Goal: Task Accomplishment & Management: Complete application form

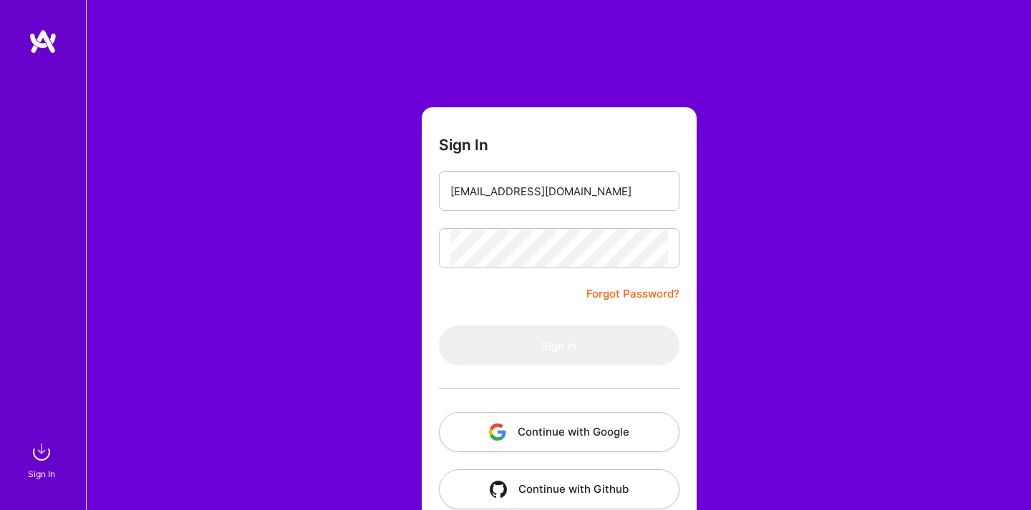
scroll to position [27, 0]
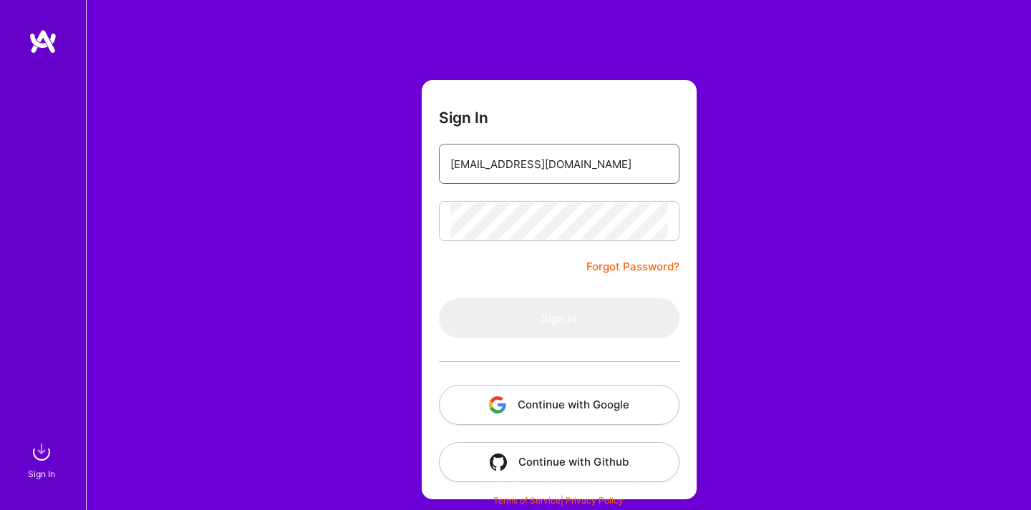
click at [587, 173] on input "[EMAIL_ADDRESS][DOMAIN_NAME]" at bounding box center [559, 164] width 218 height 37
click at [553, 253] on form "Sign In [EMAIL_ADDRESS][DOMAIN_NAME] Forgot Password? Sign In Continue with Goo…" at bounding box center [559, 290] width 275 height 420
click at [54, 52] on img at bounding box center [43, 42] width 29 height 26
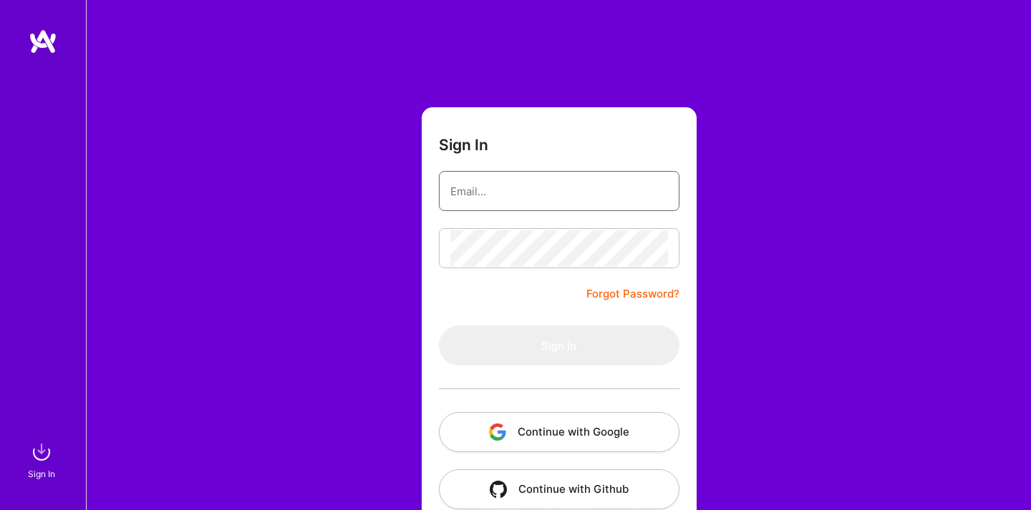
click at [554, 190] on input "email" at bounding box center [559, 191] width 218 height 37
type input "[EMAIL_ADDRESS][DOMAIN_NAME]"
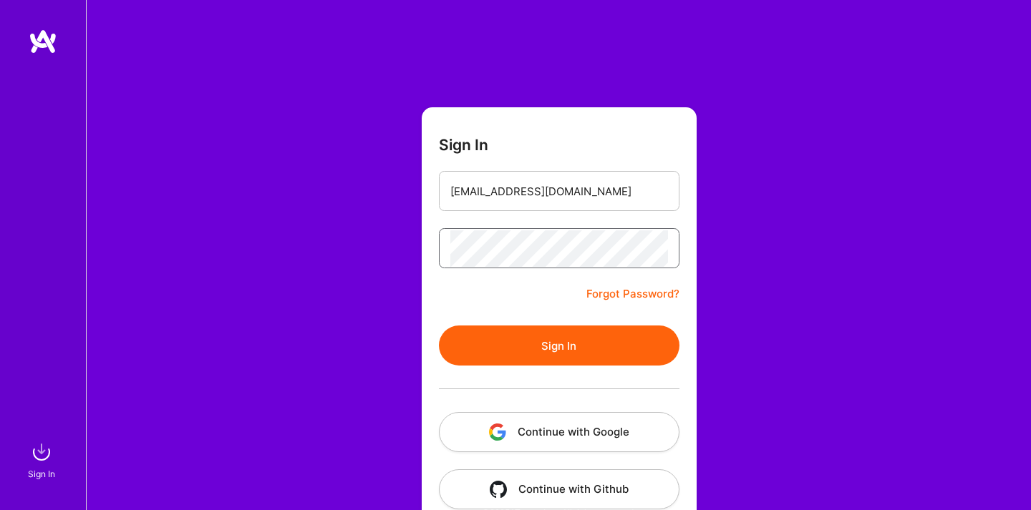
click at [439, 326] on button "Sign In" at bounding box center [559, 346] width 241 height 40
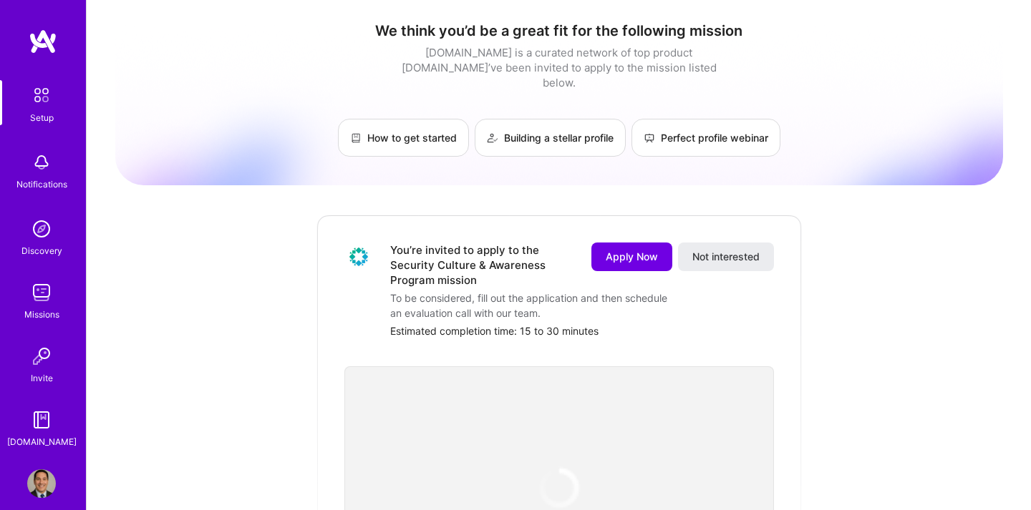
click at [737, 250] on span "Not interested" at bounding box center [725, 257] width 67 height 14
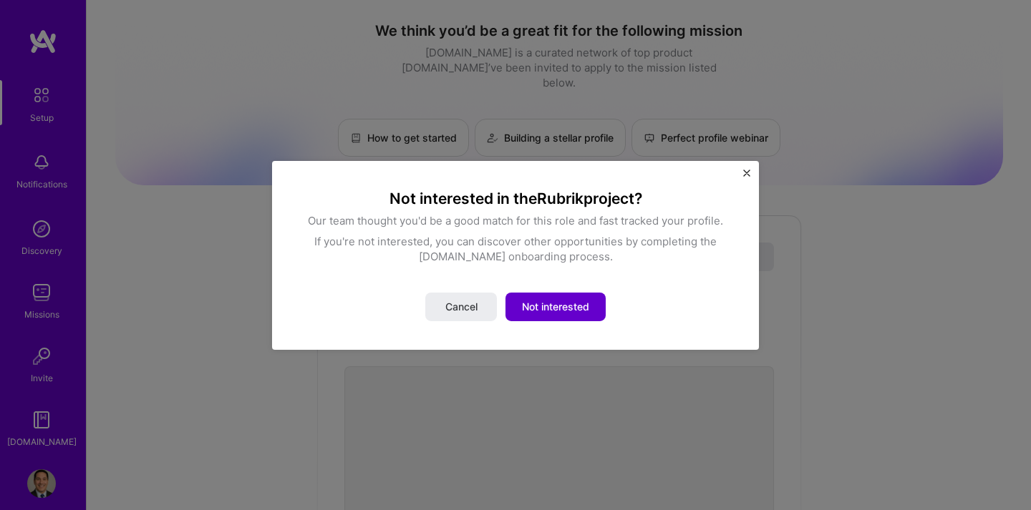
click at [563, 300] on span "Not interested" at bounding box center [555, 307] width 67 height 14
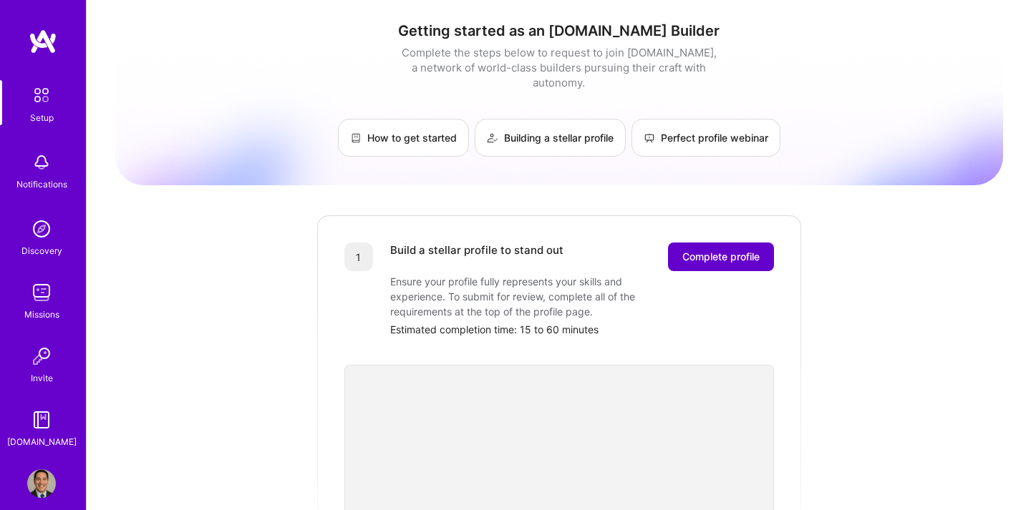
click at [700, 250] on span "Complete profile" at bounding box center [720, 257] width 77 height 14
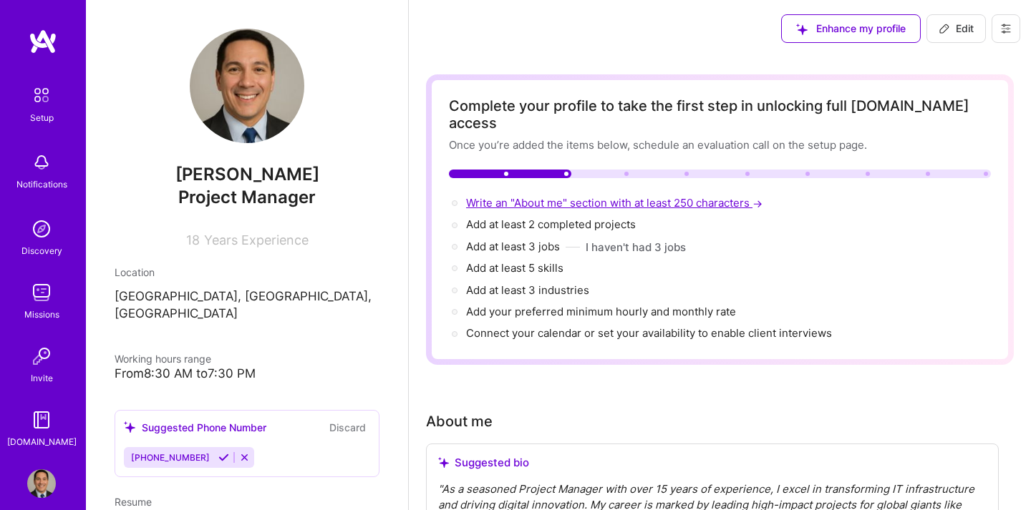
click at [629, 196] on span "Write an "About me" section with at least 250 characters →" at bounding box center [615, 203] width 299 height 14
select select "US"
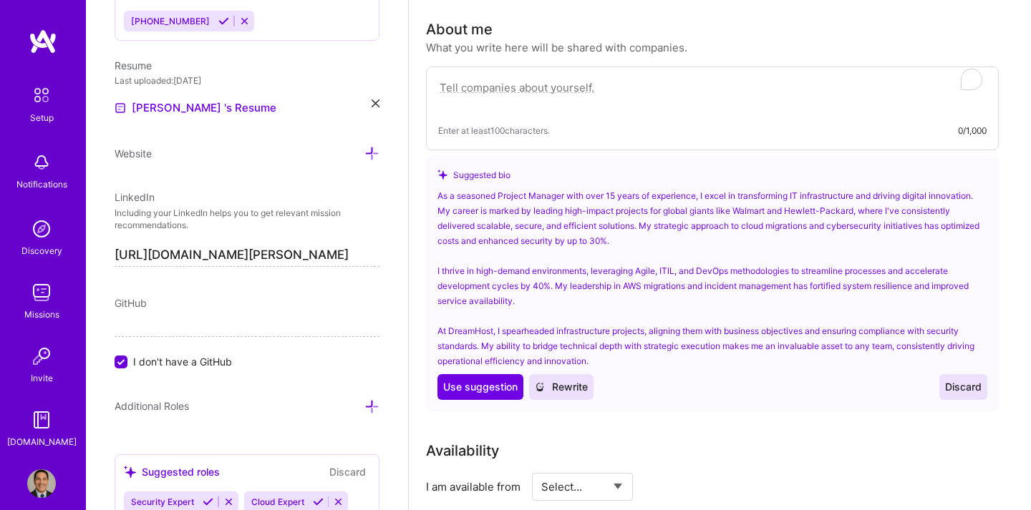
scroll to position [394, 0]
click at [478, 379] on span "Use suggestion" at bounding box center [480, 386] width 74 height 14
type textarea "As a seasoned Project Manager with over 15 years of experience, I excel in tran…"
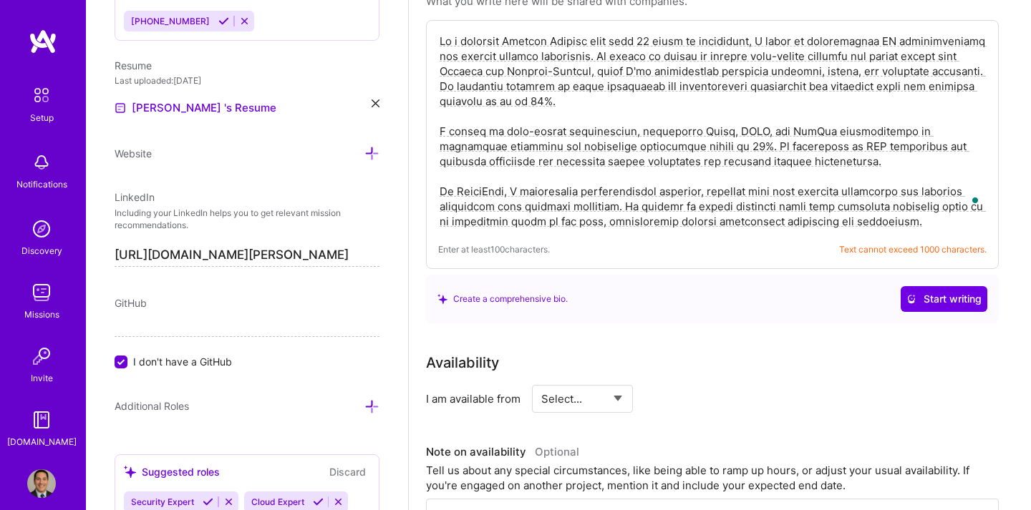
scroll to position [442, 0]
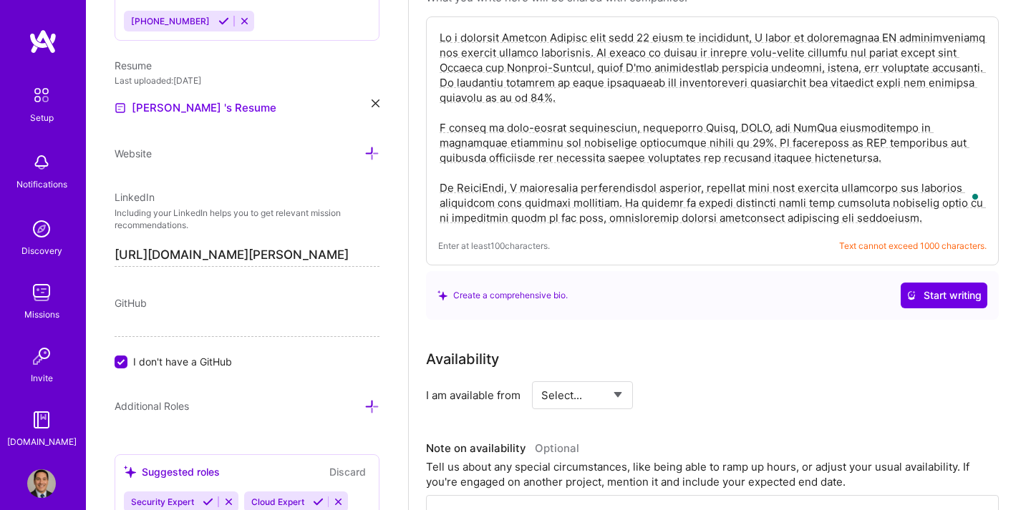
click at [622, 377] on select "Select... Right Now Future Date Not Available" at bounding box center [582, 395] width 82 height 37
select select "Right Now"
click at [701, 384] on input at bounding box center [713, 396] width 86 height 28
click at [696, 382] on input at bounding box center [713, 396] width 86 height 28
type input "3"
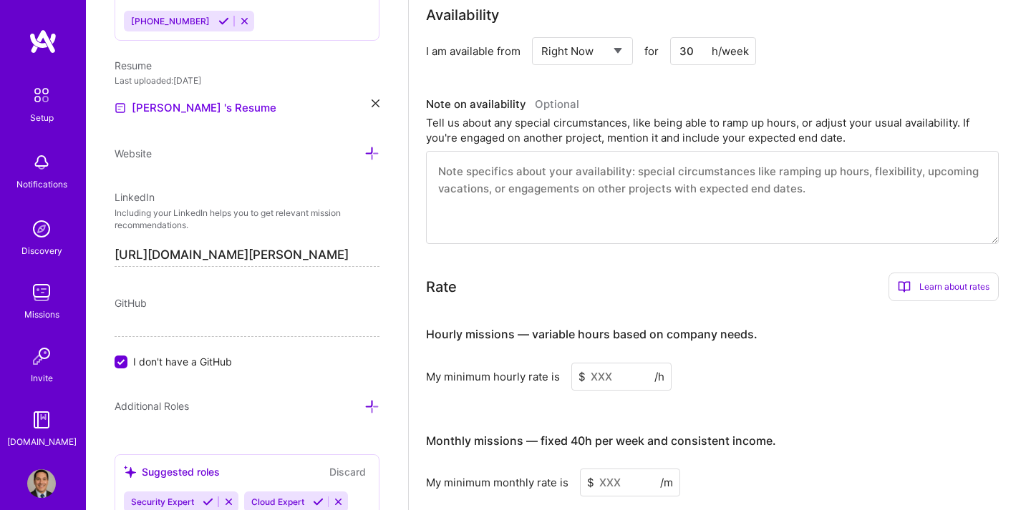
scroll to position [788, 0]
type input "30"
drag, startPoint x: 619, startPoint y: 360, endPoint x: 556, endPoint y: 355, distance: 63.2
click at [556, 362] on div "My minimum hourly rate is $ /h" at bounding box center [712, 376] width 573 height 28
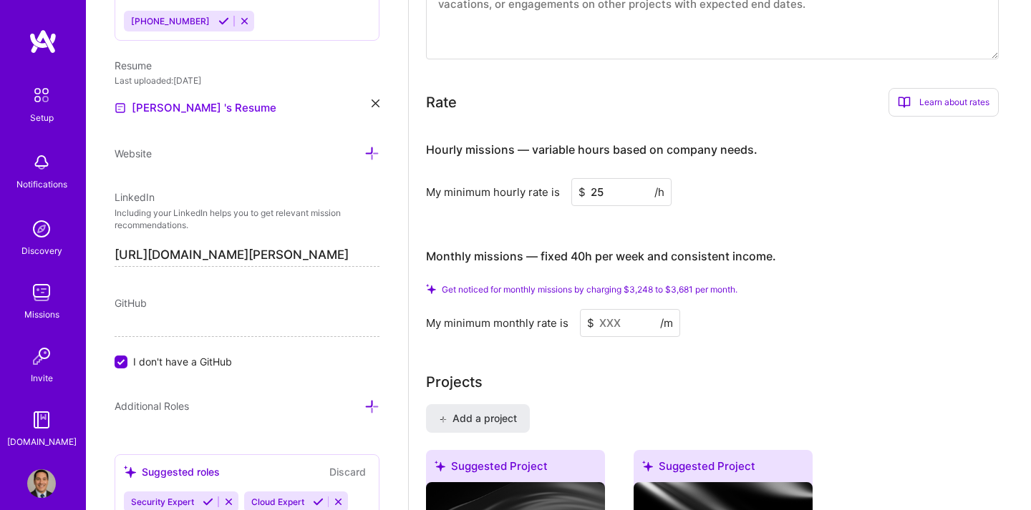
scroll to position [976, 0]
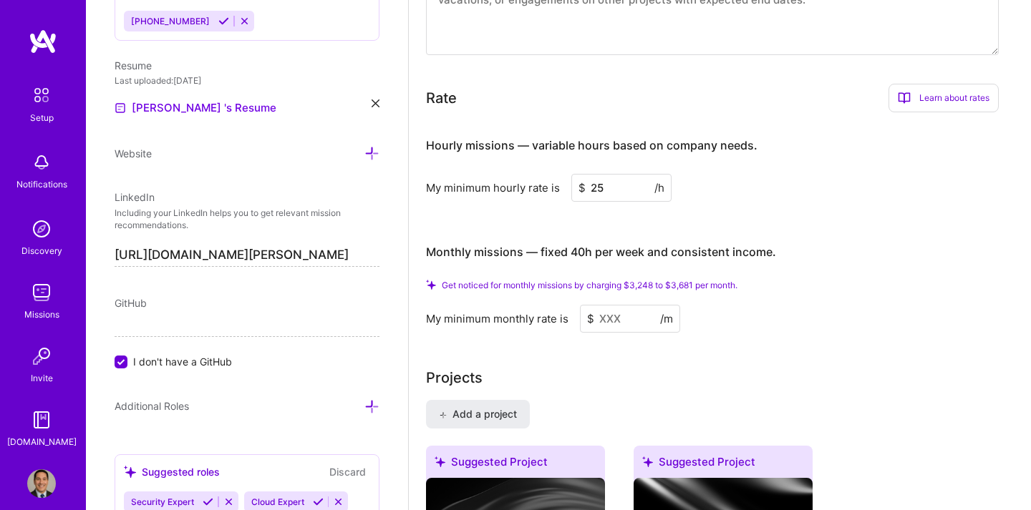
type input "25"
click at [624, 305] on input at bounding box center [630, 319] width 100 height 28
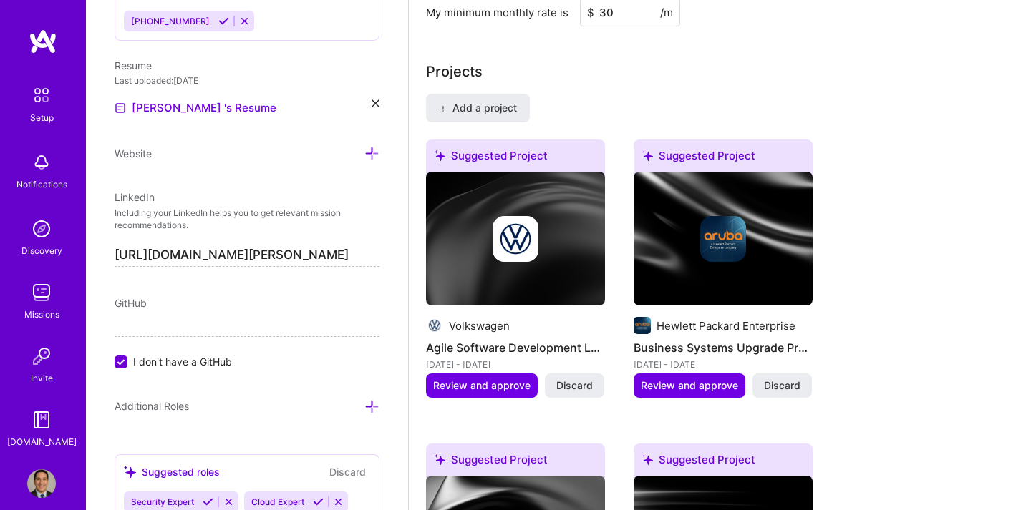
scroll to position [1241, 0]
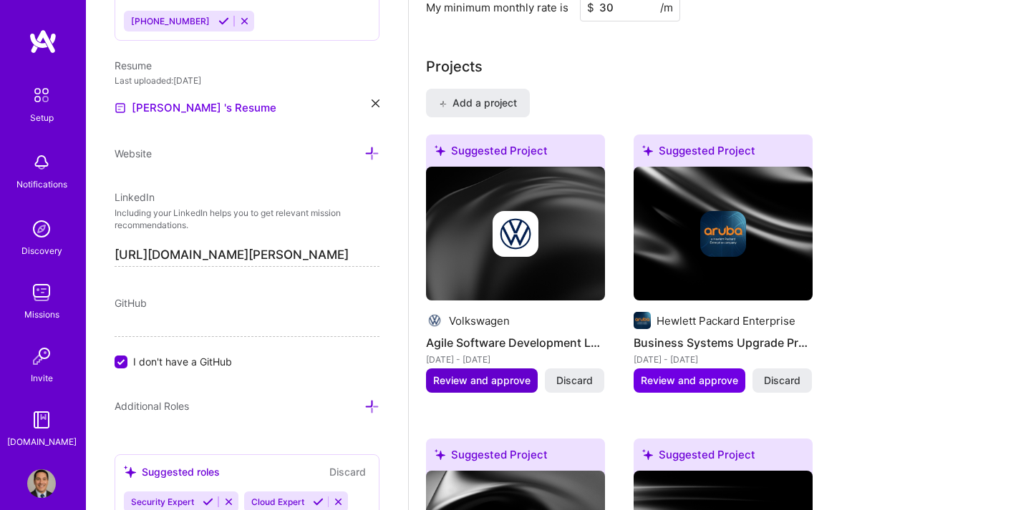
type input "30"
click at [488, 374] on span "Review and approve" at bounding box center [481, 381] width 97 height 14
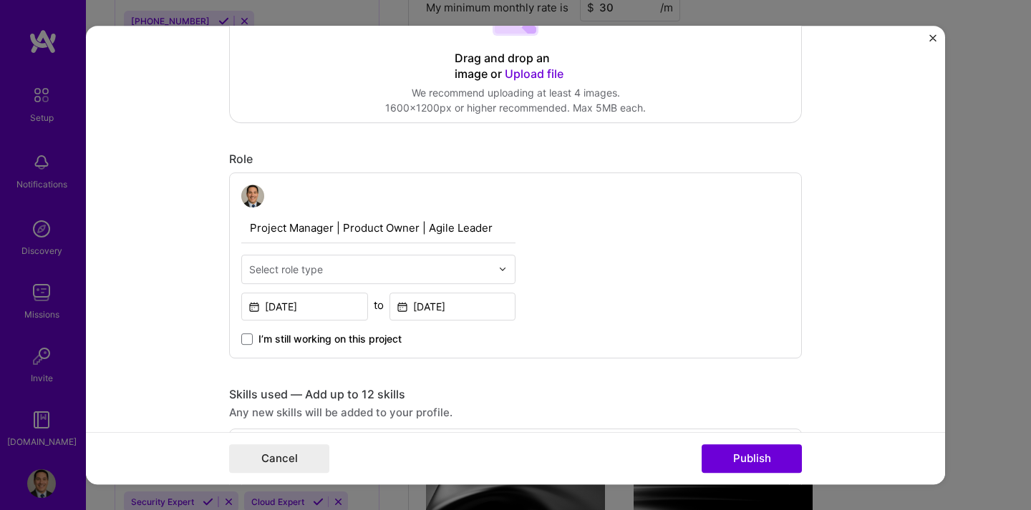
scroll to position [359, 0]
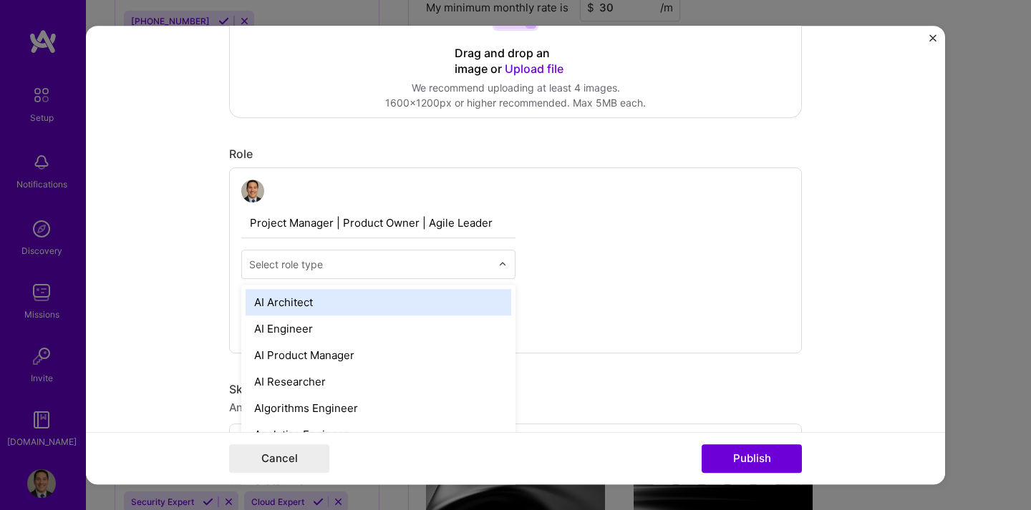
click at [498, 262] on img at bounding box center [502, 264] width 9 height 9
type input "proj"
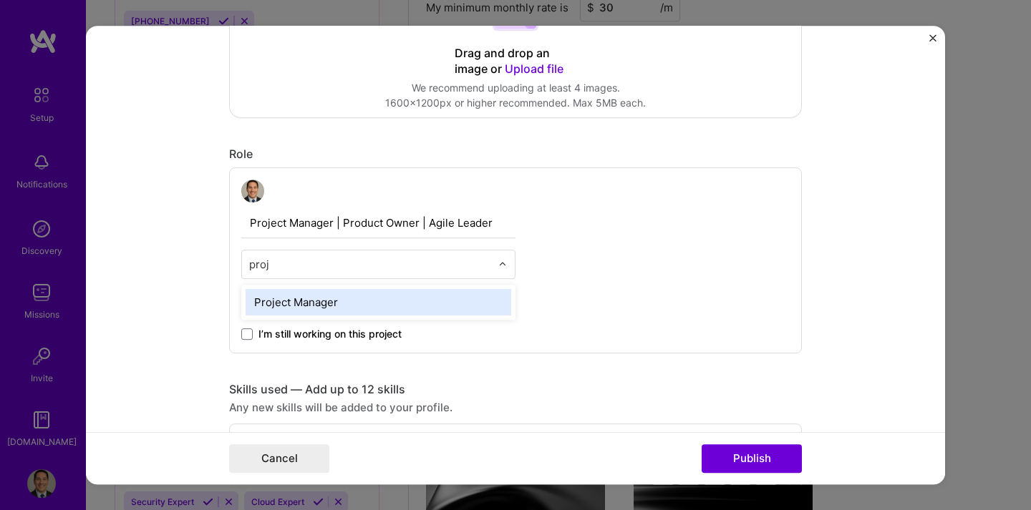
click at [400, 304] on div "Project Manager" at bounding box center [379, 302] width 266 height 26
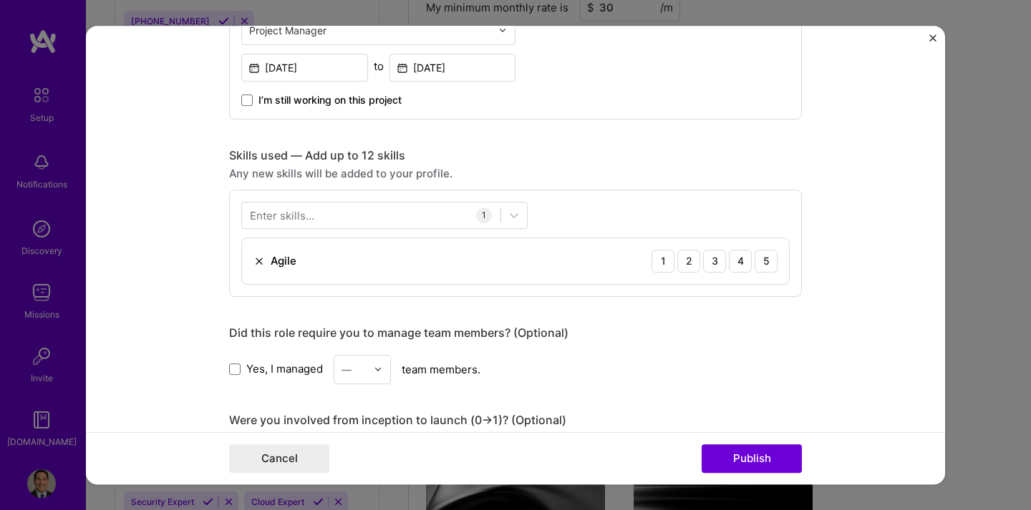
scroll to position [599, 0]
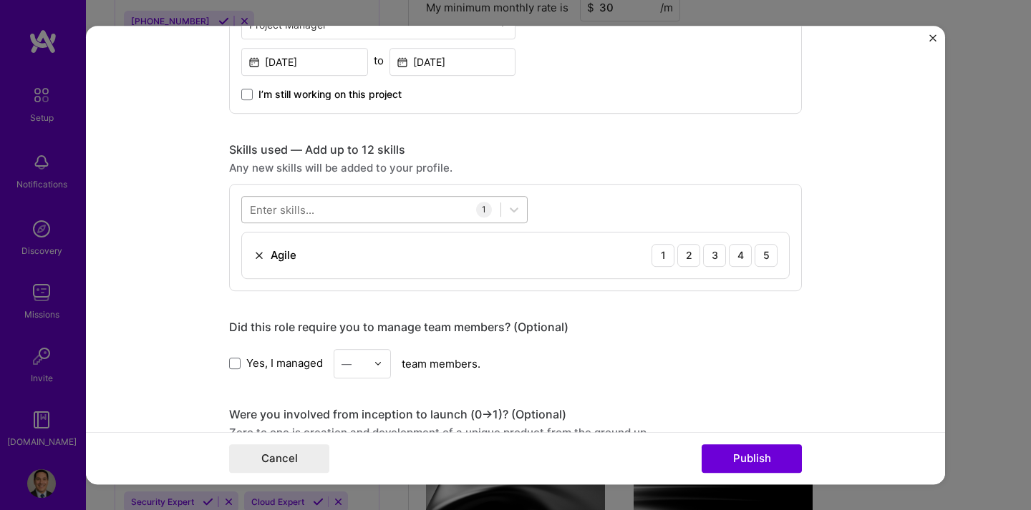
click at [343, 215] on div at bounding box center [371, 210] width 258 height 24
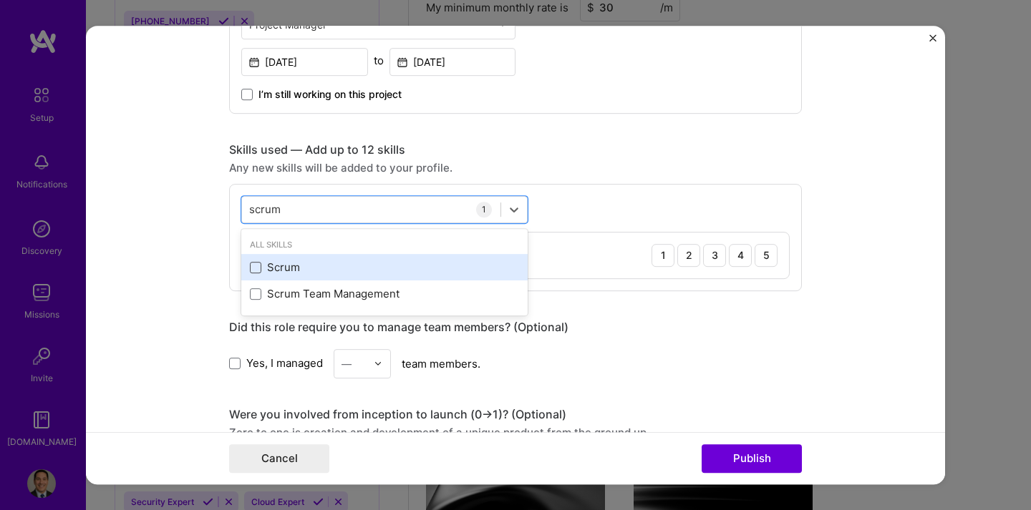
click at [260, 269] on span at bounding box center [255, 267] width 11 height 11
click at [0, 0] on input "checkbox" at bounding box center [0, 0] width 0 height 0
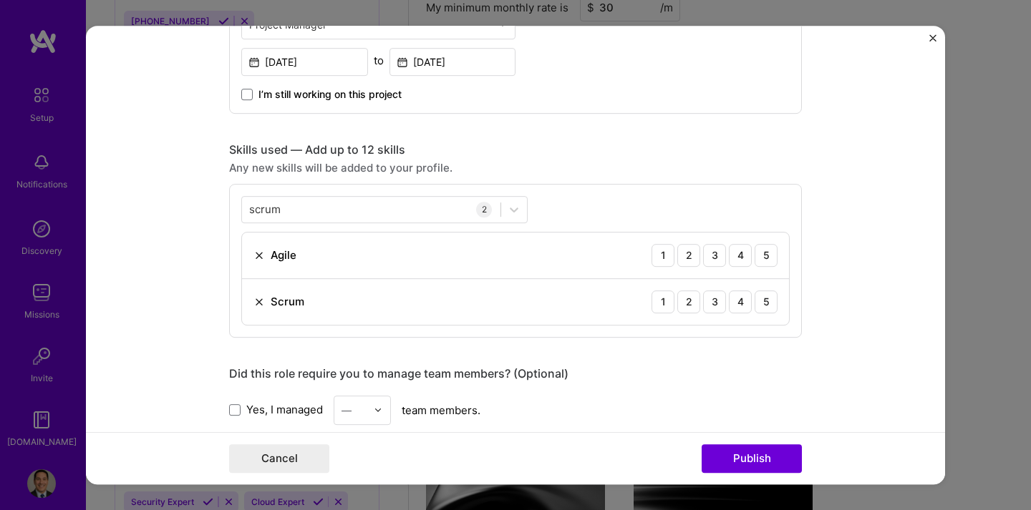
click at [782, 251] on div "Agile 1 2 3 4 5" at bounding box center [515, 256] width 547 height 47
click at [763, 256] on div "5" at bounding box center [766, 255] width 23 height 23
click at [762, 298] on div "5" at bounding box center [766, 302] width 23 height 23
click at [340, 218] on div "scrum scrum" at bounding box center [371, 210] width 258 height 24
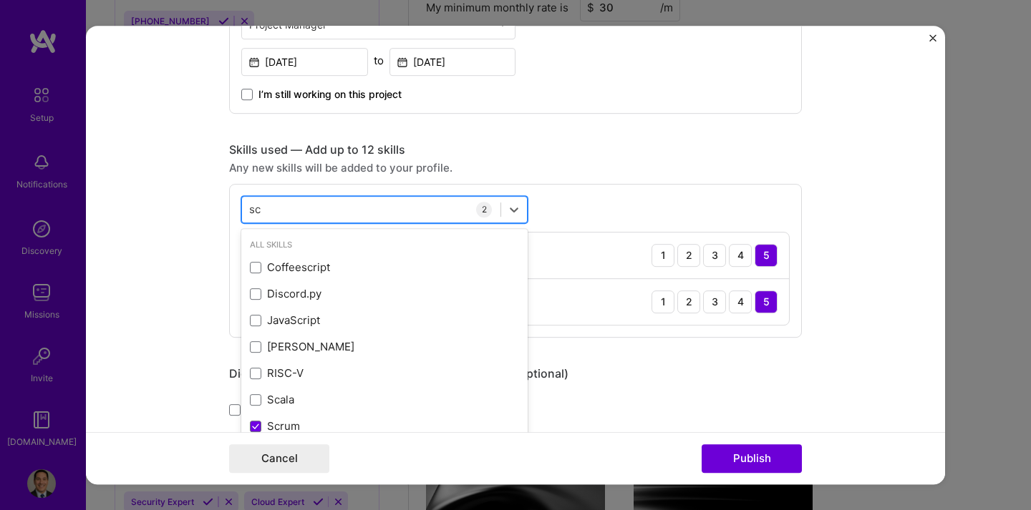
type input "s"
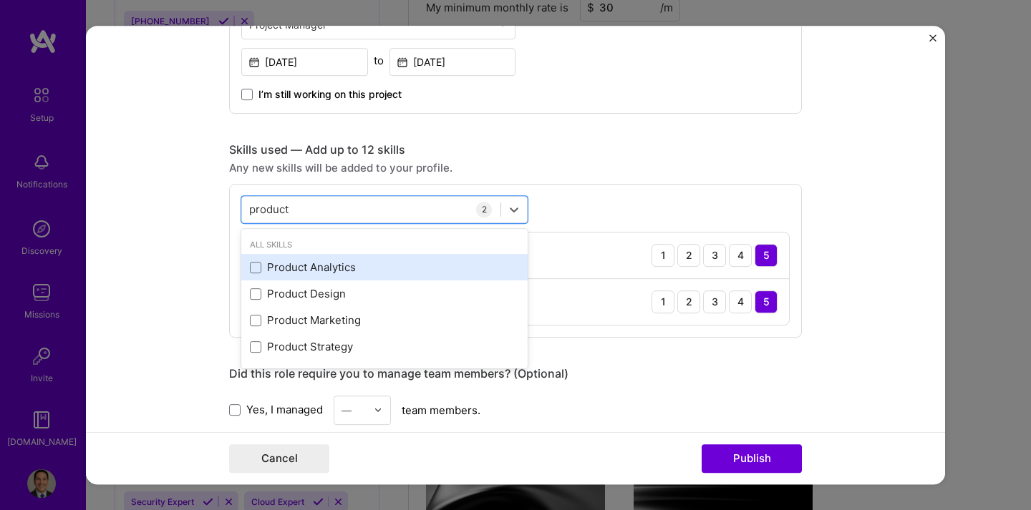
click at [311, 275] on div "Product Analytics" at bounding box center [384, 267] width 269 height 15
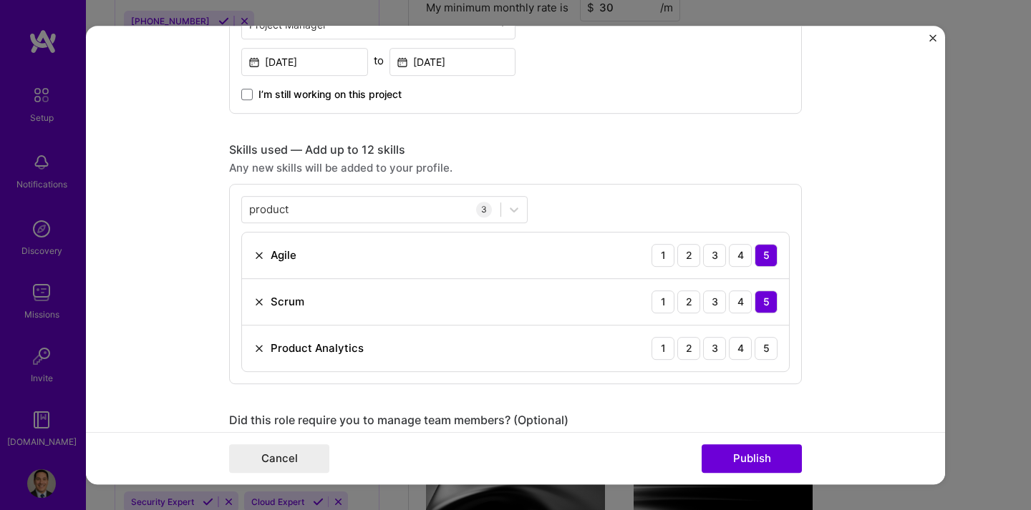
click at [641, 188] on div "product product 3 Agile 1 2 3 4 5 Scrum 1 2 3 4 5 Product Analytics 1 2 3 4 5" at bounding box center [515, 284] width 573 height 200
click at [761, 344] on div "5" at bounding box center [766, 348] width 23 height 23
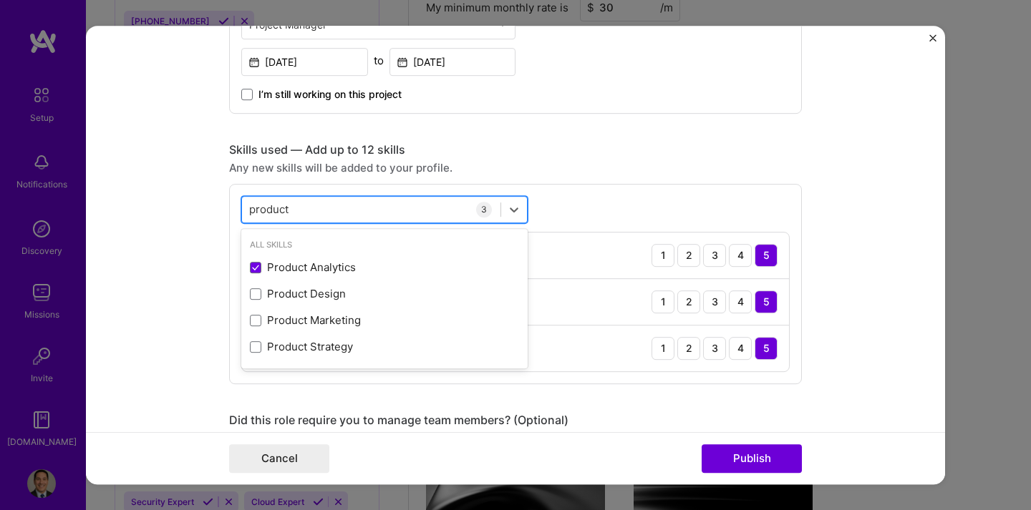
click at [335, 219] on div "product product" at bounding box center [371, 210] width 258 height 24
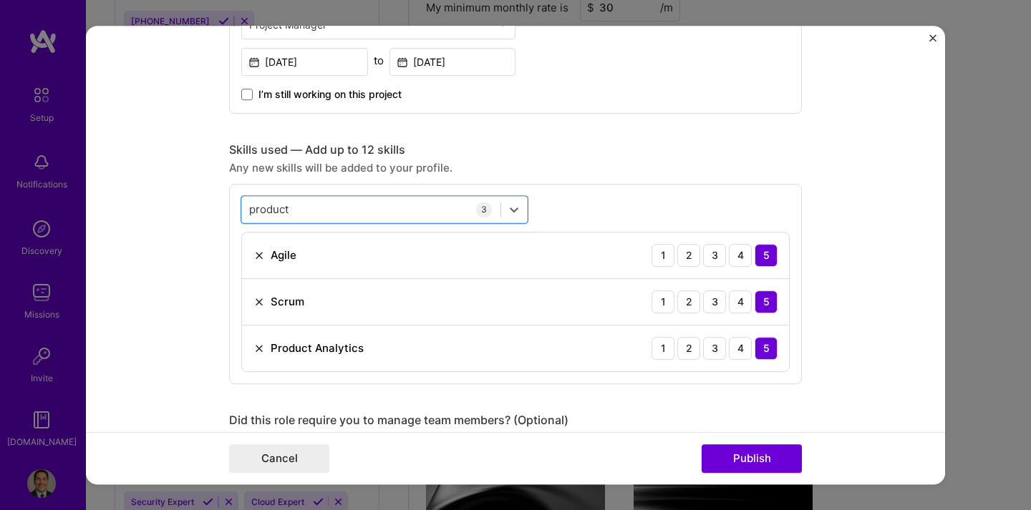
drag, startPoint x: 332, startPoint y: 215, endPoint x: 219, endPoint y: 216, distance: 113.1
click at [219, 216] on form "Editing suggested project This project is suggested based on your LinkedIn, res…" at bounding box center [515, 256] width 859 height 460
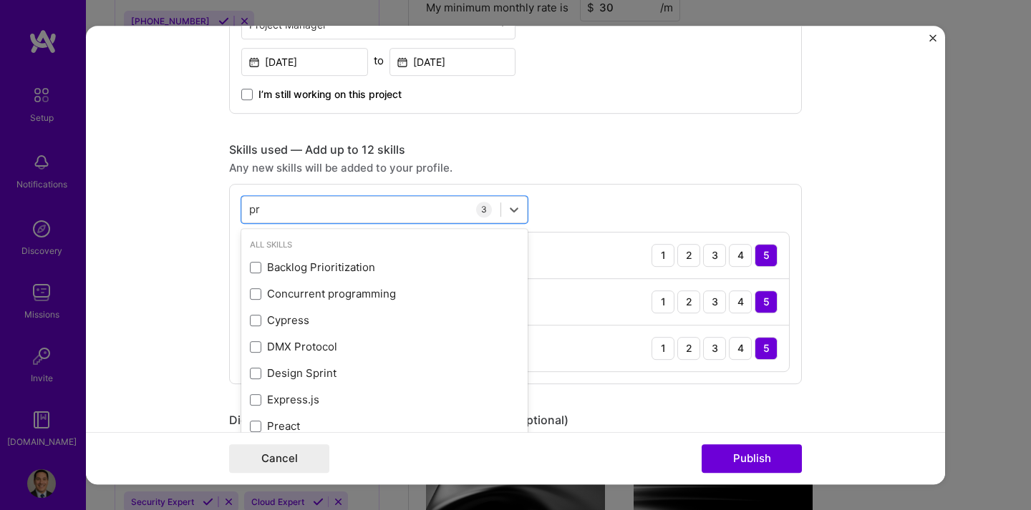
type input "p"
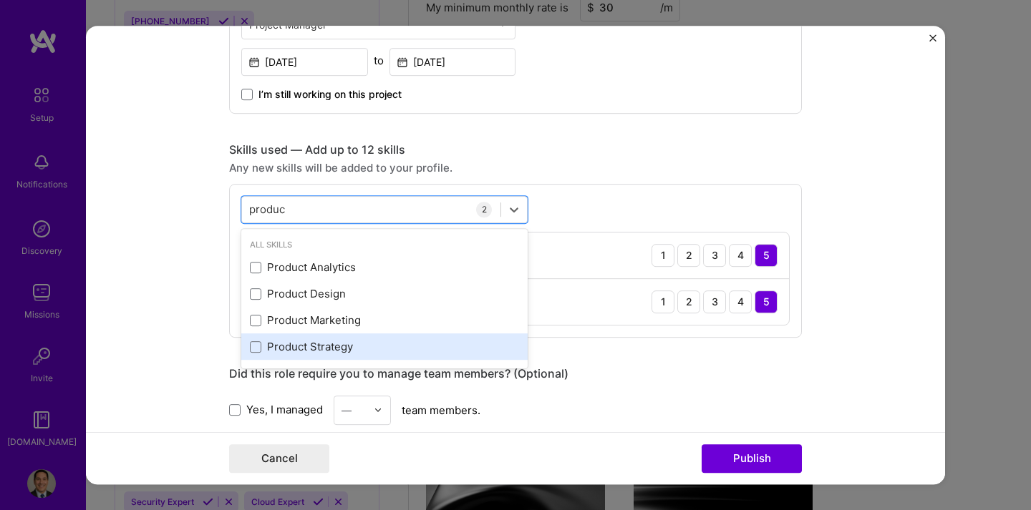
click at [324, 344] on div "Product Strategy" at bounding box center [384, 346] width 269 height 15
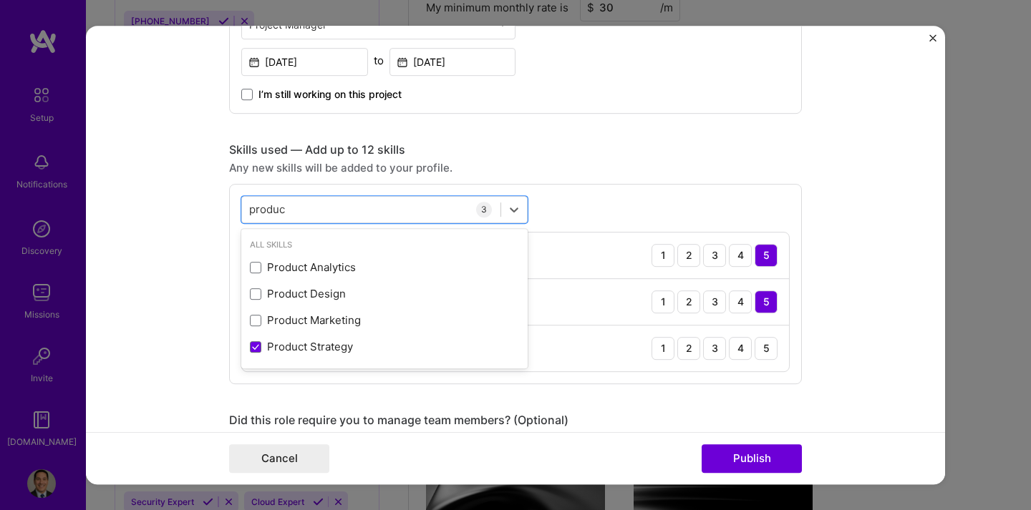
type input "produc"
click at [671, 380] on div "option Product Strategy, selected. option Product Strategy selected, 0 of 2. 4 …" at bounding box center [515, 284] width 573 height 200
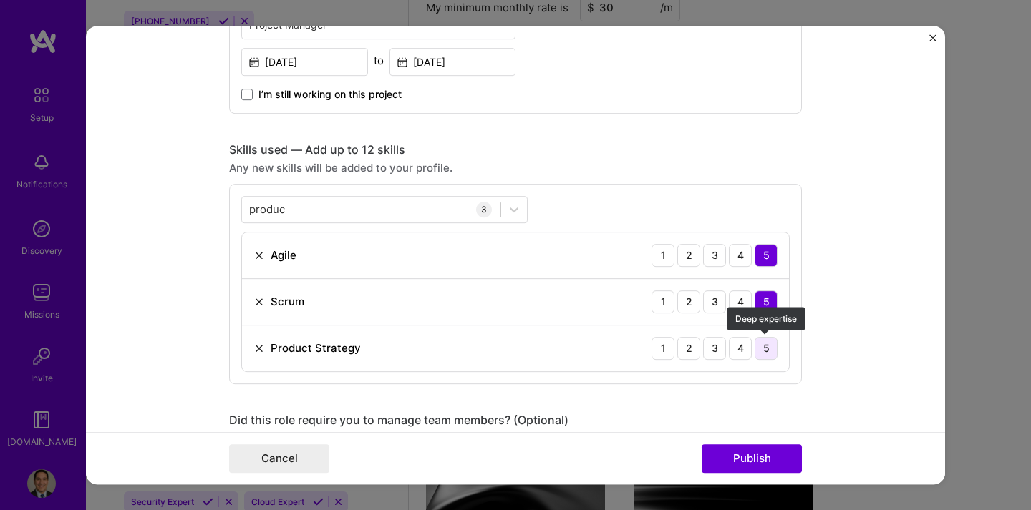
click at [760, 344] on div "5" at bounding box center [766, 348] width 23 height 23
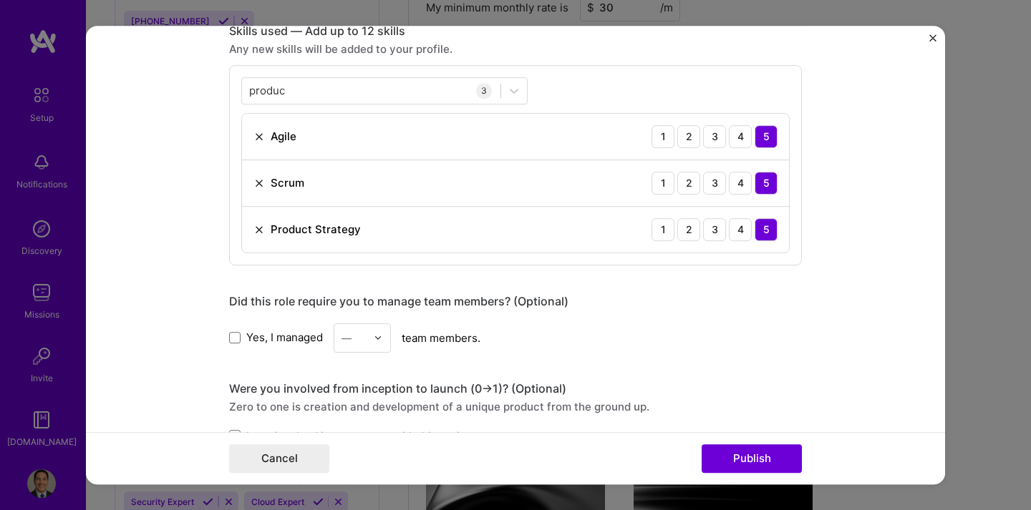
scroll to position [728, 0]
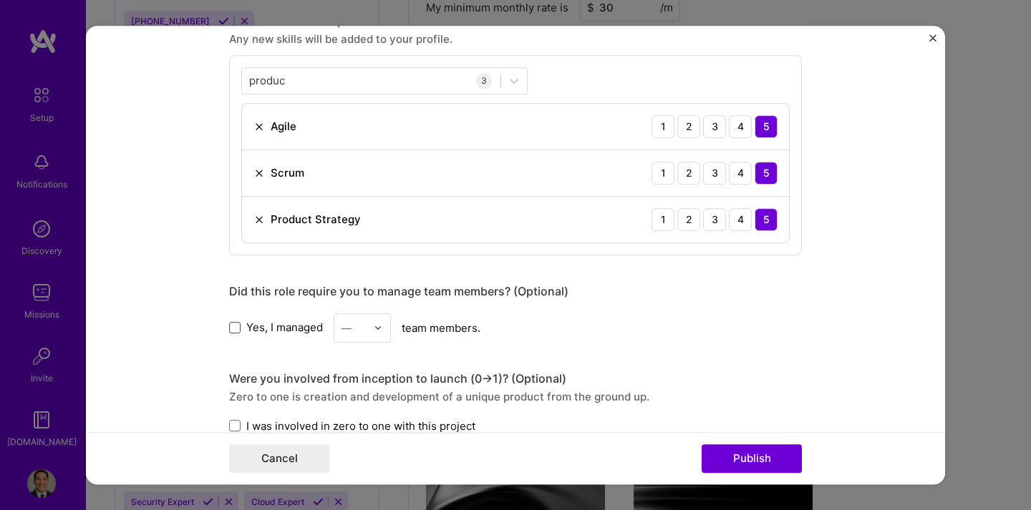
click at [234, 328] on span at bounding box center [234, 327] width 11 height 11
click at [0, 0] on input "Yes, I managed" at bounding box center [0, 0] width 0 height 0
click at [376, 328] on img at bounding box center [378, 328] width 9 height 9
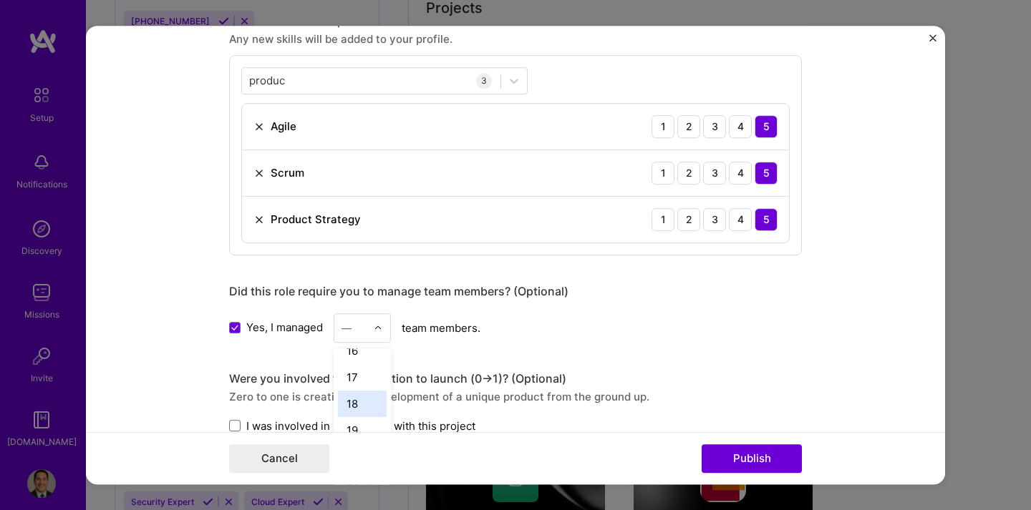
scroll to position [419, 0]
click at [363, 400] on div "18" at bounding box center [362, 397] width 49 height 26
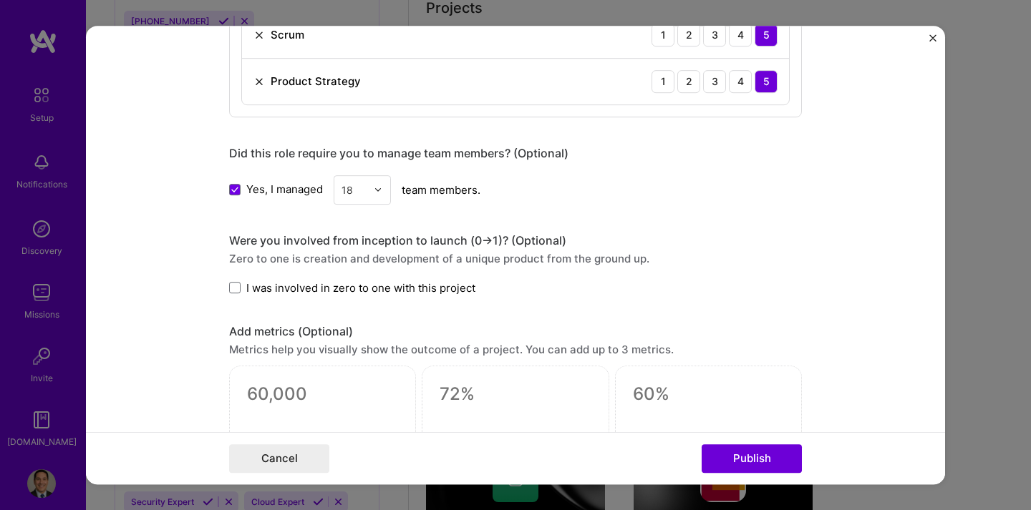
scroll to position [875, 0]
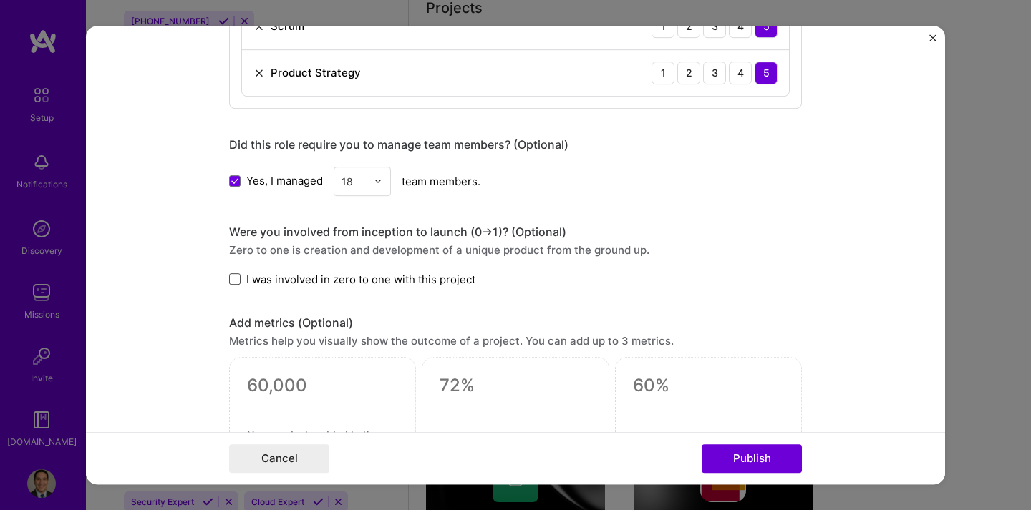
click at [237, 282] on span at bounding box center [234, 278] width 11 height 11
click at [0, 0] on input "I was involved in zero to one with this project" at bounding box center [0, 0] width 0 height 0
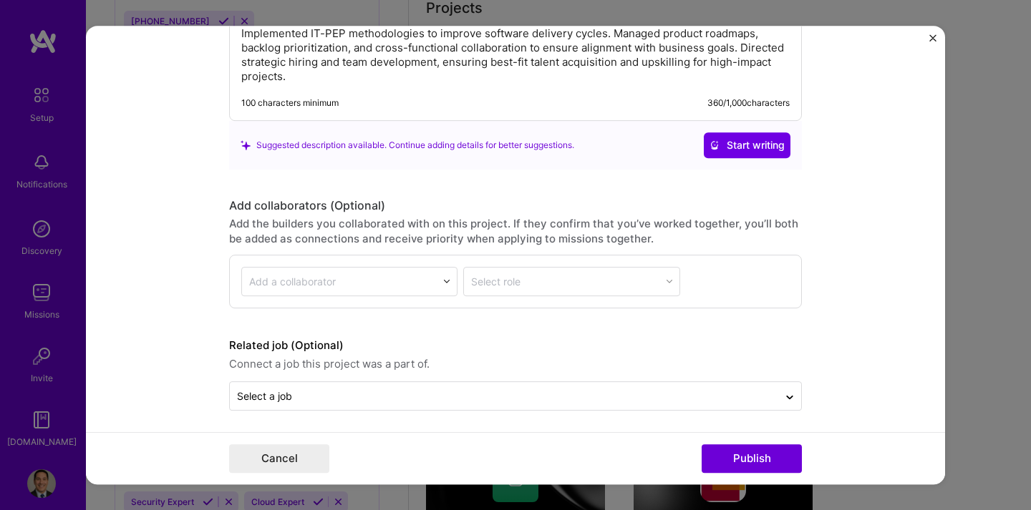
scroll to position [1450, 0]
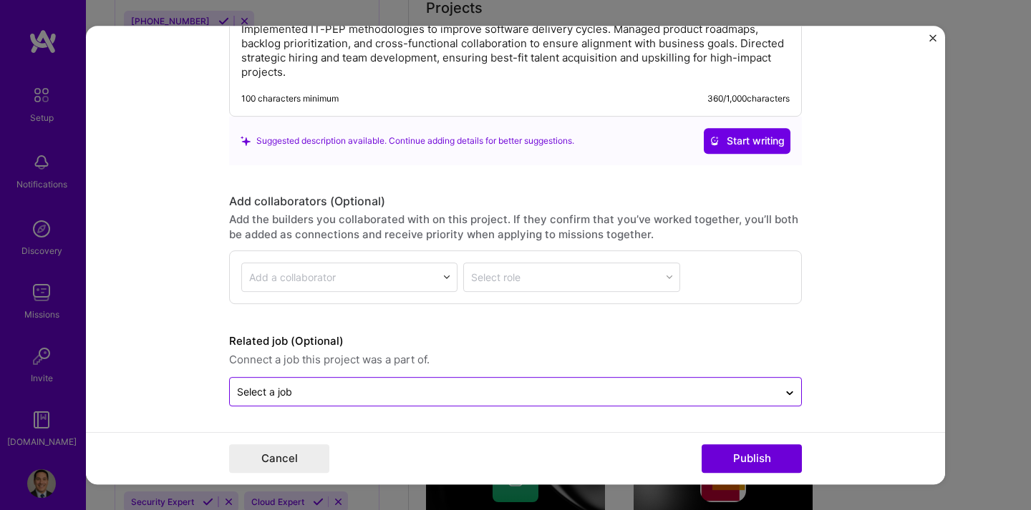
click at [651, 402] on div "Select a job" at bounding box center [504, 392] width 548 height 28
click at [793, 387] on icon at bounding box center [789, 391] width 11 height 14
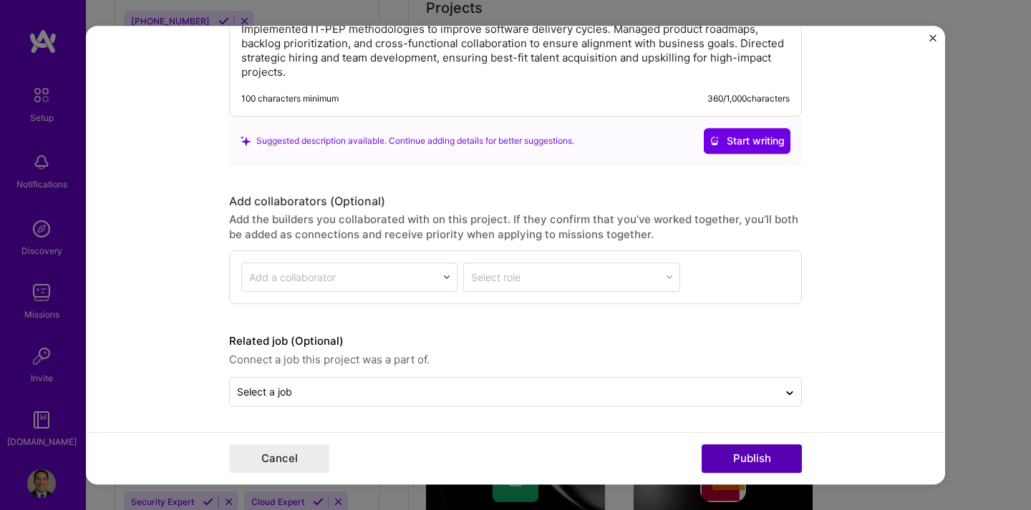
click at [771, 456] on button "Publish" at bounding box center [752, 459] width 100 height 29
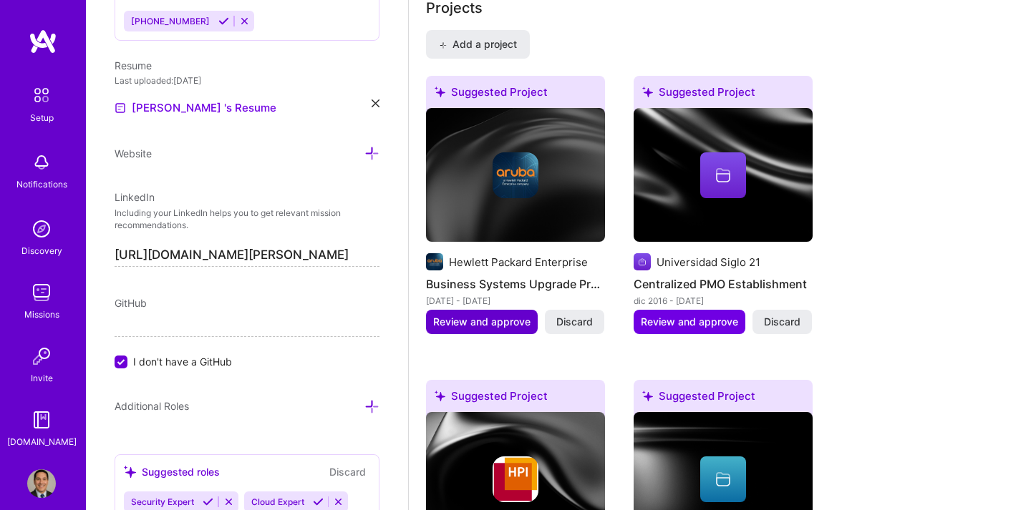
click at [509, 315] on span "Review and approve" at bounding box center [481, 322] width 97 height 14
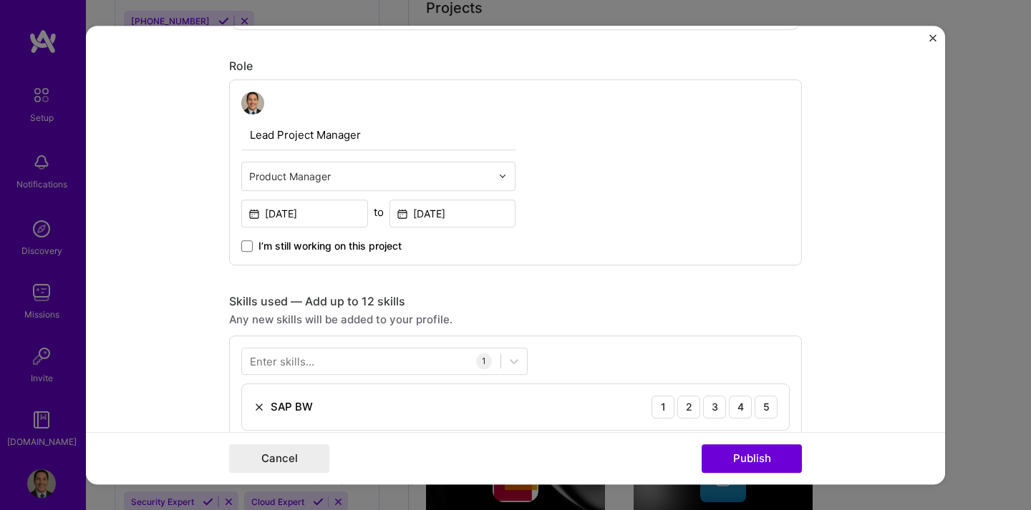
scroll to position [452, 0]
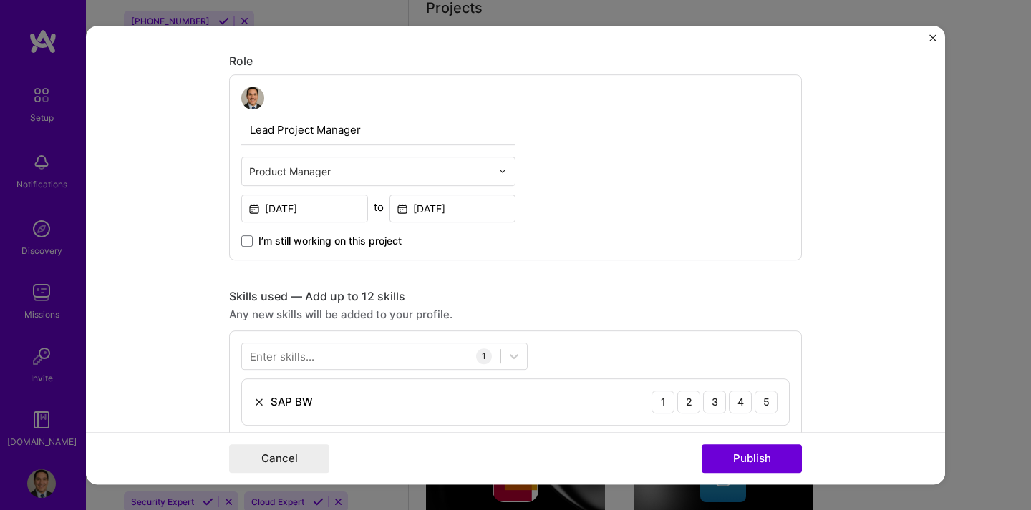
click at [503, 175] on img at bounding box center [502, 171] width 9 height 9
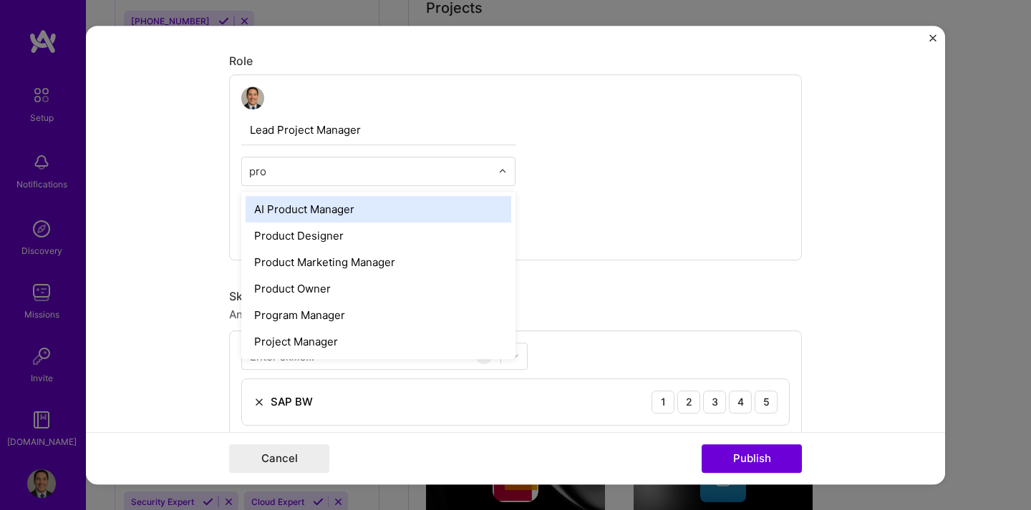
type input "proj"
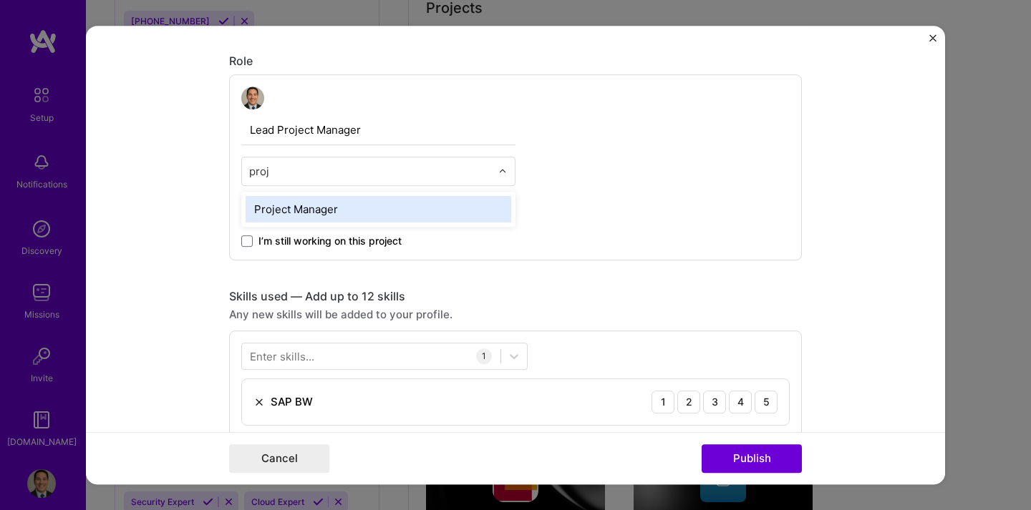
click at [407, 209] on div "Project Manager" at bounding box center [379, 209] width 266 height 26
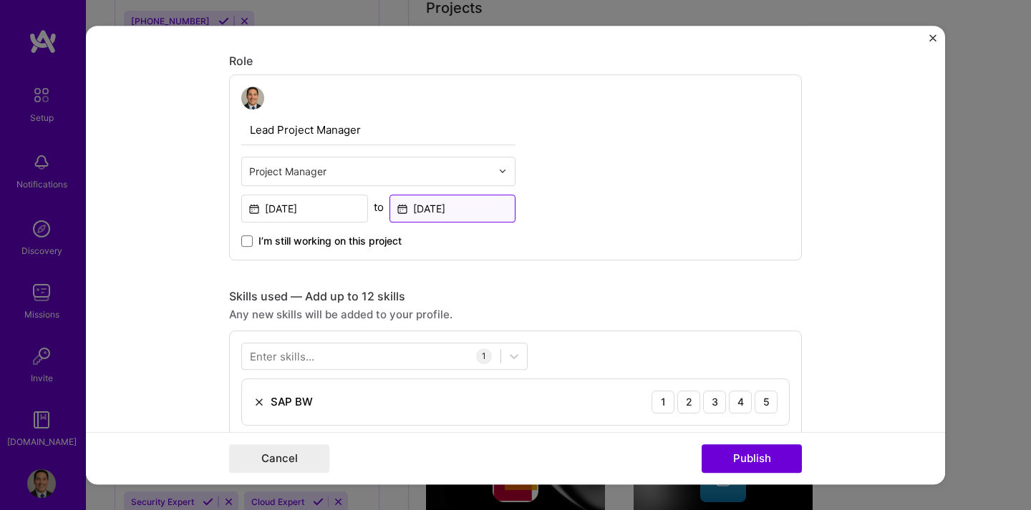
click at [407, 209] on input "[DATE]" at bounding box center [452, 209] width 127 height 28
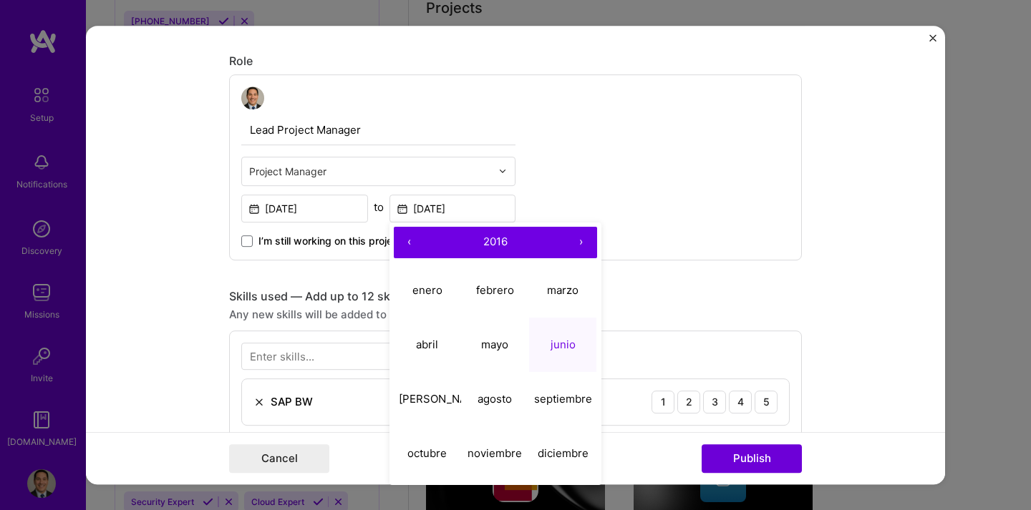
click at [350, 173] on input "text" at bounding box center [370, 171] width 242 height 15
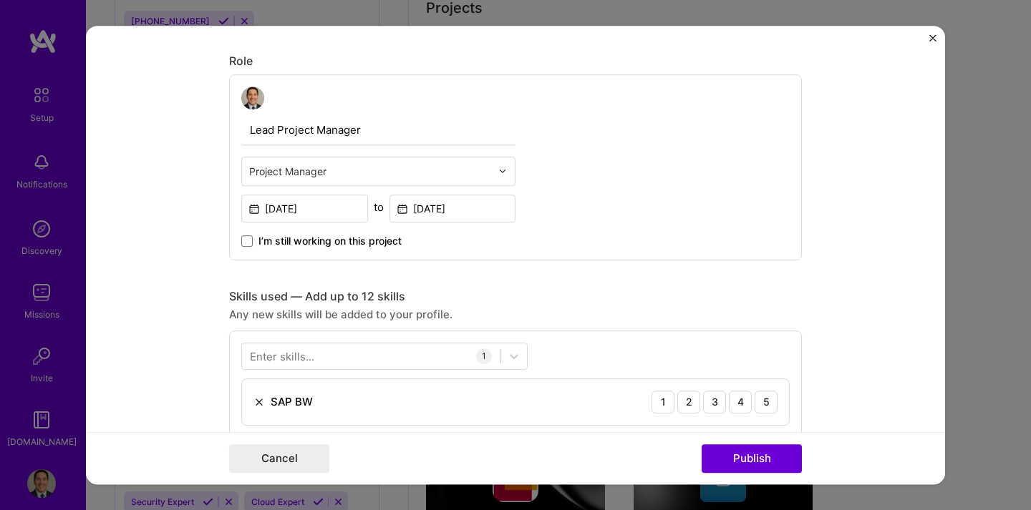
click at [598, 204] on div "Lead Project Manager Project Manager [DATE] to [DATE] I’m still working on this…" at bounding box center [515, 167] width 573 height 186
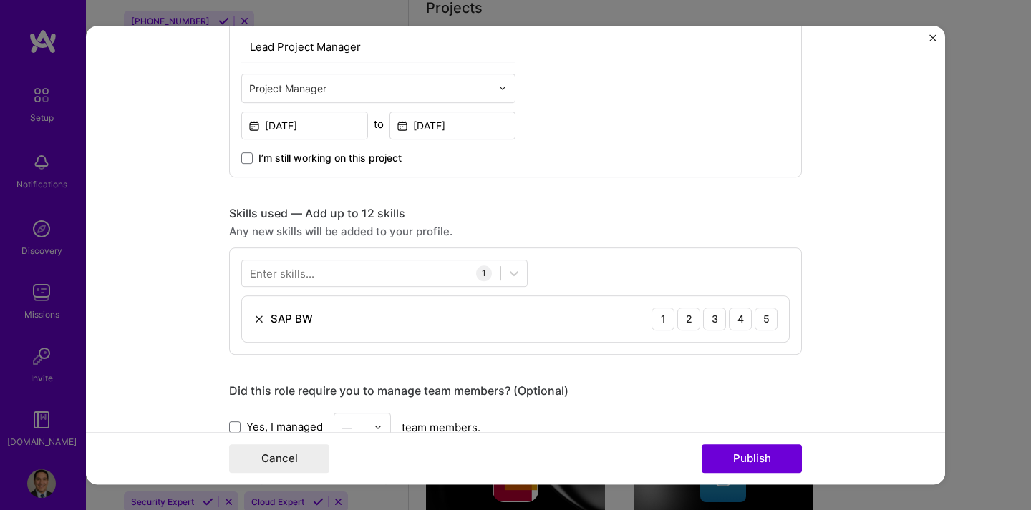
scroll to position [559, 0]
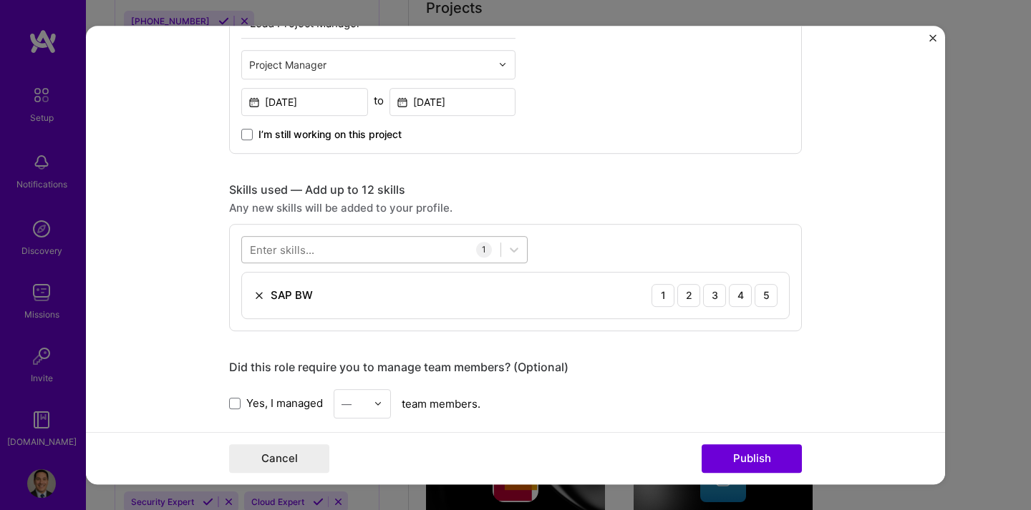
click at [360, 248] on div at bounding box center [371, 250] width 258 height 24
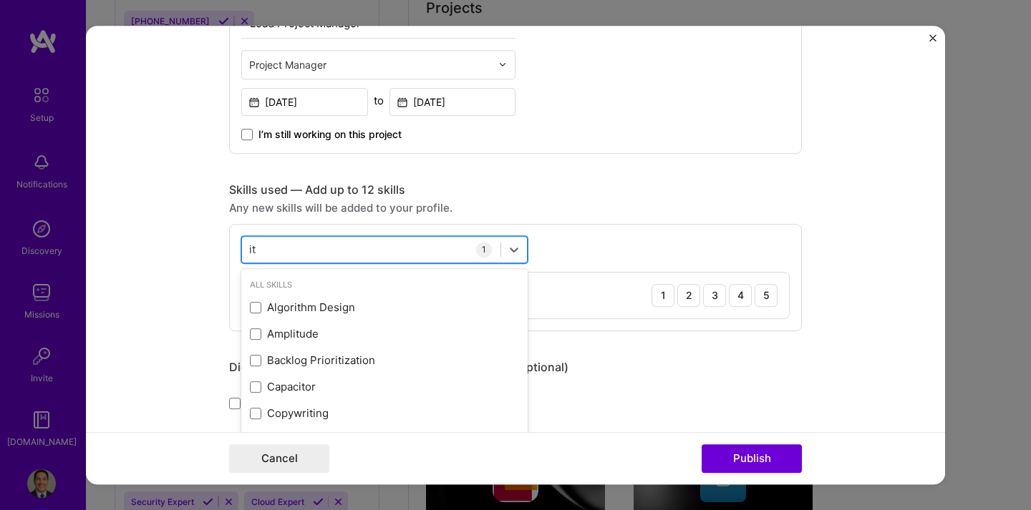
type input "i"
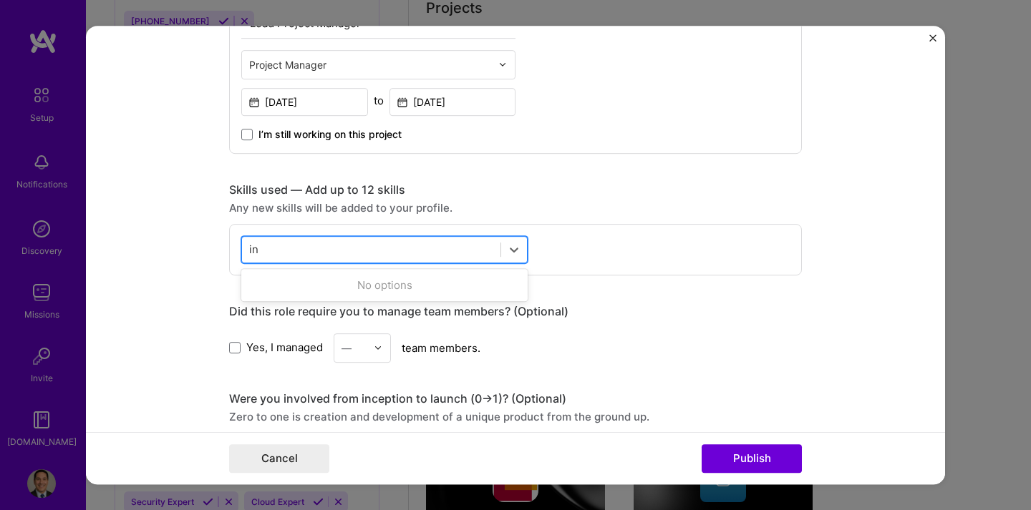
type input "i"
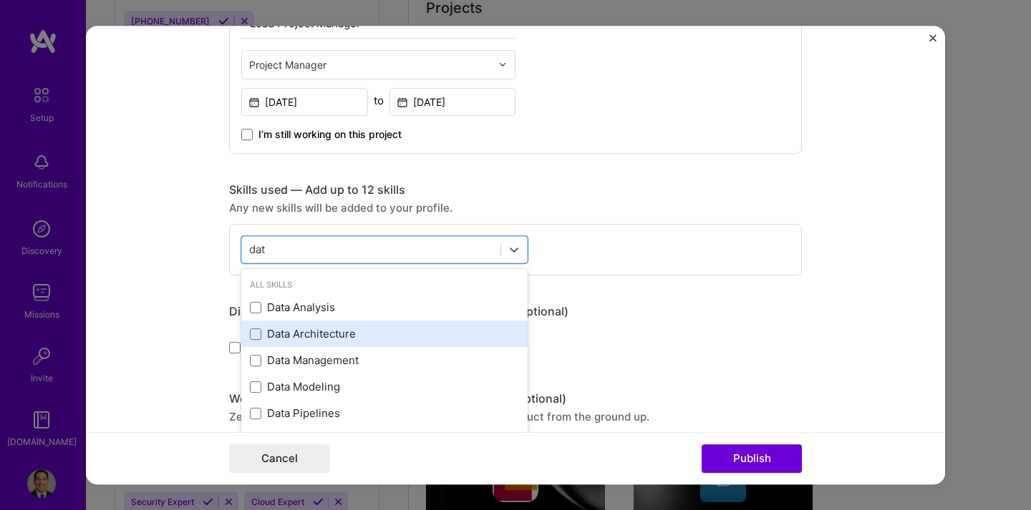
click at [321, 330] on div "Data Architecture" at bounding box center [384, 333] width 269 height 15
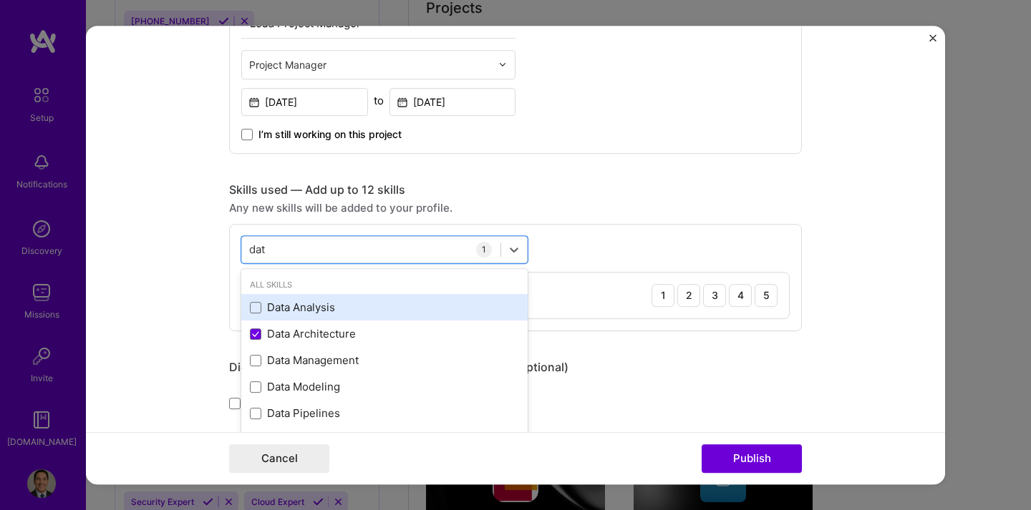
click at [327, 309] on div "Data Analysis" at bounding box center [384, 307] width 269 height 15
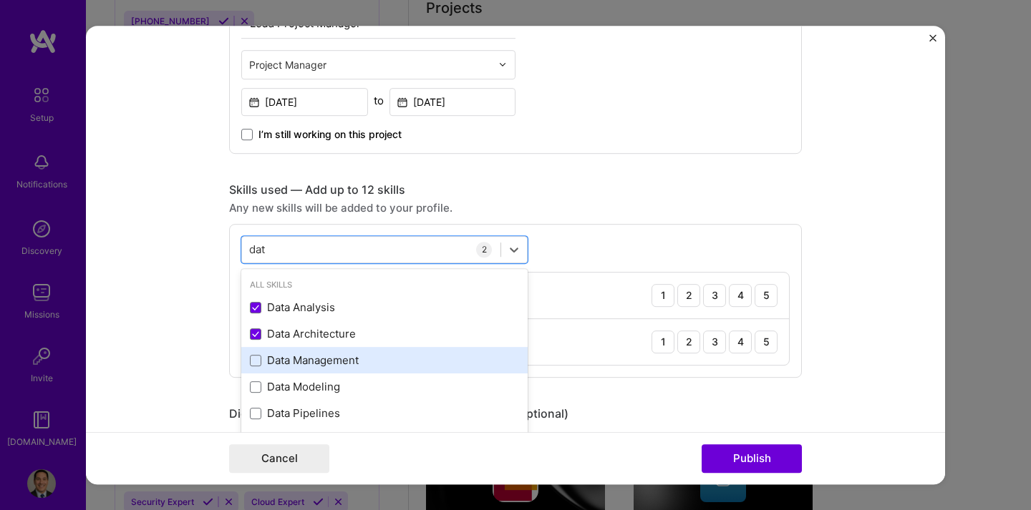
click at [322, 366] on div "Data Management" at bounding box center [384, 360] width 269 height 15
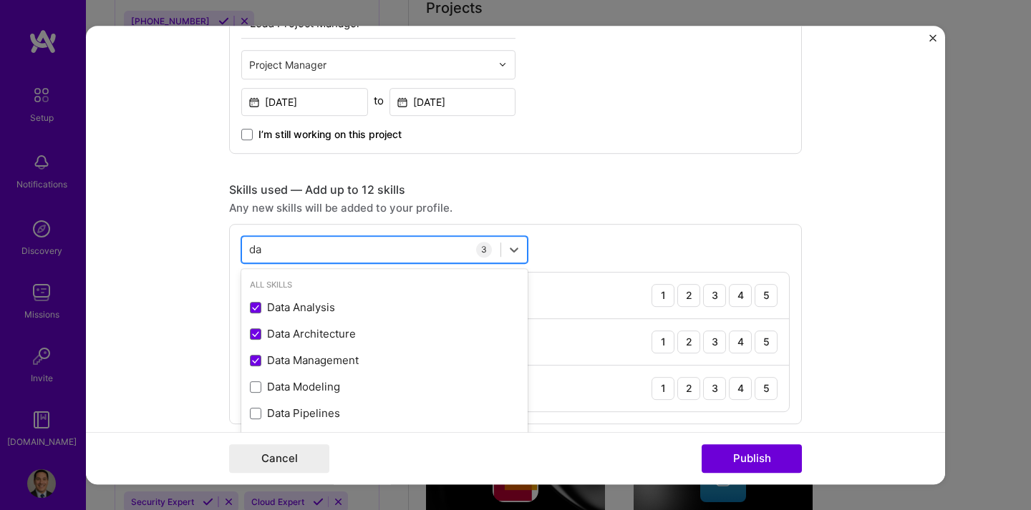
type input "d"
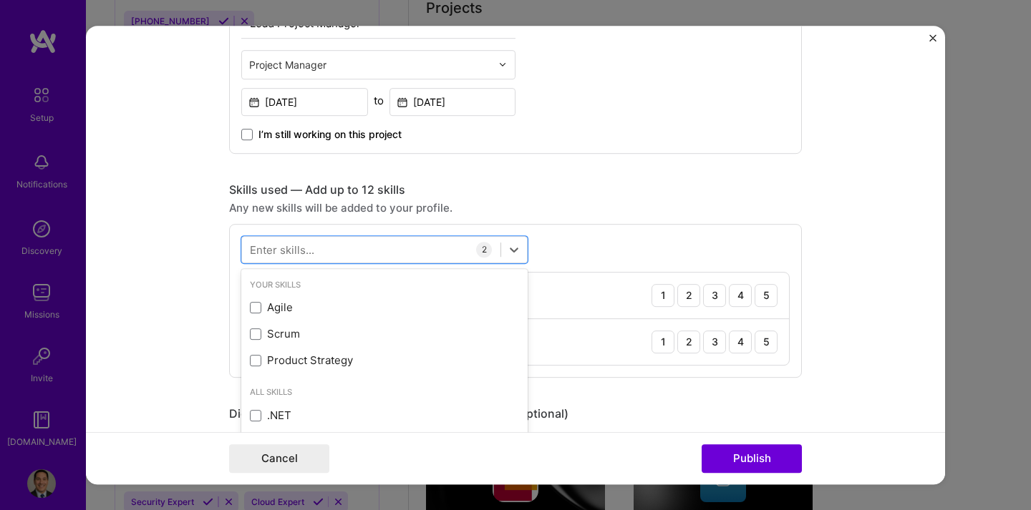
click at [593, 243] on div "option Data Management, deselected. option Data Analysis selected, 0 of 2. 378 …" at bounding box center [515, 301] width 573 height 154
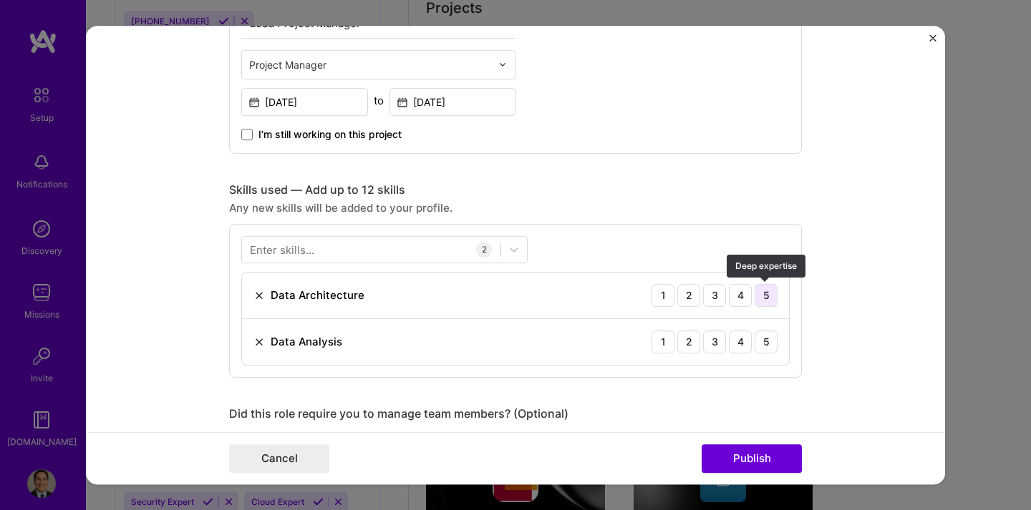
click at [772, 292] on div "5" at bounding box center [766, 295] width 23 height 23
click at [738, 294] on div "4" at bounding box center [740, 295] width 23 height 23
click at [760, 346] on div "5" at bounding box center [766, 342] width 23 height 23
click at [407, 246] on div at bounding box center [371, 250] width 258 height 24
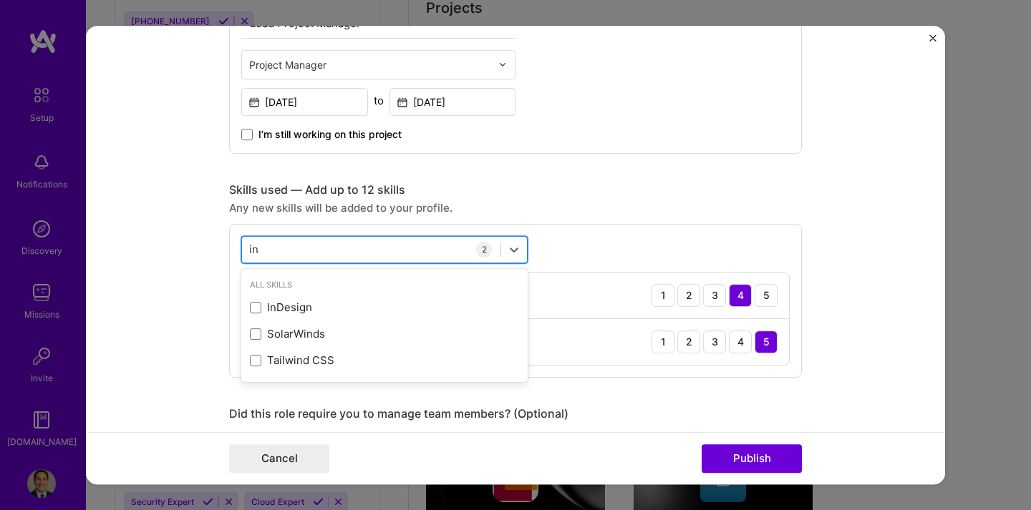
type input "i"
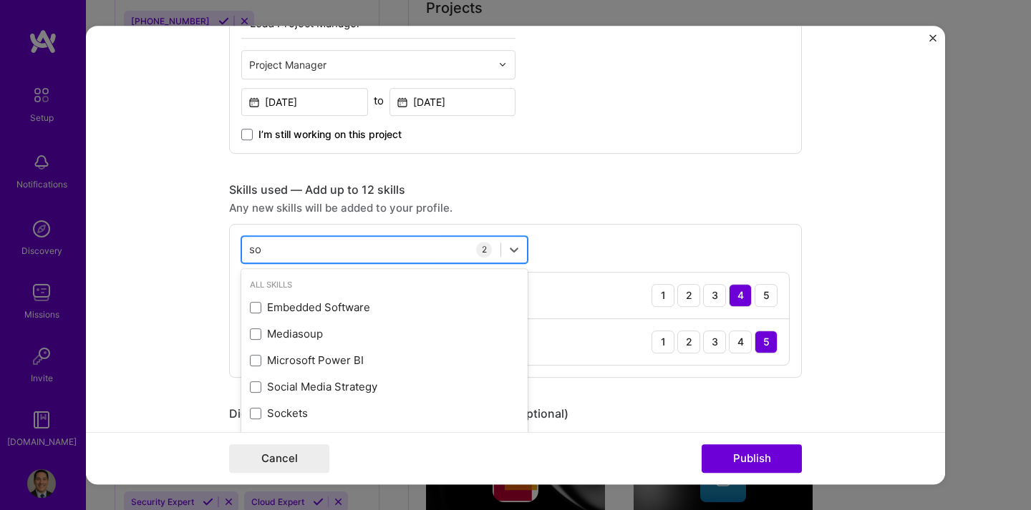
type input "s"
type input "w"
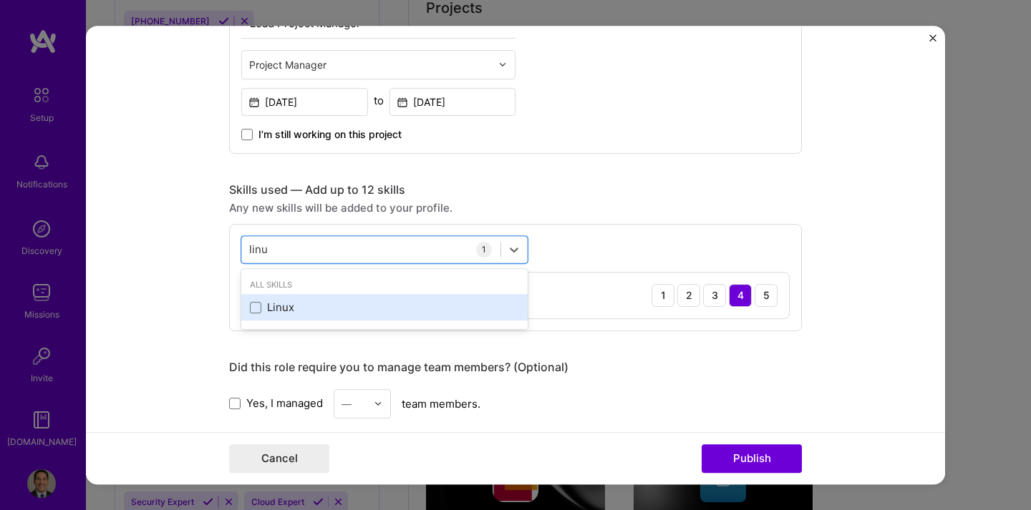
click at [319, 308] on div "Linux" at bounding box center [384, 307] width 269 height 15
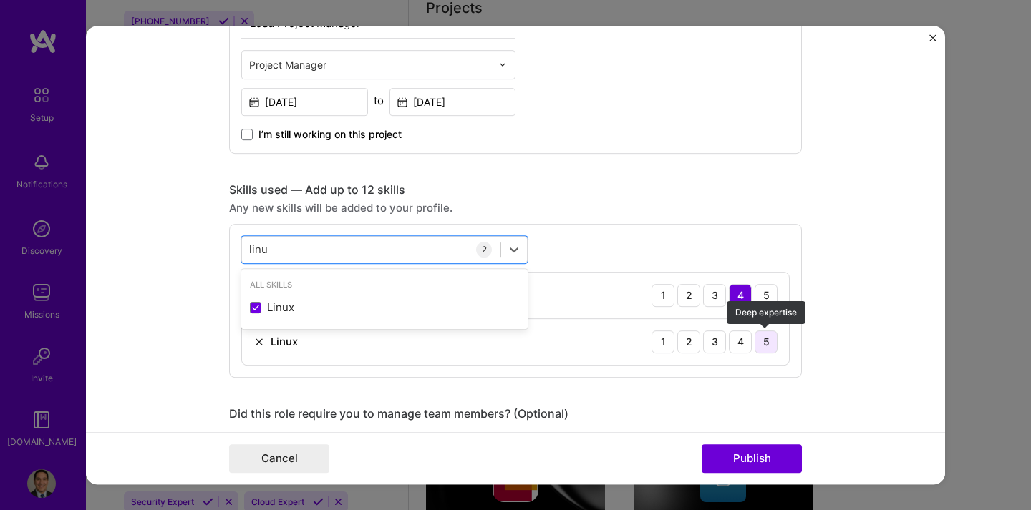
click at [757, 340] on div "5" at bounding box center [766, 342] width 23 height 23
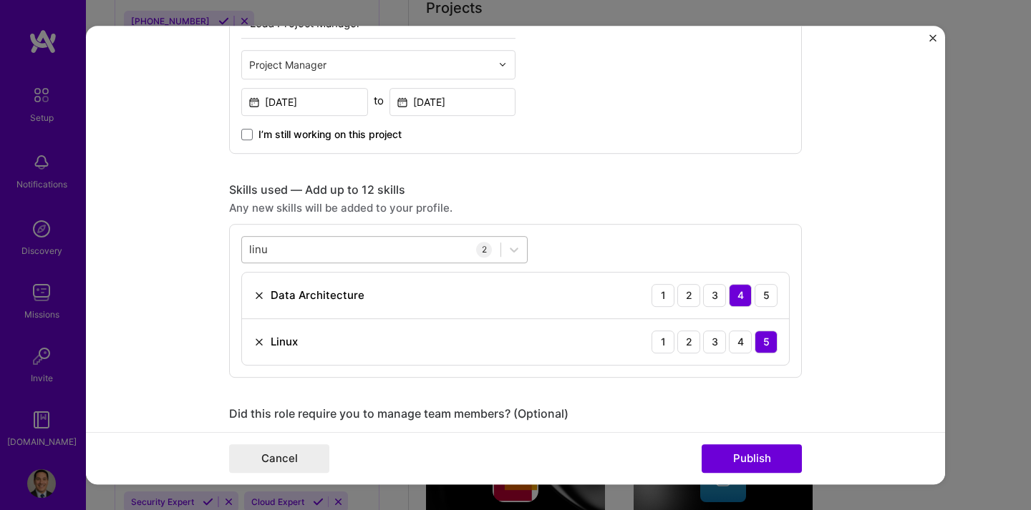
click at [387, 248] on div "[PERSON_NAME]" at bounding box center [371, 250] width 258 height 24
drag, startPoint x: 387, startPoint y: 248, endPoint x: 226, endPoint y: 248, distance: 161.1
click at [226, 248] on form "Editing suggested project This project is suggested based on your LinkedIn, res…" at bounding box center [515, 256] width 859 height 460
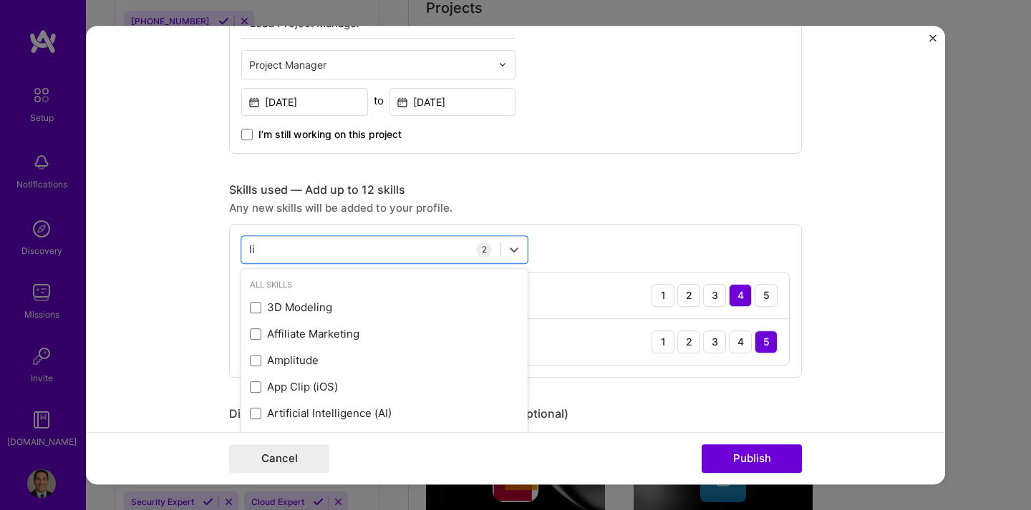
type input "l"
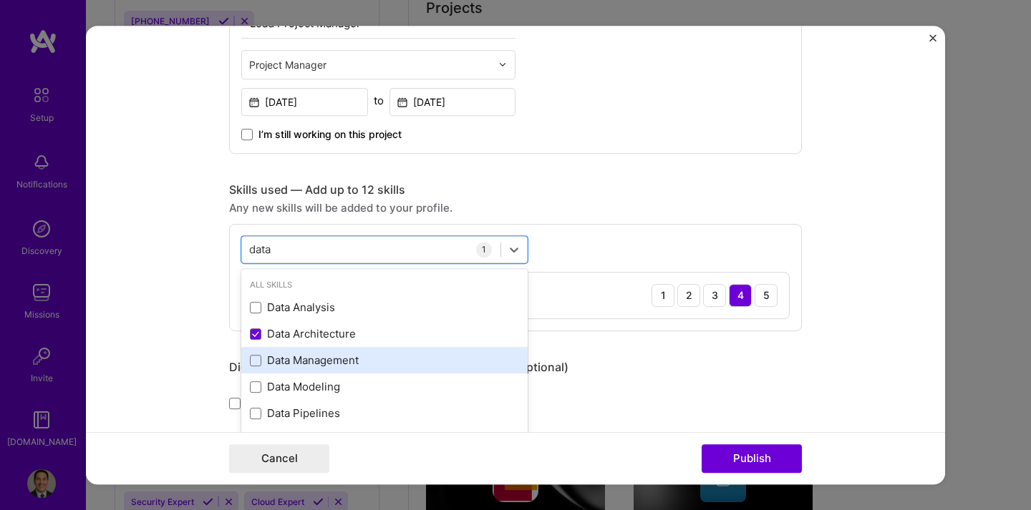
click at [291, 364] on div "Data Management" at bounding box center [384, 360] width 269 height 15
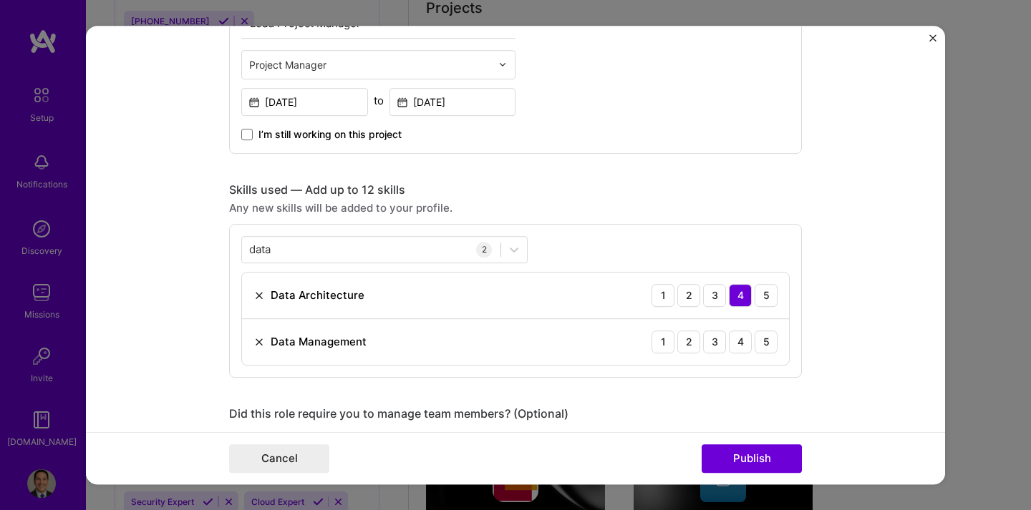
click at [834, 306] on form "Editing suggested project This project is suggested based on your LinkedIn, res…" at bounding box center [515, 256] width 859 height 460
click at [768, 351] on div "5" at bounding box center [766, 342] width 23 height 23
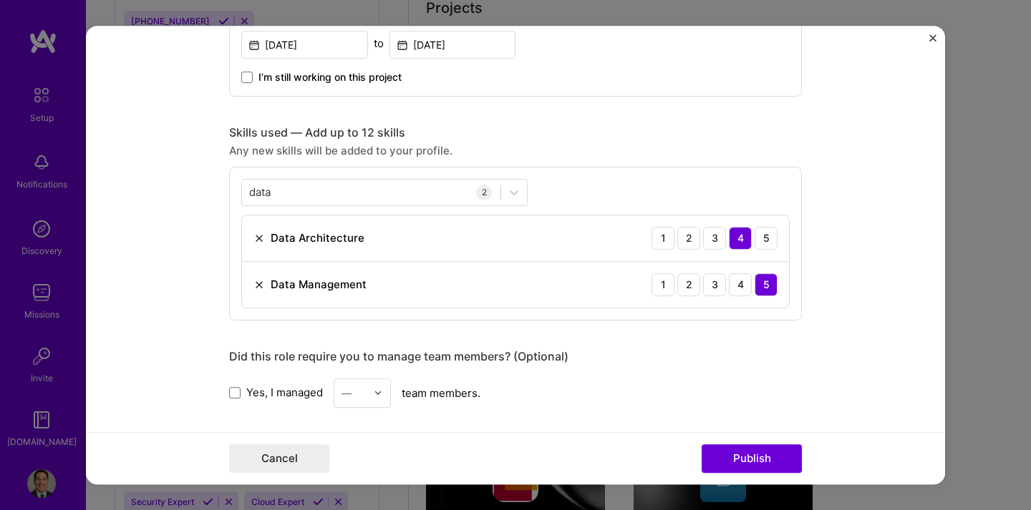
scroll to position [618, 0]
click at [425, 193] on div "data data" at bounding box center [371, 191] width 258 height 24
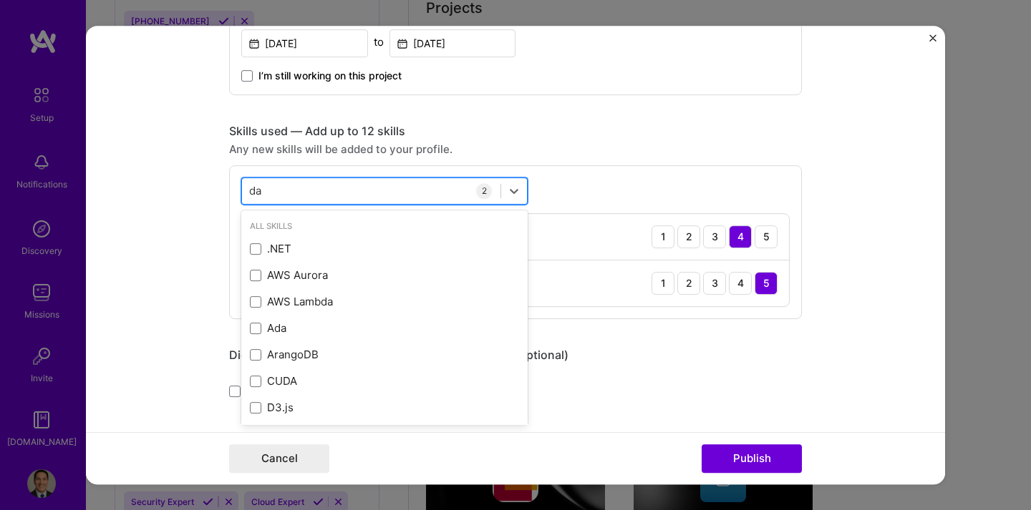
type input "d"
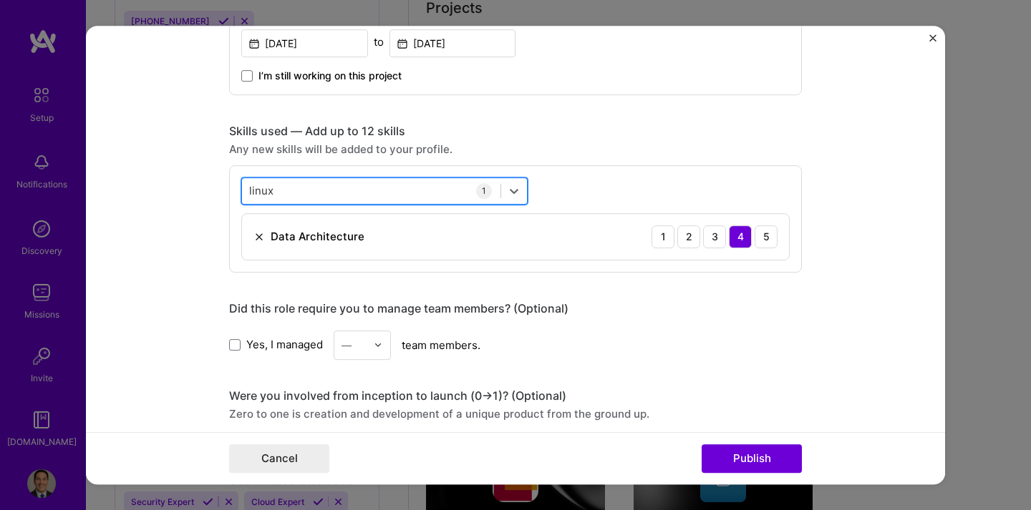
drag, startPoint x: 425, startPoint y: 193, endPoint x: 381, endPoint y: 200, distance: 45.0
click at [380, 200] on div "linux linux" at bounding box center [371, 191] width 258 height 24
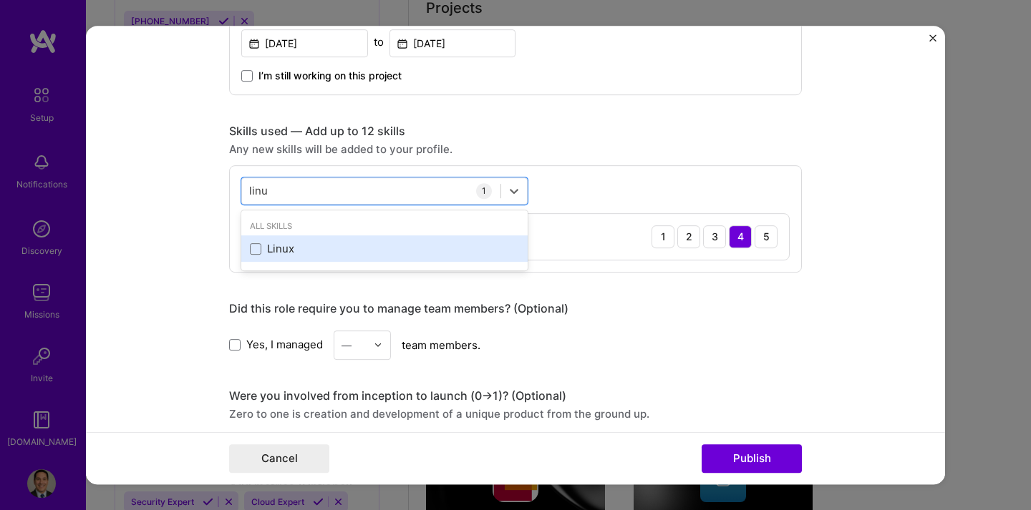
click at [290, 260] on div "Linux" at bounding box center [384, 249] width 286 height 26
click at [334, 249] on div "Linux" at bounding box center [384, 248] width 269 height 15
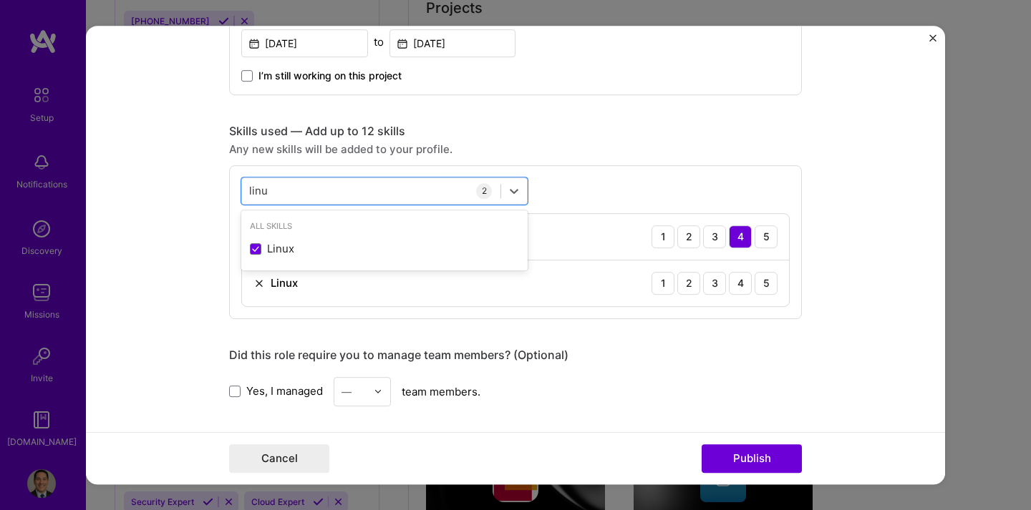
type input "linu"
click at [611, 196] on div "option Linux, selected. option Linux selected, 0 of 2. 1 result available for s…" at bounding box center [515, 242] width 573 height 154
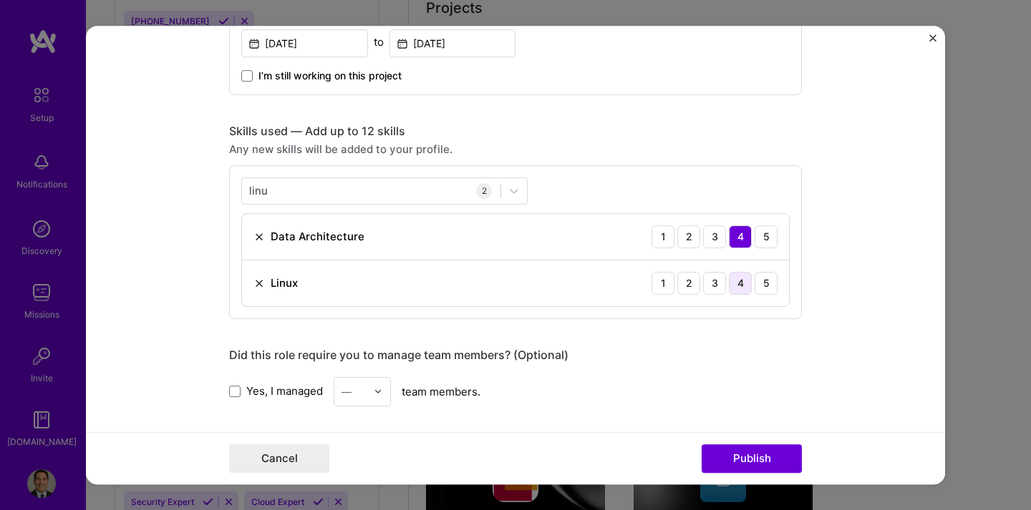
click at [740, 292] on div "4" at bounding box center [740, 283] width 23 height 23
click at [236, 394] on span at bounding box center [234, 391] width 11 height 11
click at [0, 0] on input "Yes, I managed" at bounding box center [0, 0] width 0 height 0
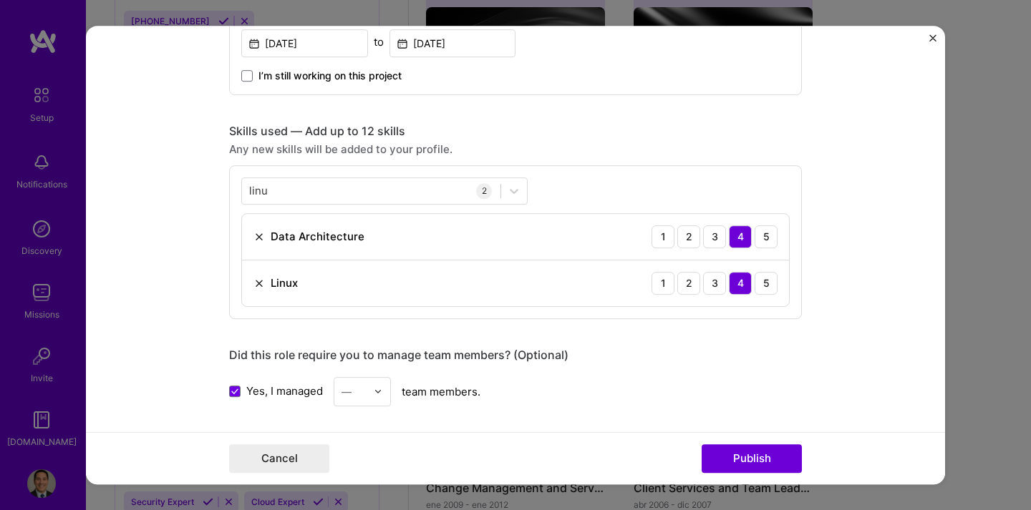
click at [362, 387] on input "text" at bounding box center [353, 391] width 25 height 15
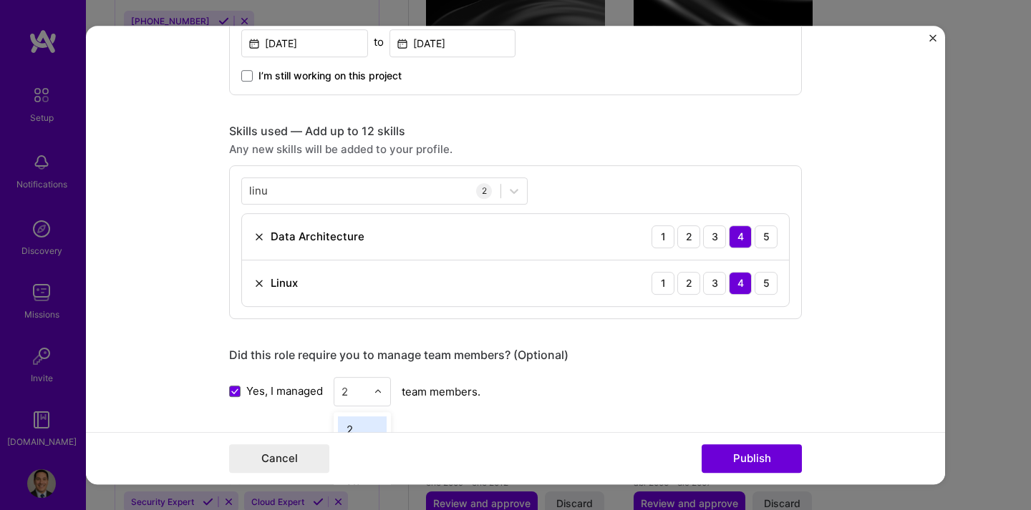
type input "25"
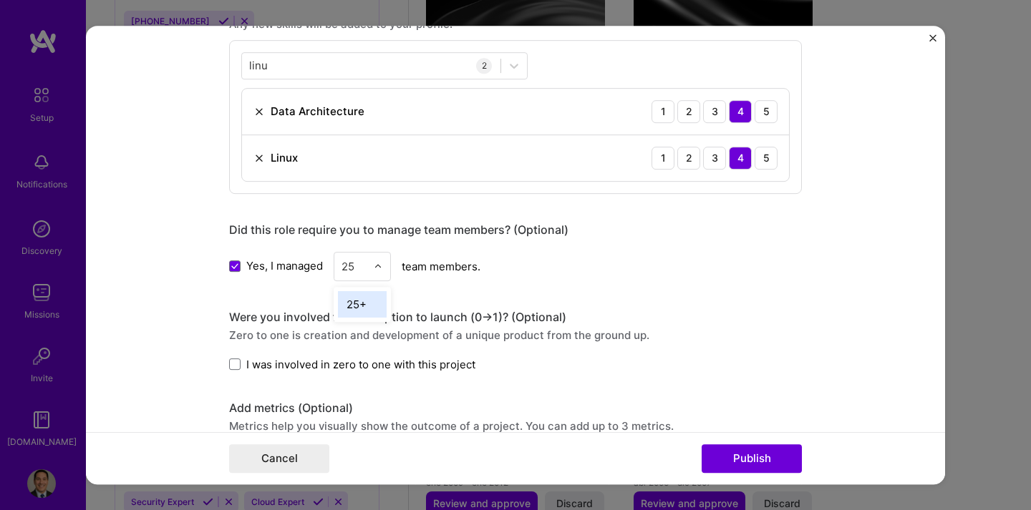
scroll to position [767, 0]
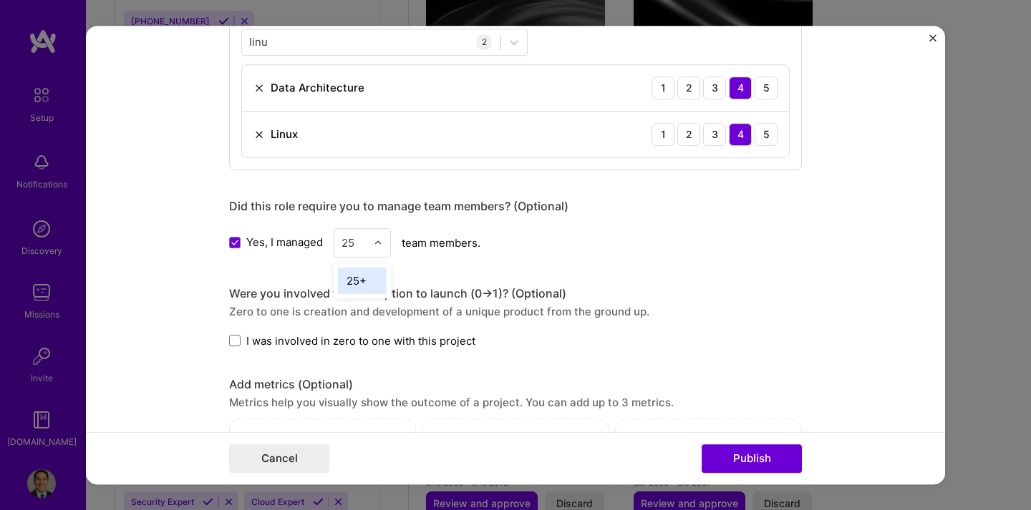
click at [367, 286] on div "25+" at bounding box center [362, 281] width 49 height 26
click at [236, 337] on span at bounding box center [234, 340] width 11 height 11
click at [0, 0] on input "I was involved in zero to one with this project" at bounding box center [0, 0] width 0 height 0
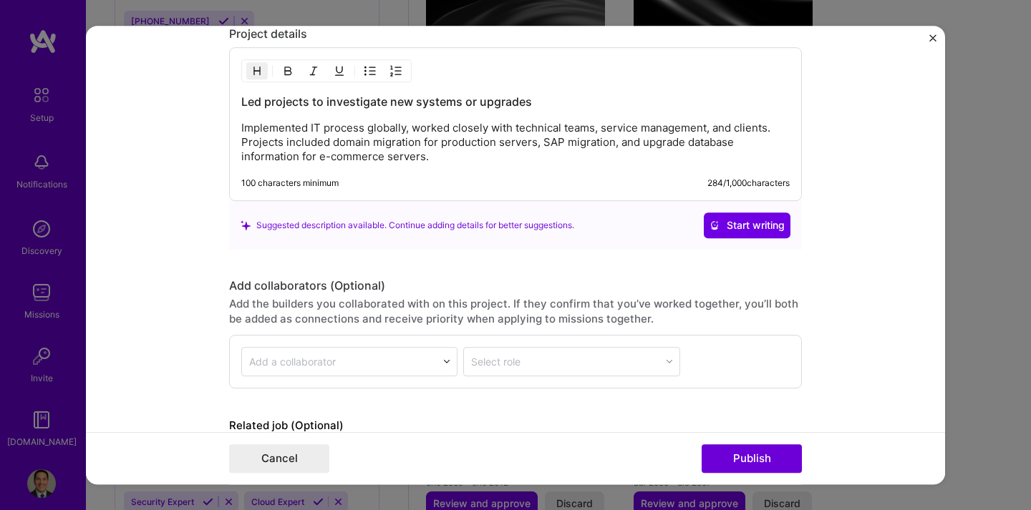
scroll to position [1390, 0]
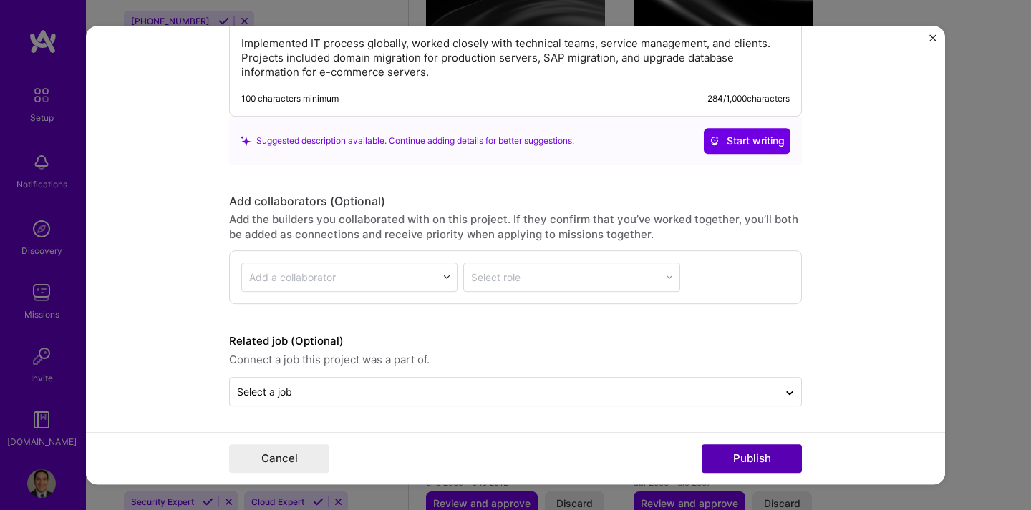
click at [724, 460] on button "Publish" at bounding box center [752, 459] width 100 height 29
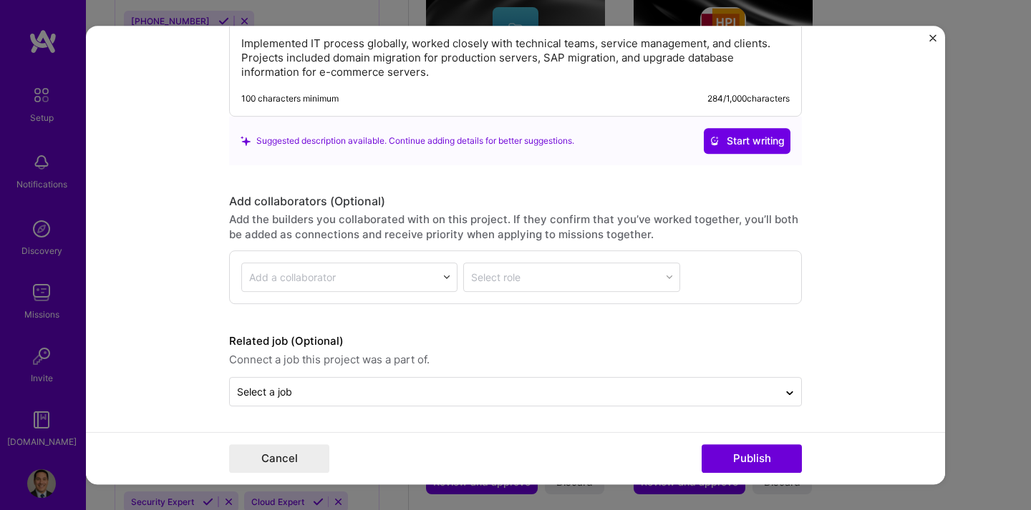
scroll to position [1324, 0]
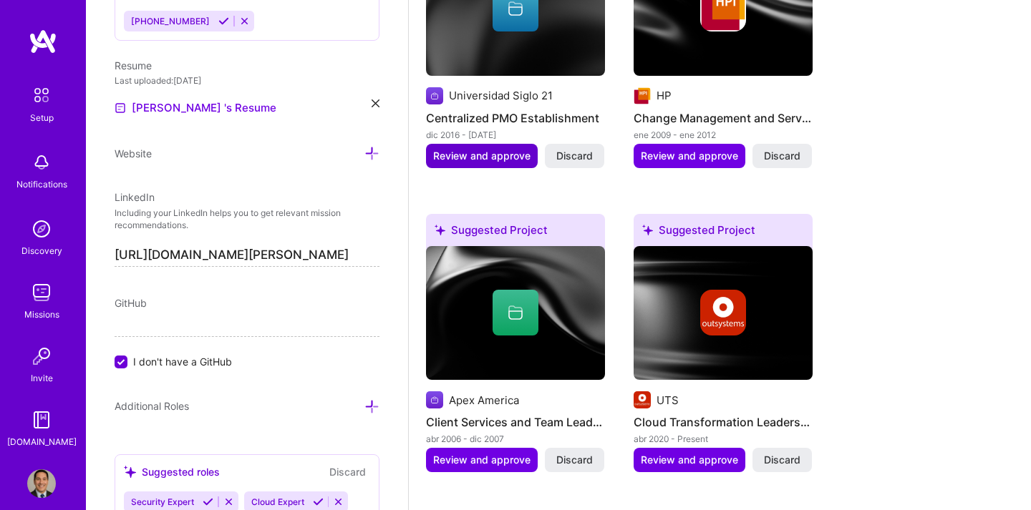
click at [486, 149] on span "Review and approve" at bounding box center [481, 156] width 97 height 14
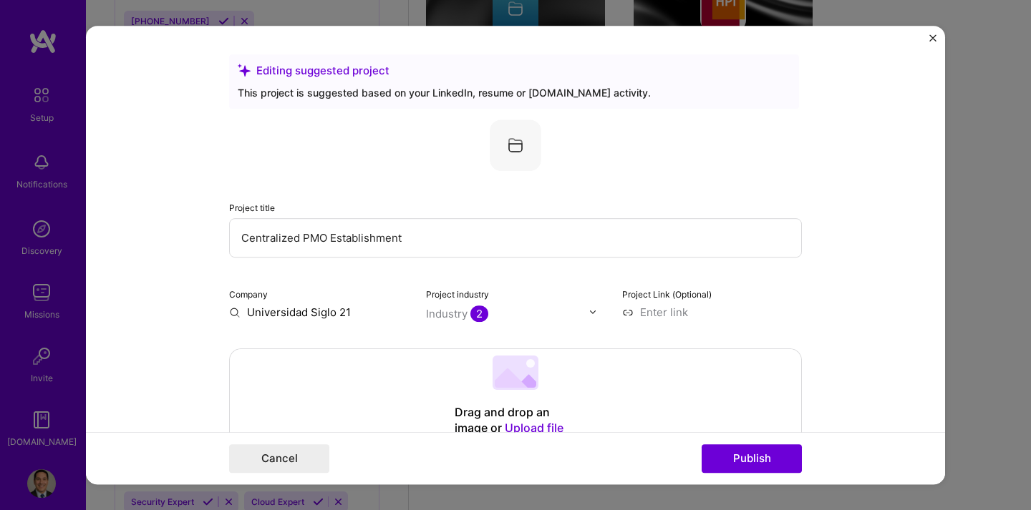
drag, startPoint x: 436, startPoint y: 243, endPoint x: 178, endPoint y: 238, distance: 257.8
click at [178, 238] on form "Editing suggested project This project is suggested based on your LinkedIn, res…" at bounding box center [515, 256] width 859 height 460
type input "P"
click at [258, 467] on button "Cancel" at bounding box center [279, 459] width 100 height 29
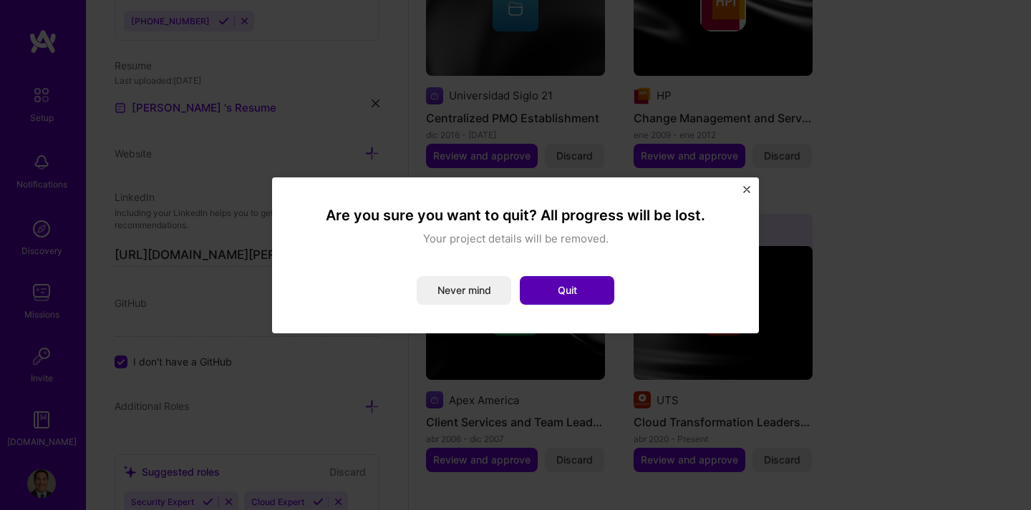
click at [548, 296] on button "Quit" at bounding box center [567, 290] width 94 height 29
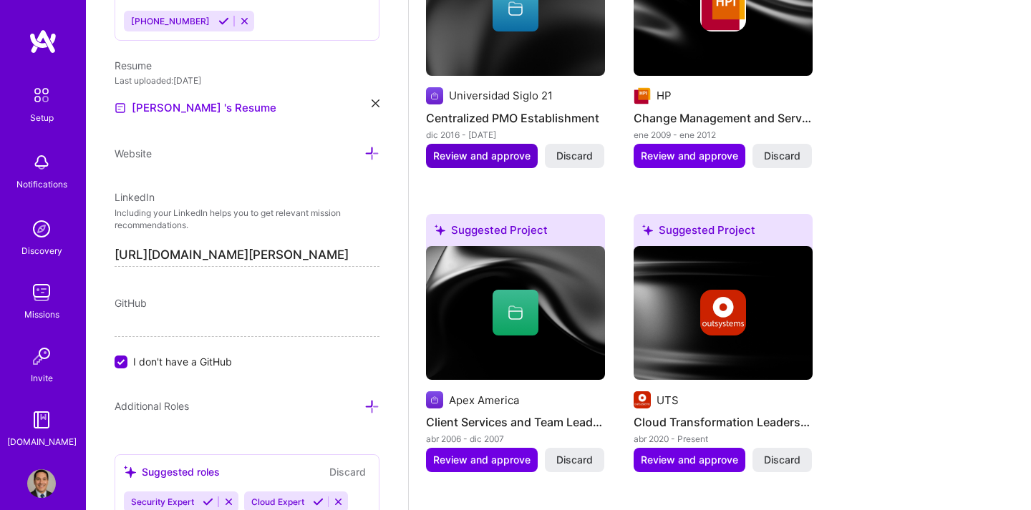
click at [486, 149] on span "Review and approve" at bounding box center [481, 156] width 97 height 14
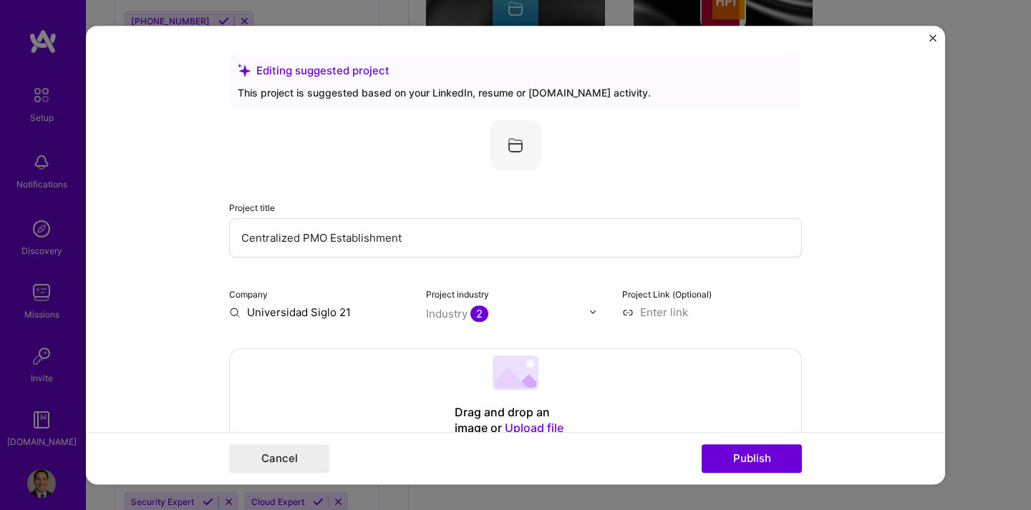
click at [449, 238] on input "Centralized PMO Establishment" at bounding box center [515, 237] width 573 height 39
drag, startPoint x: 449, startPoint y: 238, endPoint x: 198, endPoint y: 234, distance: 251.3
click at [198, 234] on form "Editing suggested project This project is suggested based on your LinkedIn, res…" at bounding box center [515, 256] width 859 height 460
type input "S"
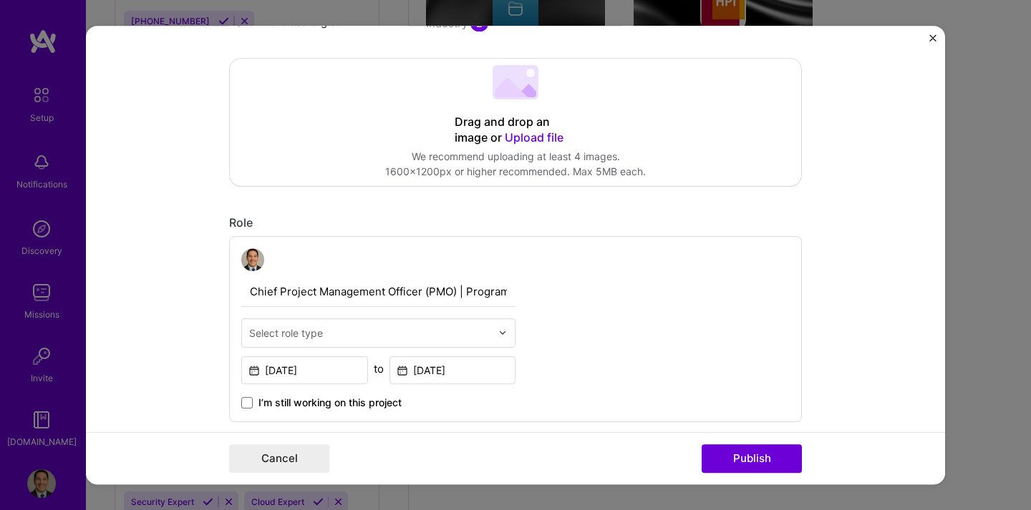
scroll to position [314, 0]
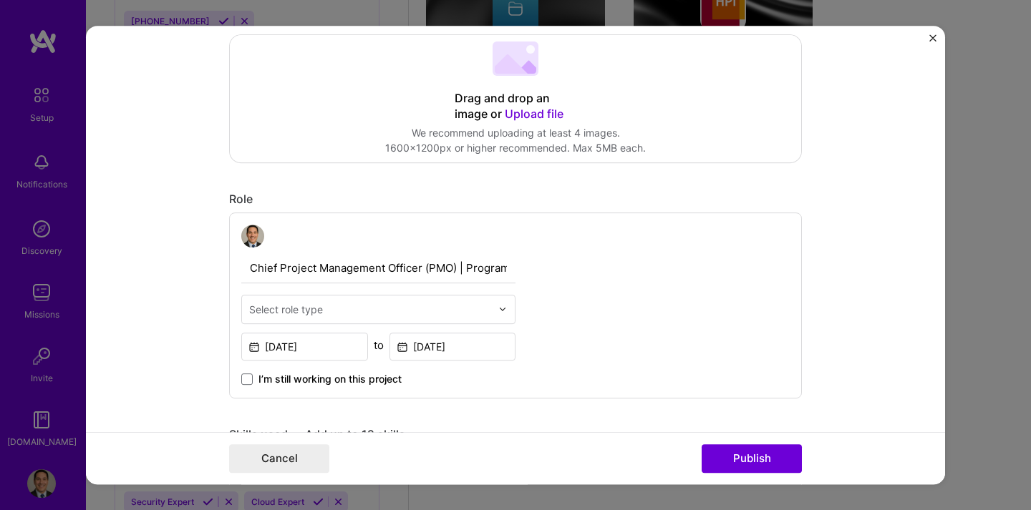
type input "University remote Education Software"
click at [508, 305] on div at bounding box center [506, 310] width 16 height 28
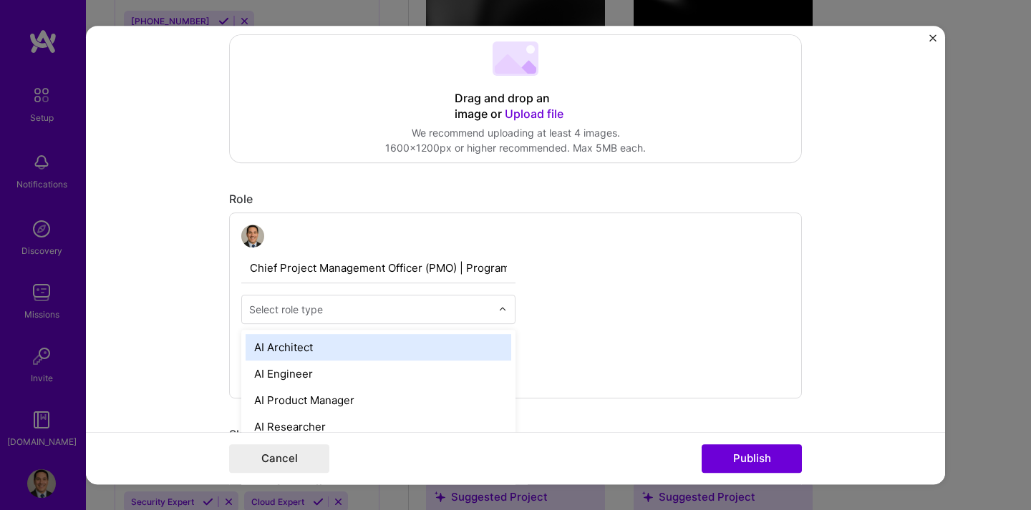
scroll to position [1463, 0]
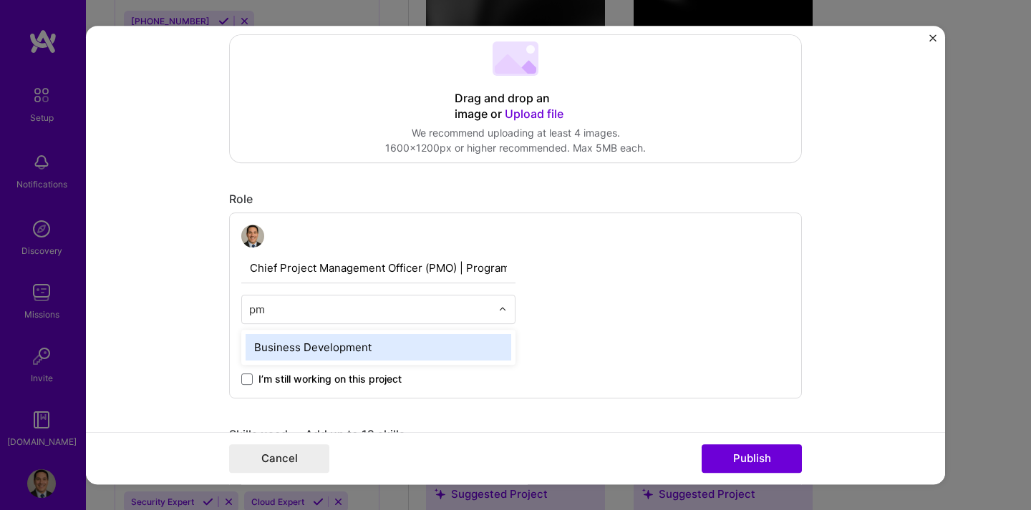
type input "p"
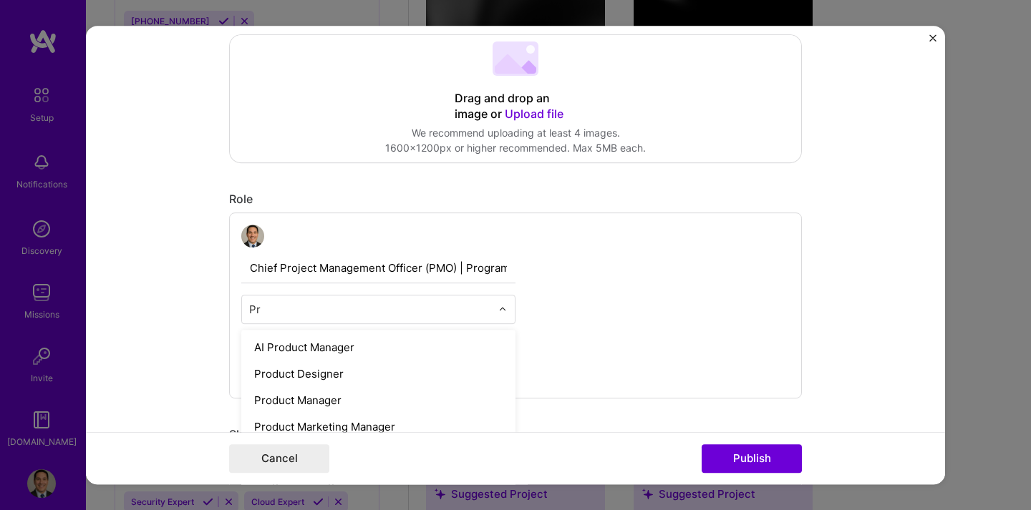
type input "P"
type input "manager"
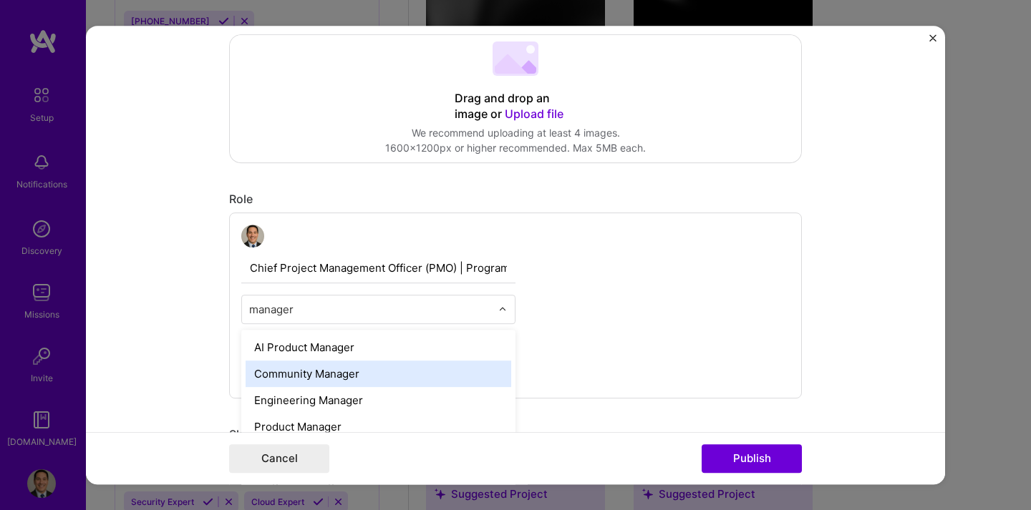
scroll to position [6, 0]
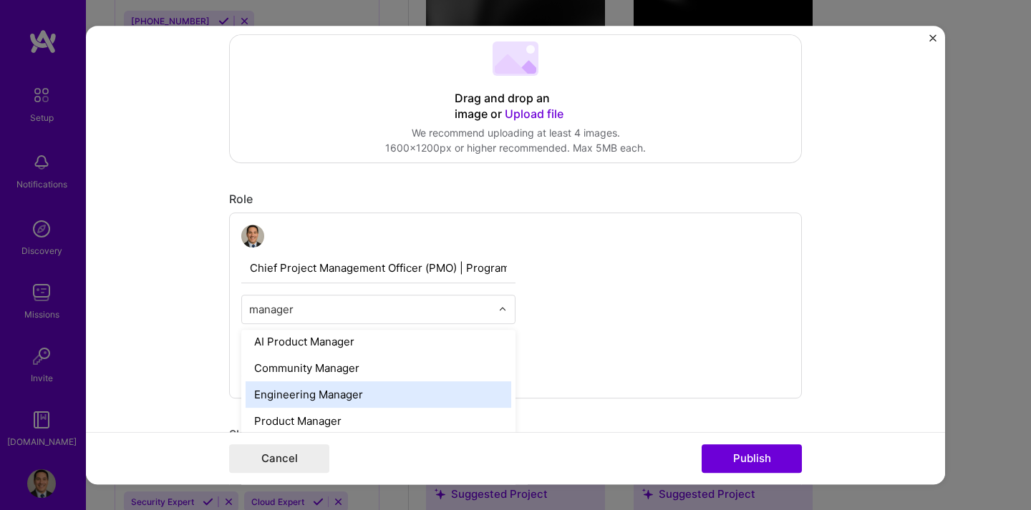
click at [382, 390] on div "Engineering Manager" at bounding box center [379, 395] width 266 height 26
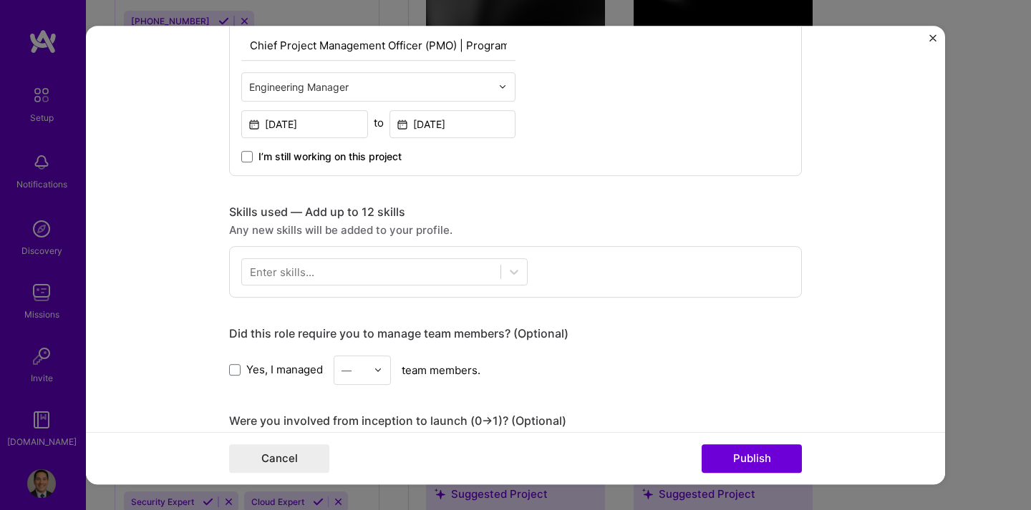
scroll to position [540, 0]
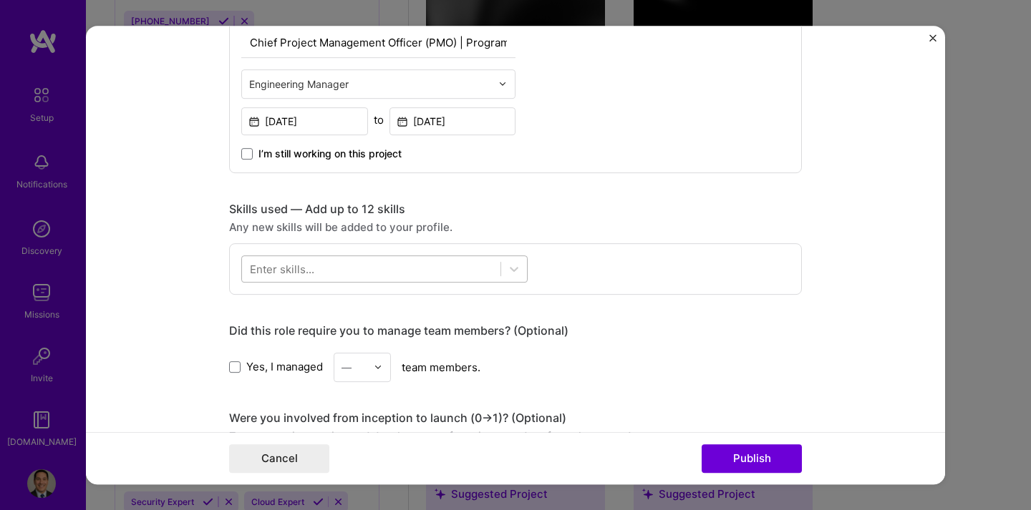
click at [445, 270] on div at bounding box center [371, 269] width 258 height 24
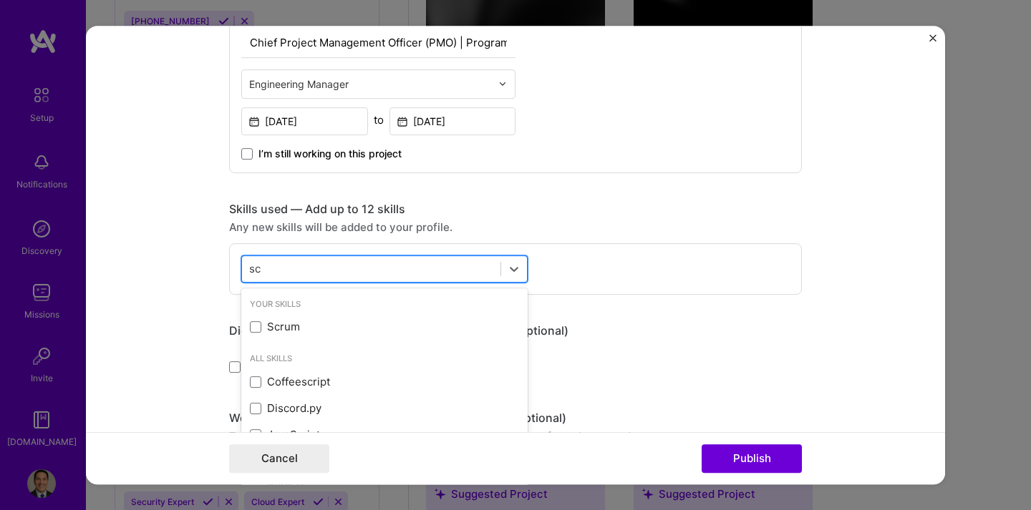
type input "s"
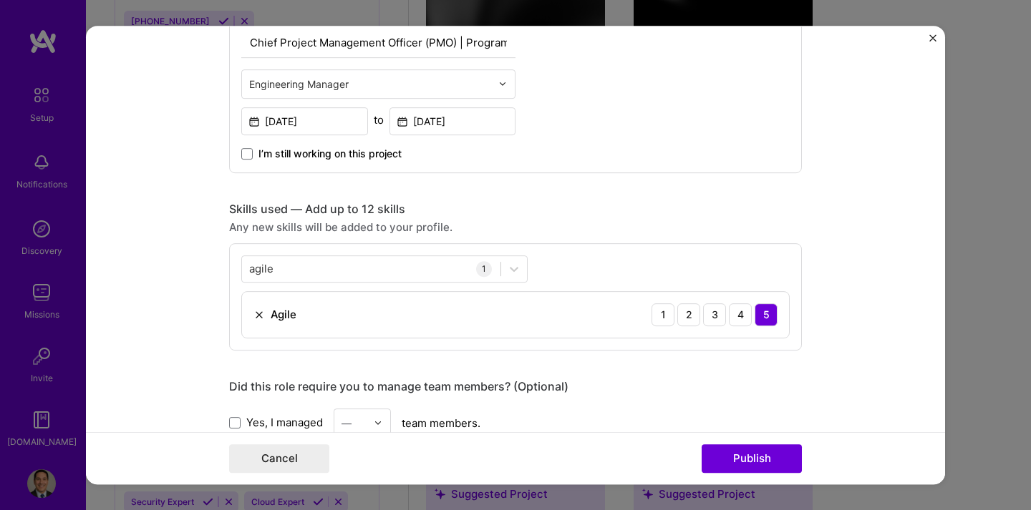
click at [642, 251] on div "agile agile 1 Agile 1 2 3 4 5" at bounding box center [515, 296] width 573 height 107
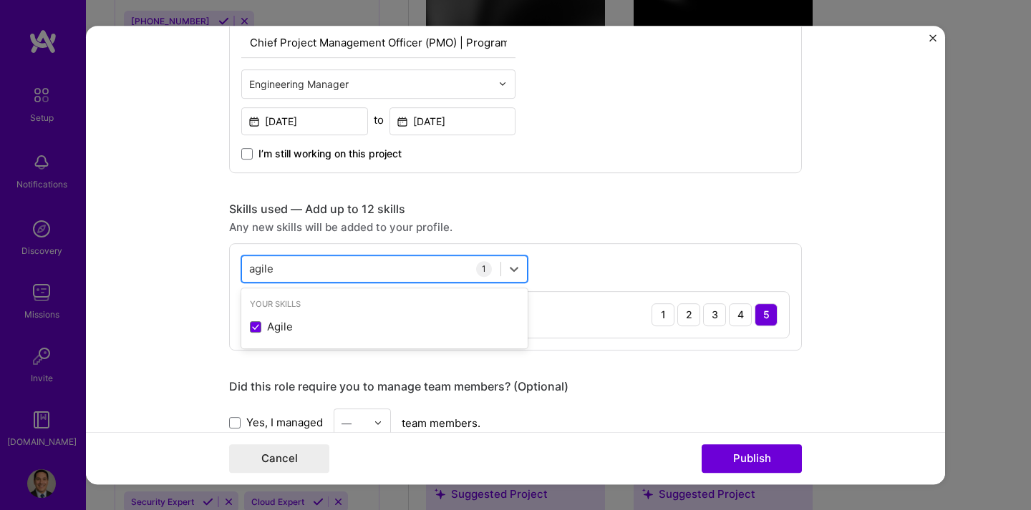
click at [332, 278] on div "agile agile" at bounding box center [371, 269] width 258 height 24
click at [512, 271] on icon at bounding box center [514, 269] width 14 height 14
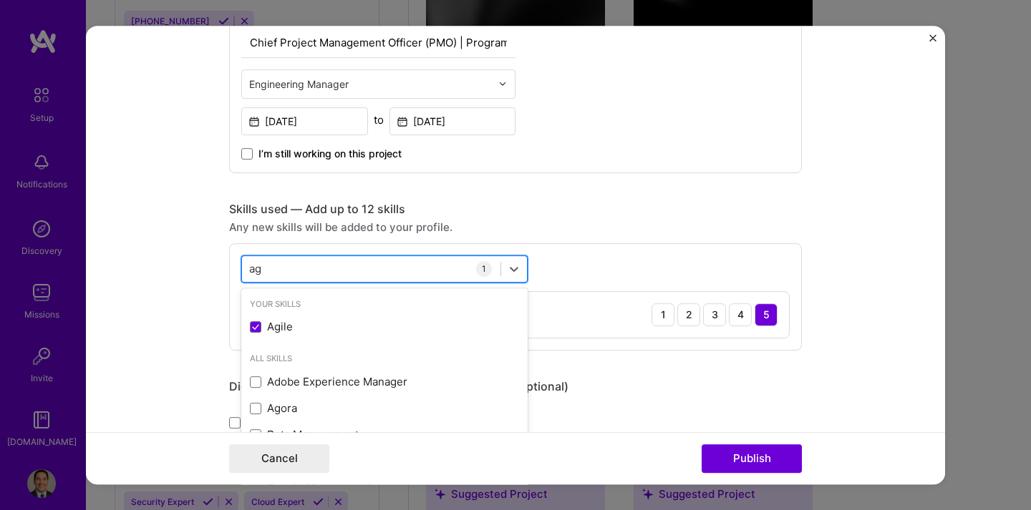
type input "a"
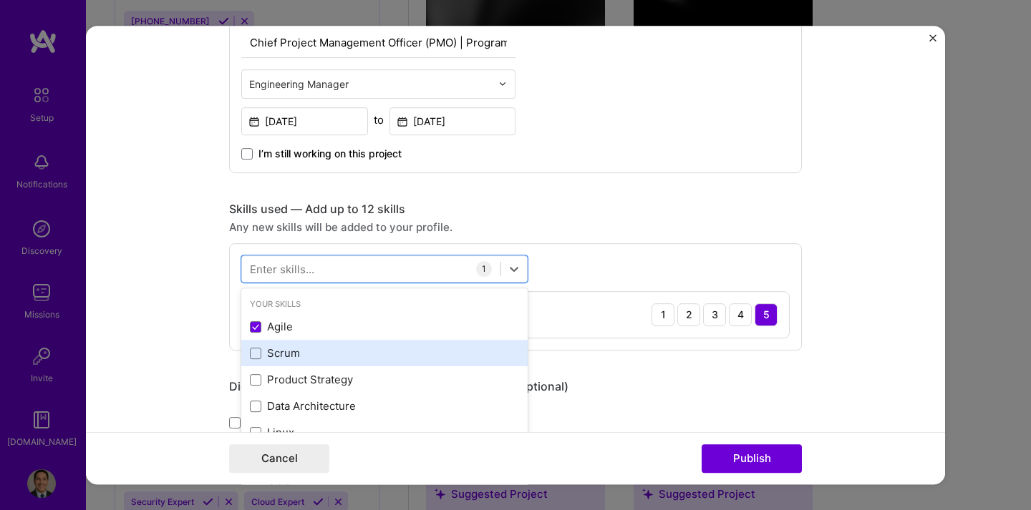
click at [304, 351] on div "Scrum" at bounding box center [384, 353] width 269 height 15
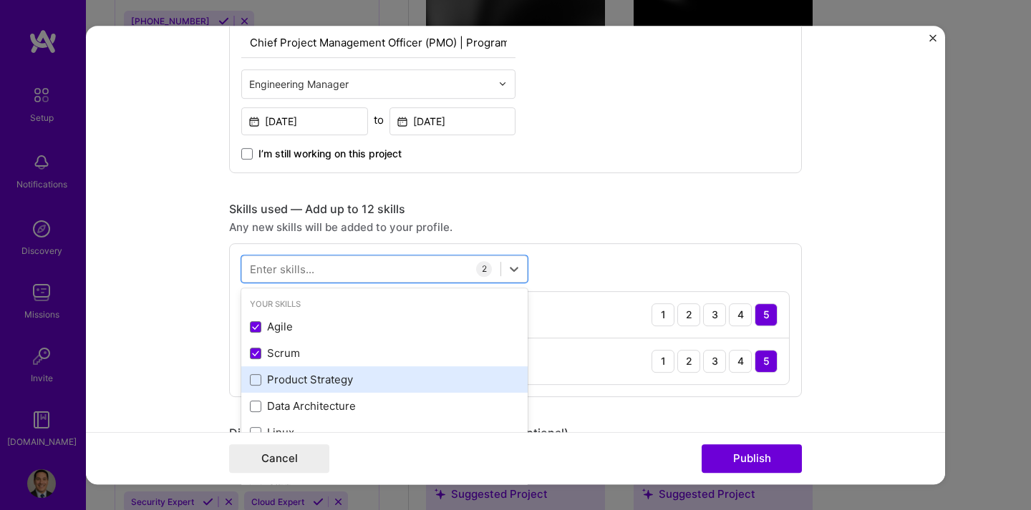
click at [301, 379] on div "Product Strategy" at bounding box center [384, 379] width 269 height 15
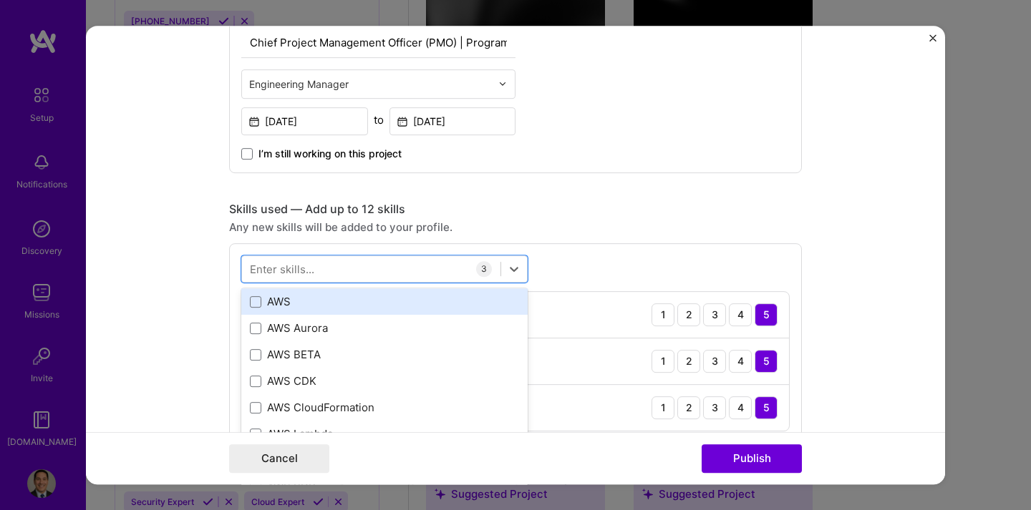
scroll to position [390, 0]
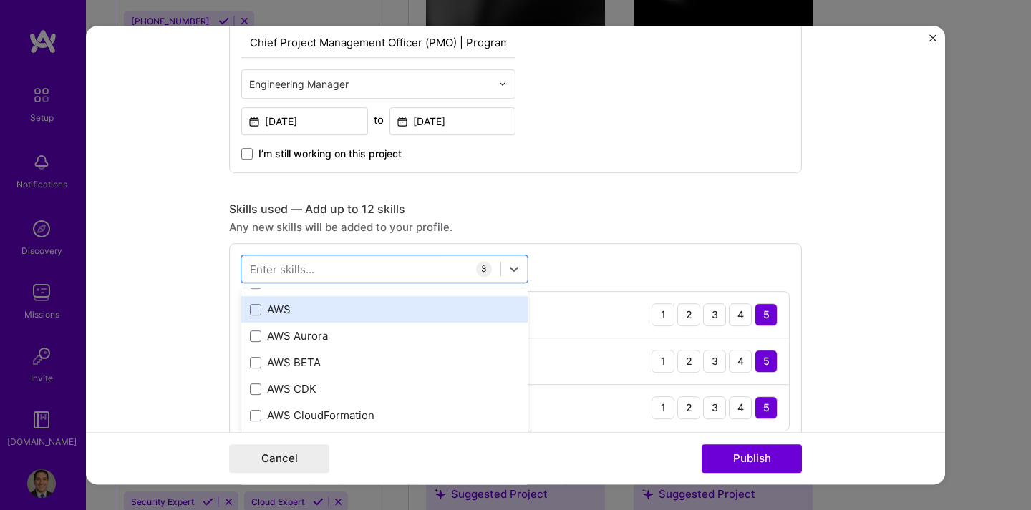
click at [285, 309] on div "AWS" at bounding box center [384, 309] width 269 height 15
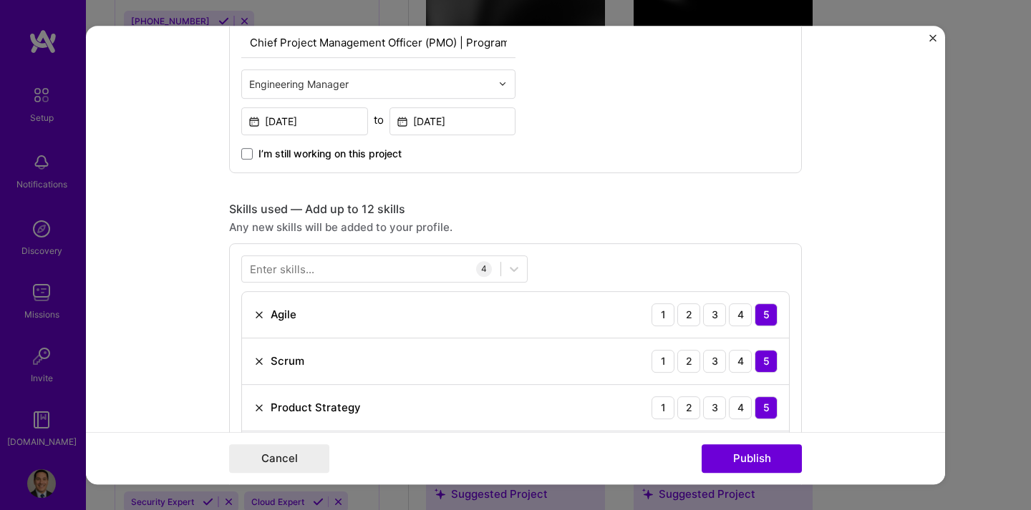
click at [802, 351] on form "Editing suggested project This project is suggested based on your LinkedIn, res…" at bounding box center [515, 256] width 859 height 460
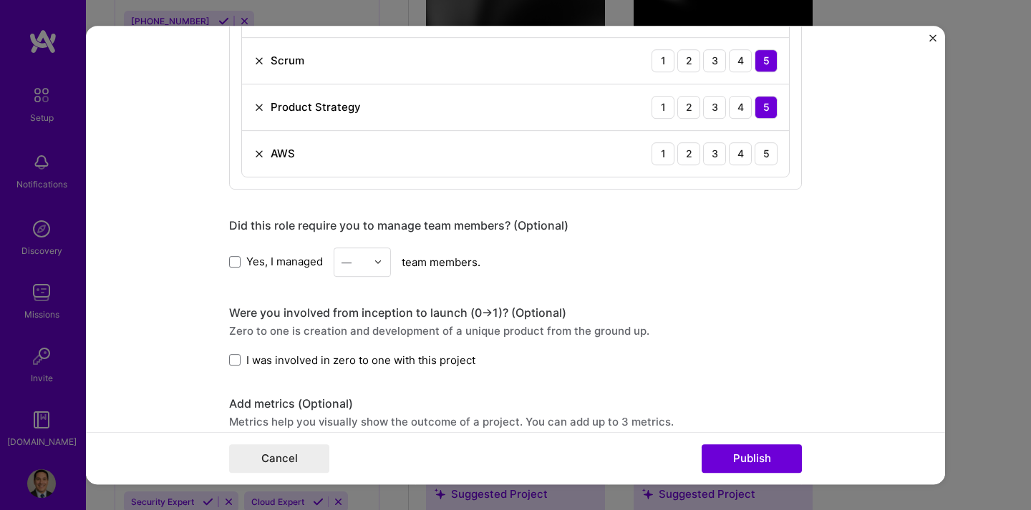
scroll to position [864, 0]
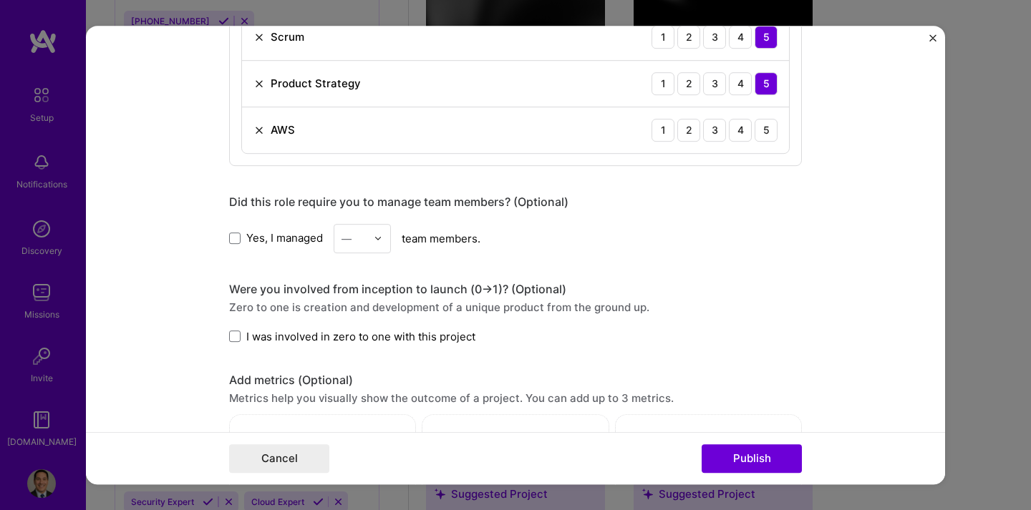
click at [361, 248] on div "—" at bounding box center [353, 239] width 39 height 28
type input "24"
click at [705, 292] on div "Were you involved from inception to launch (0 -> 1)? (Optional)" at bounding box center [515, 289] width 573 height 15
click at [238, 242] on span at bounding box center [234, 238] width 11 height 11
click at [0, 0] on input "Yes, I managed" at bounding box center [0, 0] width 0 height 0
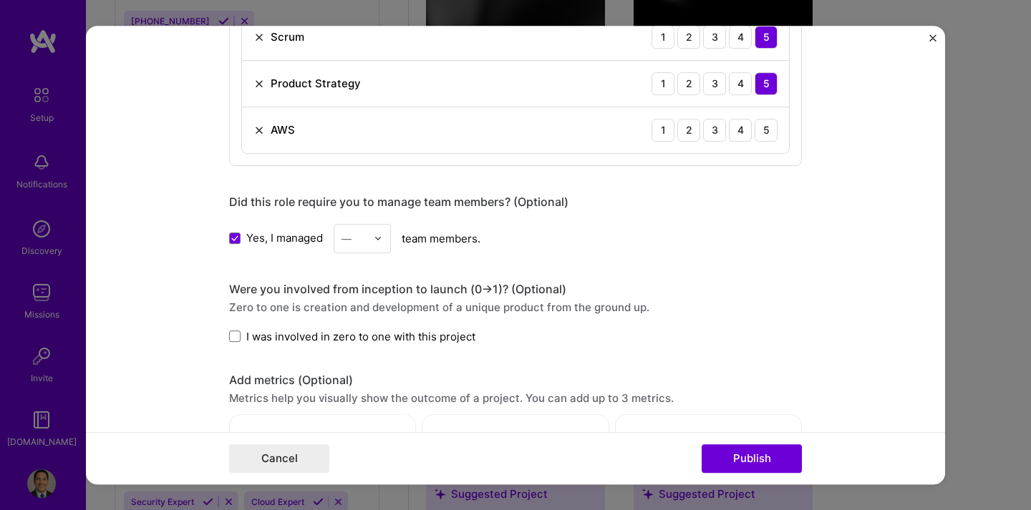
click at [383, 246] on div at bounding box center [382, 239] width 16 height 28
click at [354, 431] on div "24" at bounding box center [362, 430] width 49 height 26
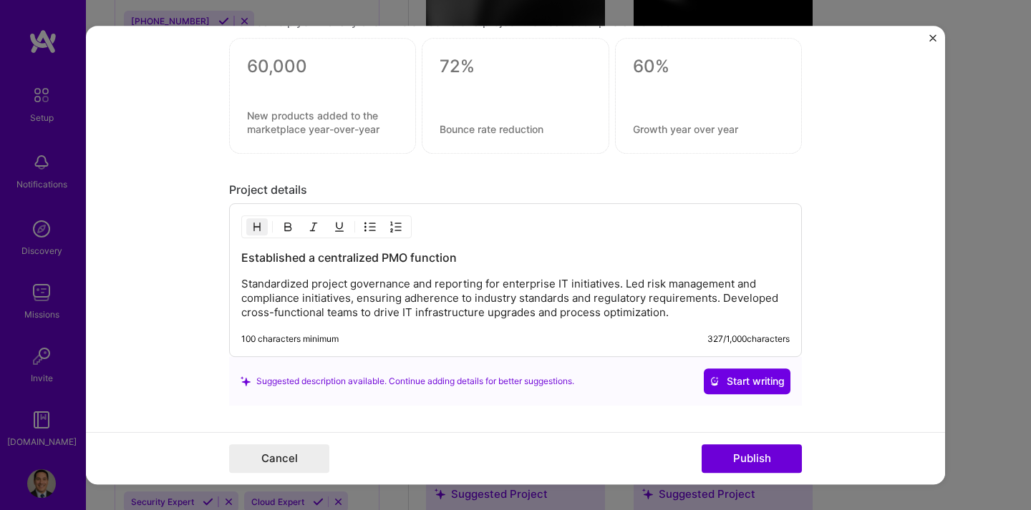
scroll to position [1255, 0]
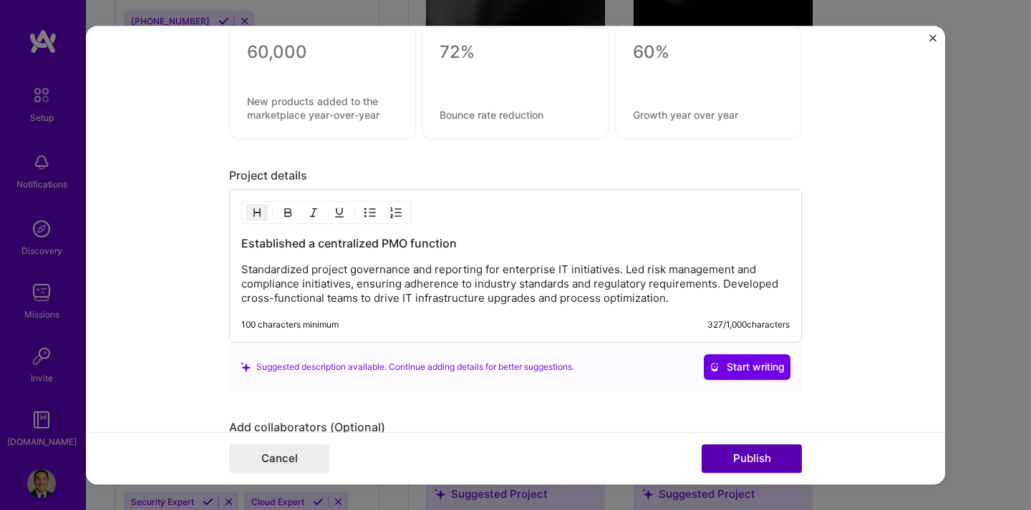
click at [733, 460] on button "Publish" at bounding box center [752, 459] width 100 height 29
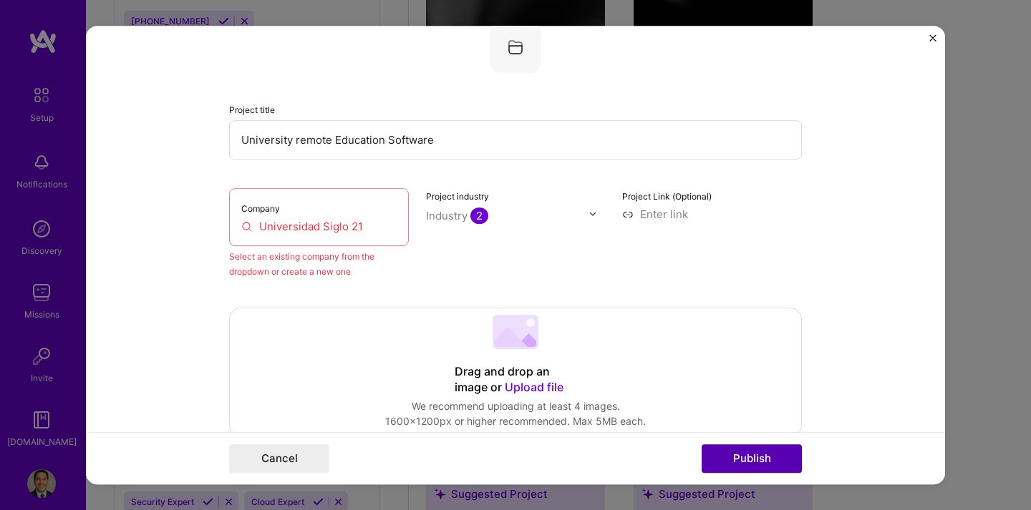
scroll to position [94, 0]
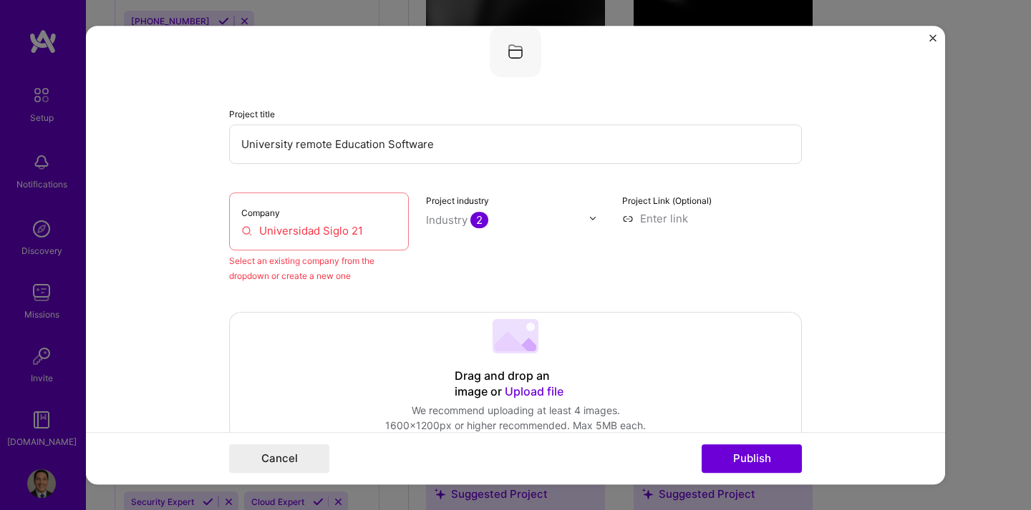
click at [339, 229] on input "Universidad Siglo 21" at bounding box center [318, 230] width 155 height 15
click at [379, 232] on input "Universidad Siglo 21" at bounding box center [318, 230] width 155 height 15
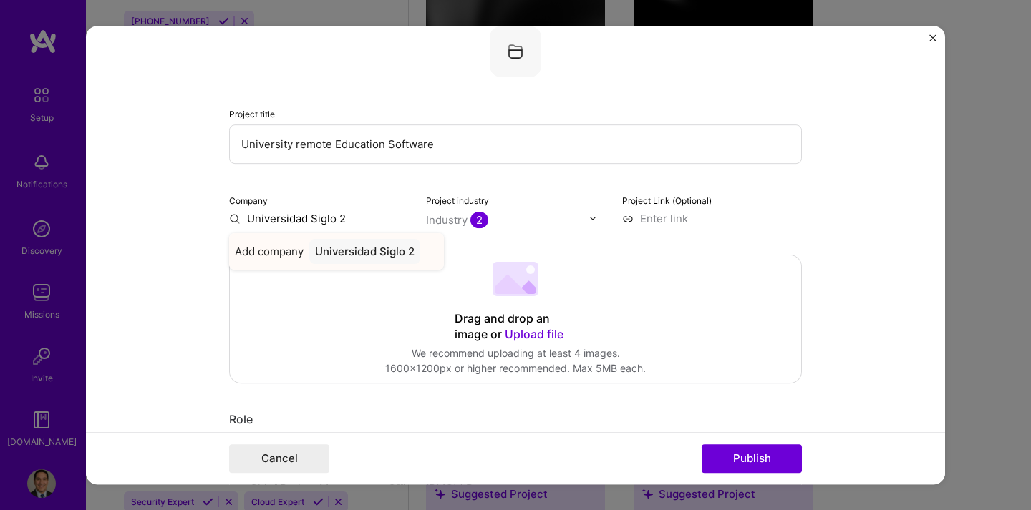
type input "Universidad Siglo 2"
click at [387, 251] on div "Universidad Siglo 2" at bounding box center [364, 251] width 111 height 25
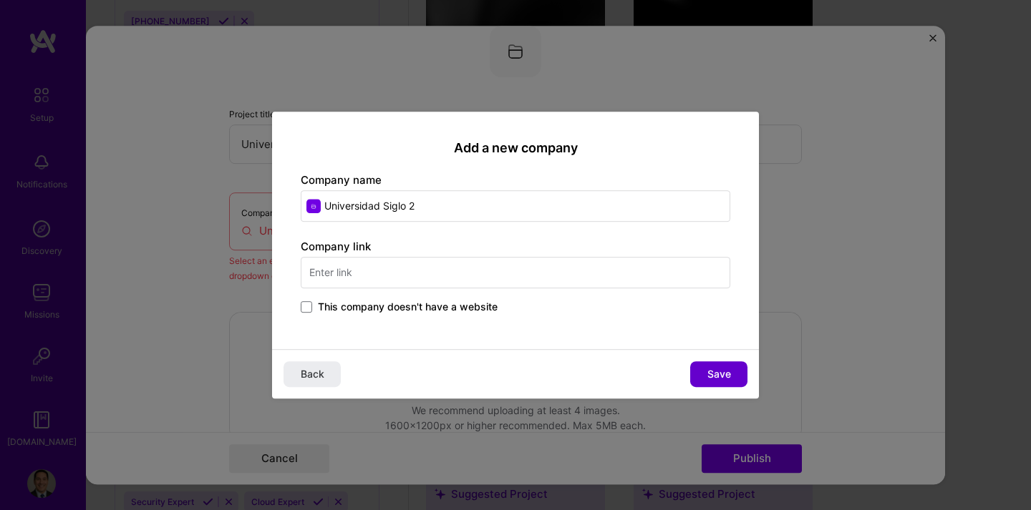
click at [704, 378] on button "Save" at bounding box center [718, 375] width 57 height 26
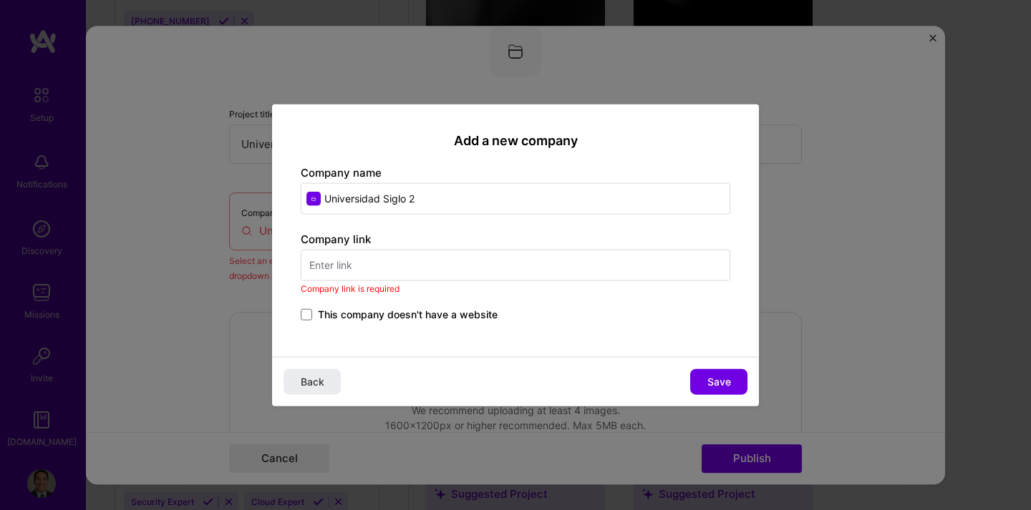
click at [460, 270] on input "text" at bounding box center [516, 265] width 430 height 31
paste input "[URL][DOMAIN_NAME]"
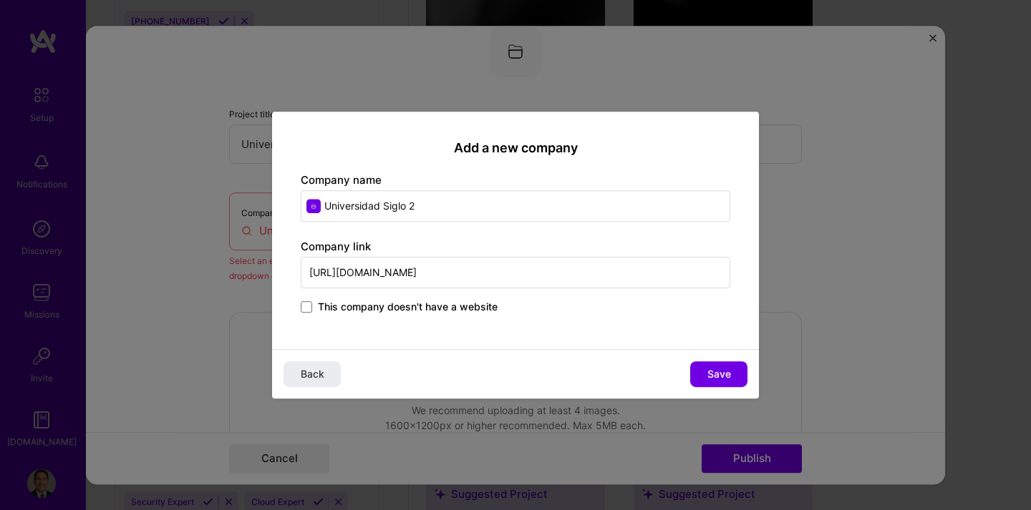
scroll to position [0, 2702]
type input "[URL][DOMAIN_NAME]"
click at [697, 377] on button "Save" at bounding box center [718, 375] width 57 height 26
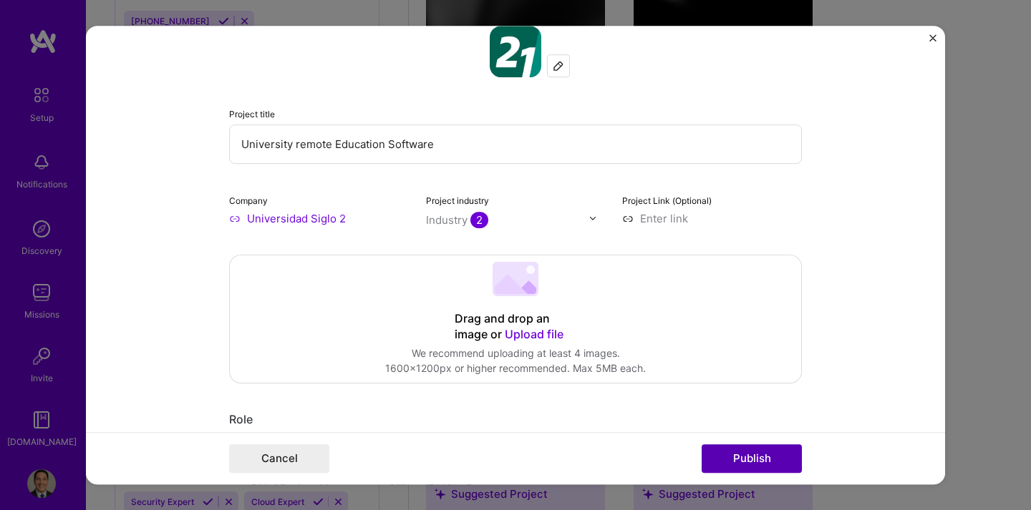
click at [745, 452] on button "Publish" at bounding box center [752, 459] width 100 height 29
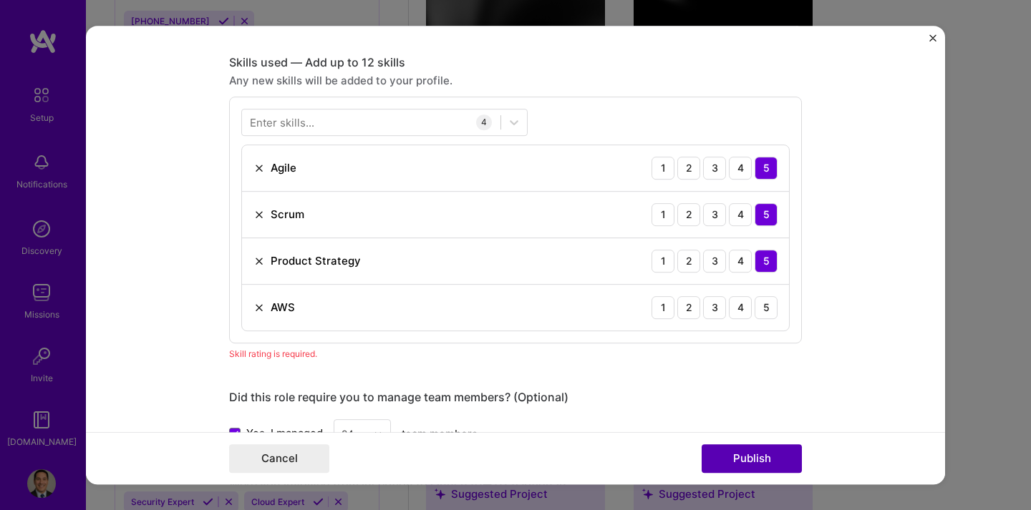
scroll to position [717, 0]
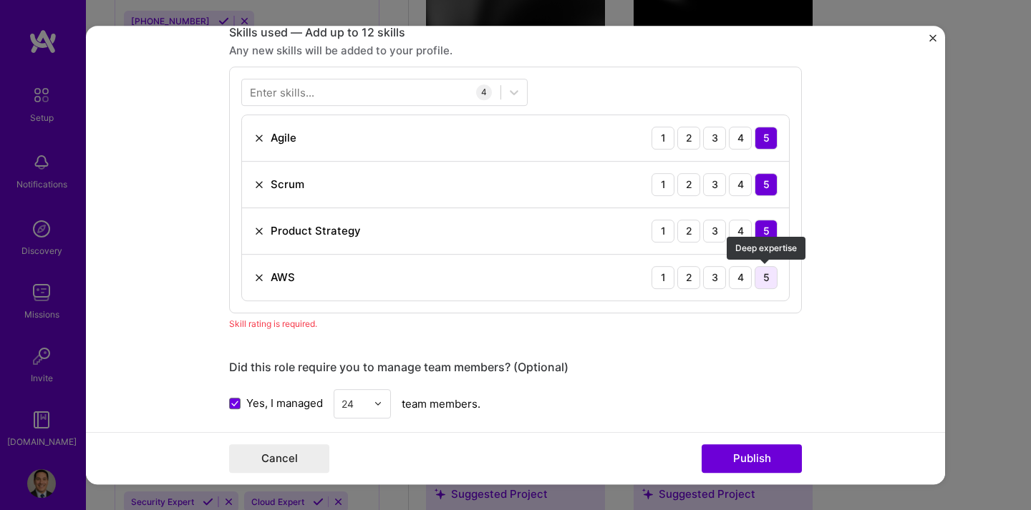
click at [767, 281] on div "5" at bounding box center [766, 277] width 23 height 23
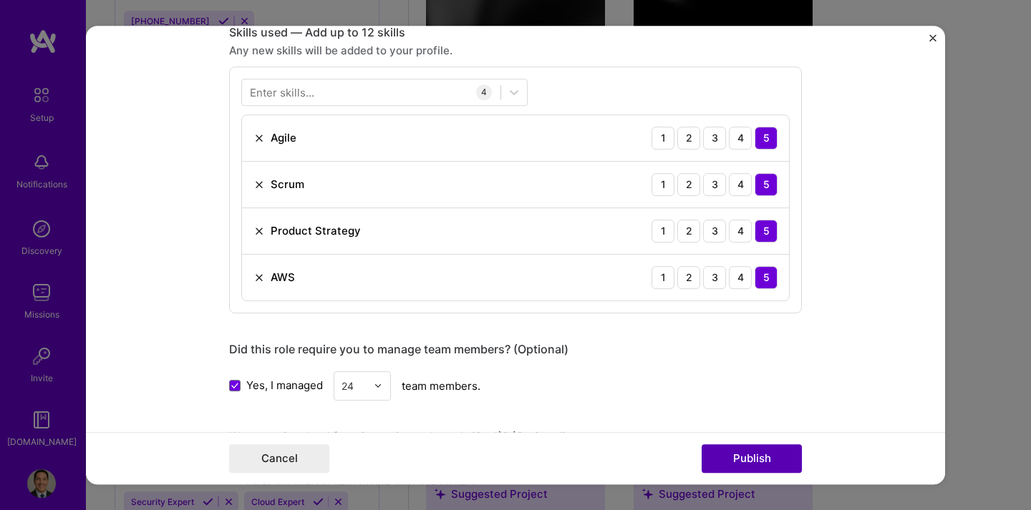
click at [732, 451] on button "Publish" at bounding box center [752, 459] width 100 height 29
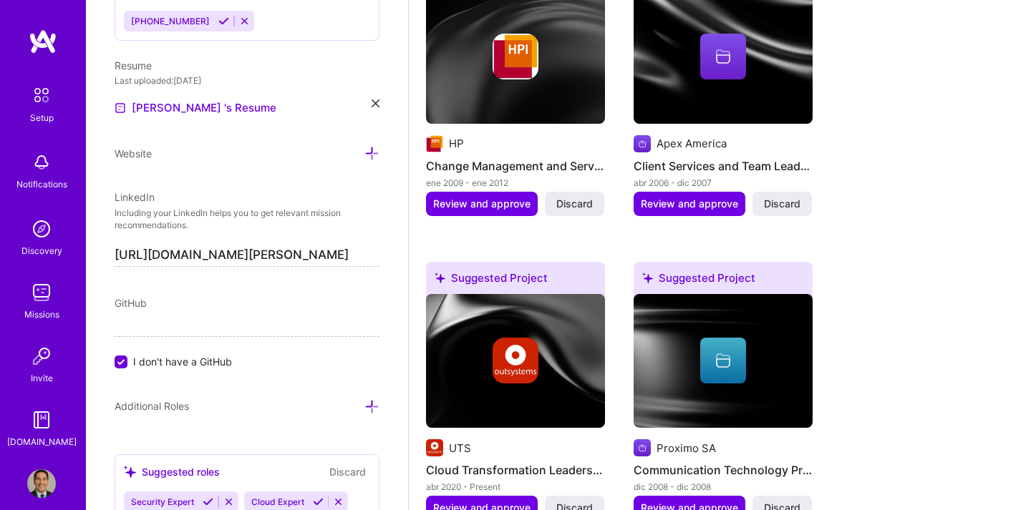
scroll to position [1374, 0]
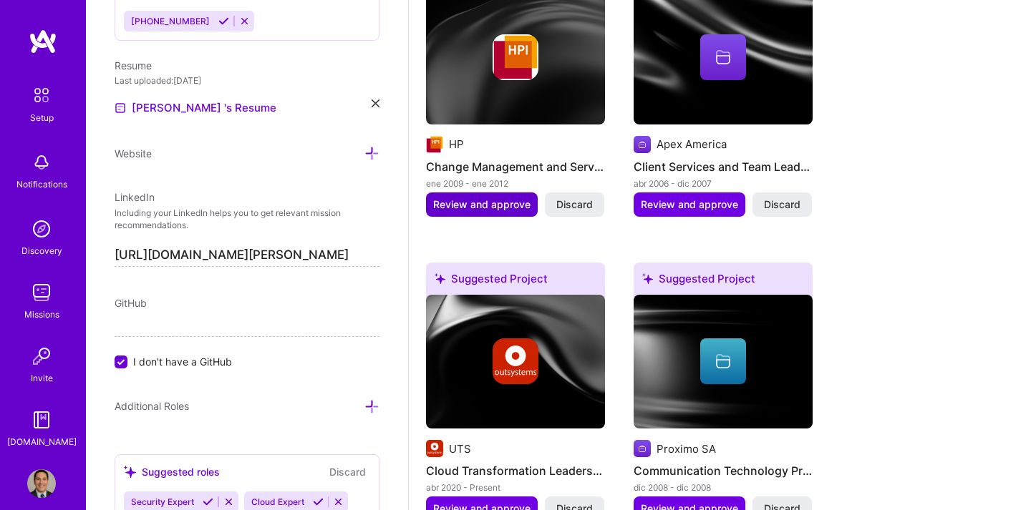
click at [498, 198] on span "Review and approve" at bounding box center [481, 205] width 97 height 14
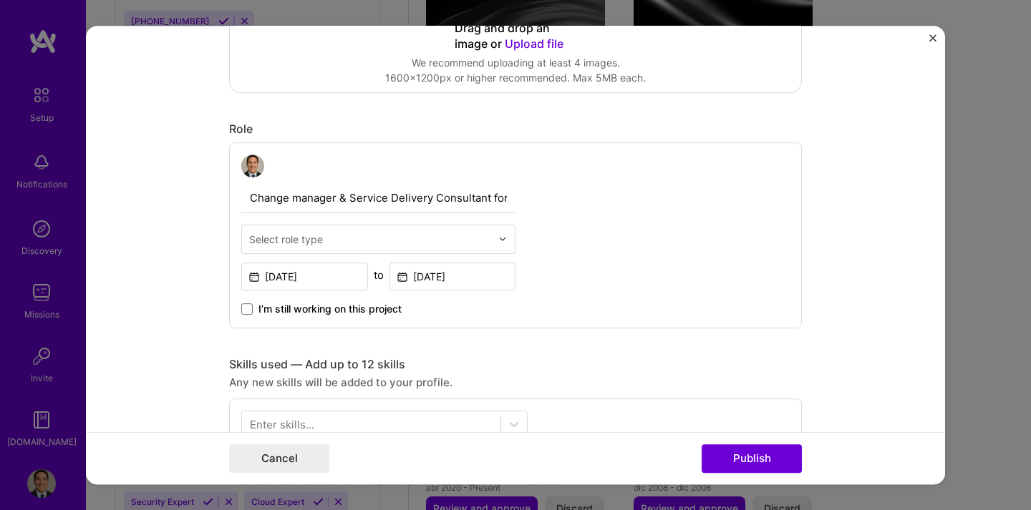
scroll to position [387, 0]
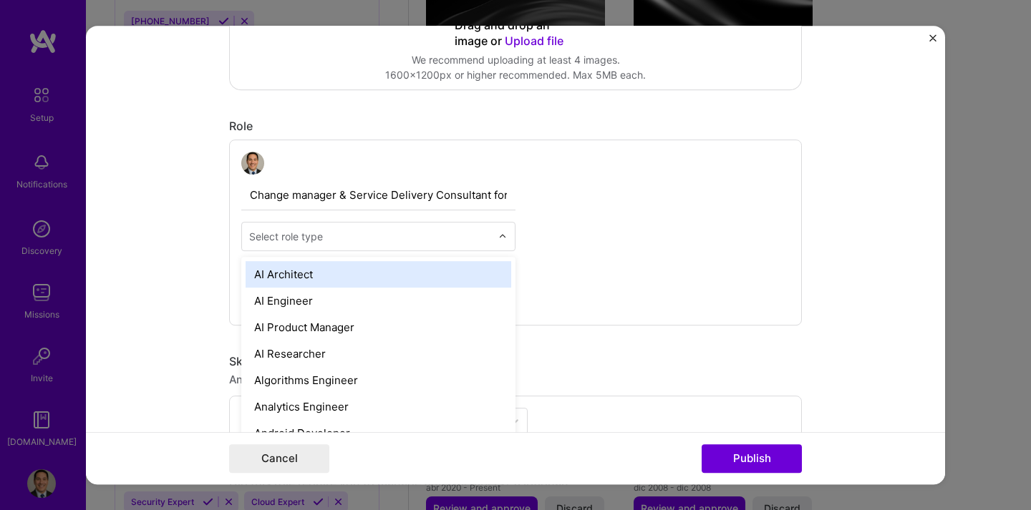
click at [503, 236] on img at bounding box center [502, 236] width 9 height 9
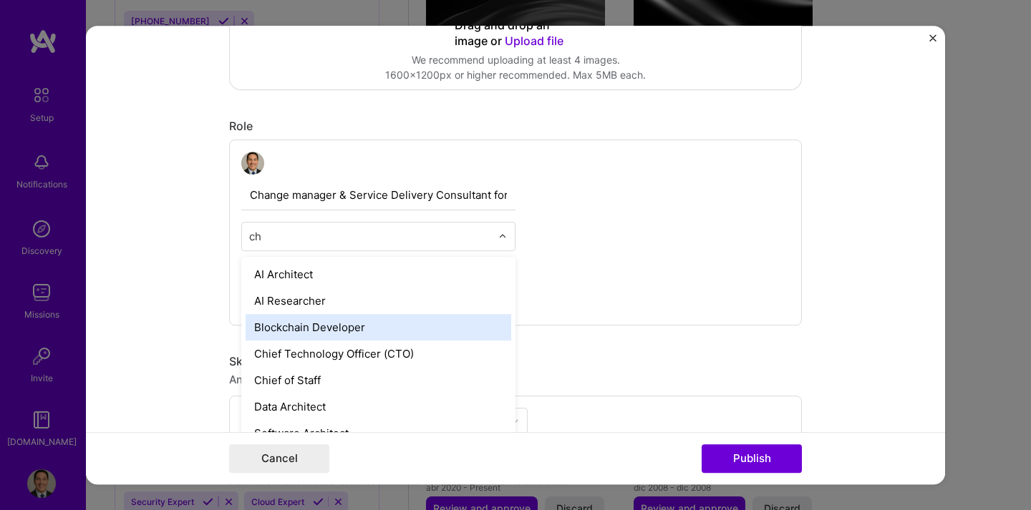
type input "c"
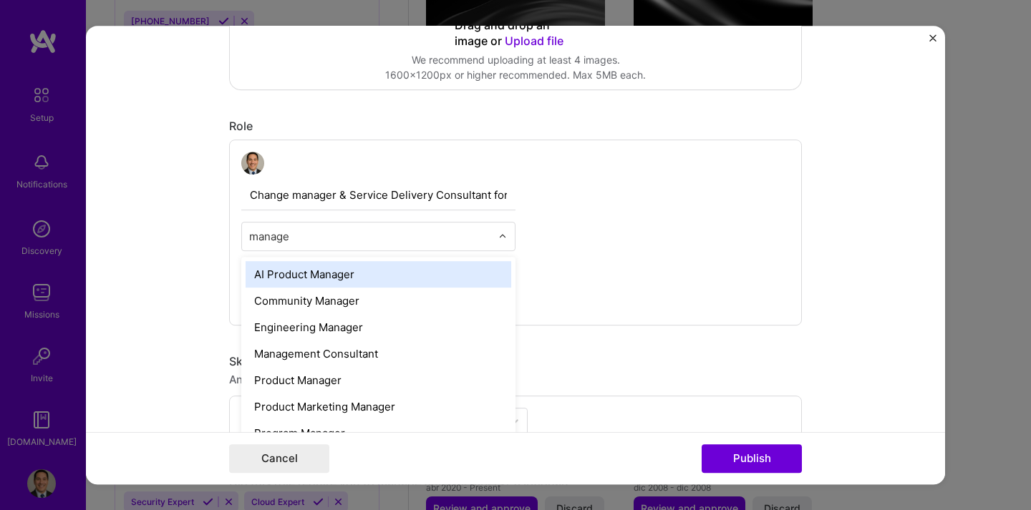
type input "manager"
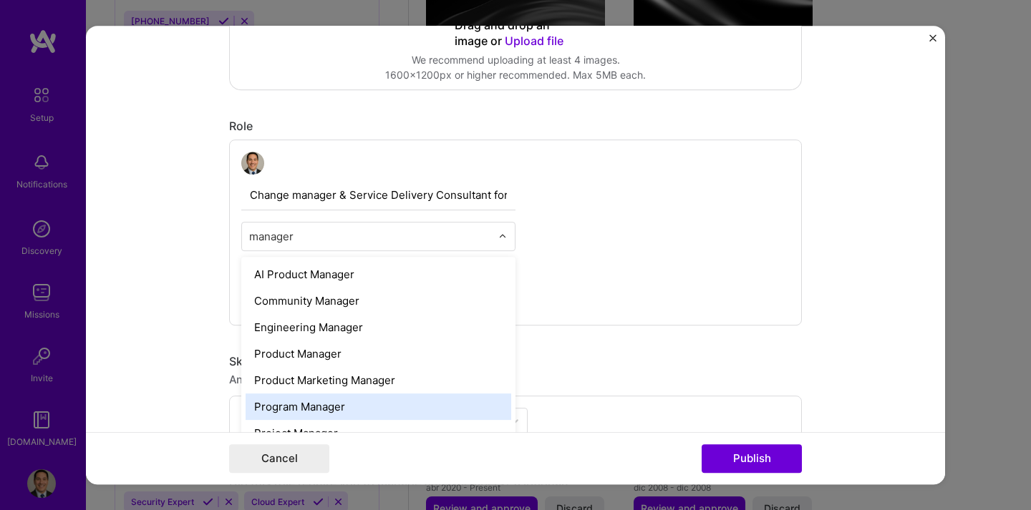
click at [399, 398] on div "Program Manager" at bounding box center [379, 407] width 266 height 26
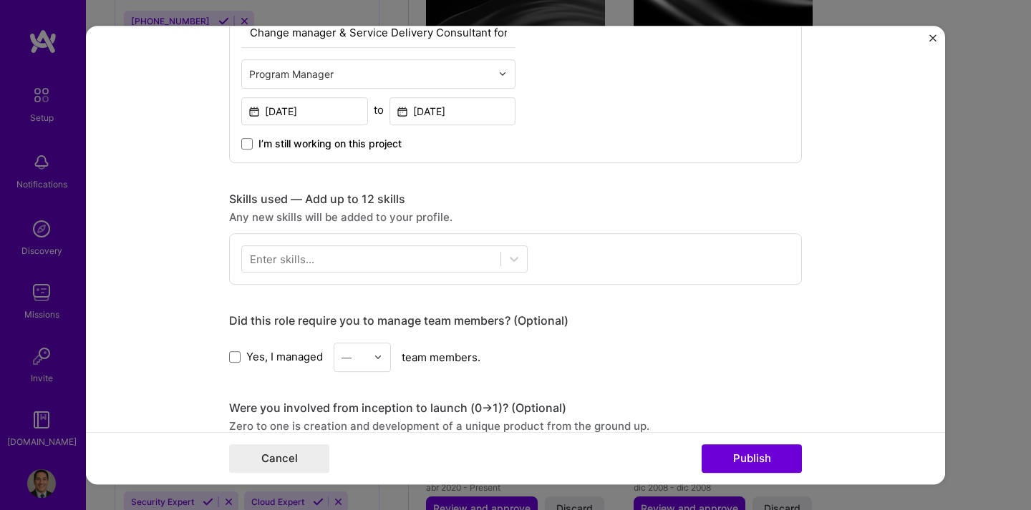
scroll to position [559, 0]
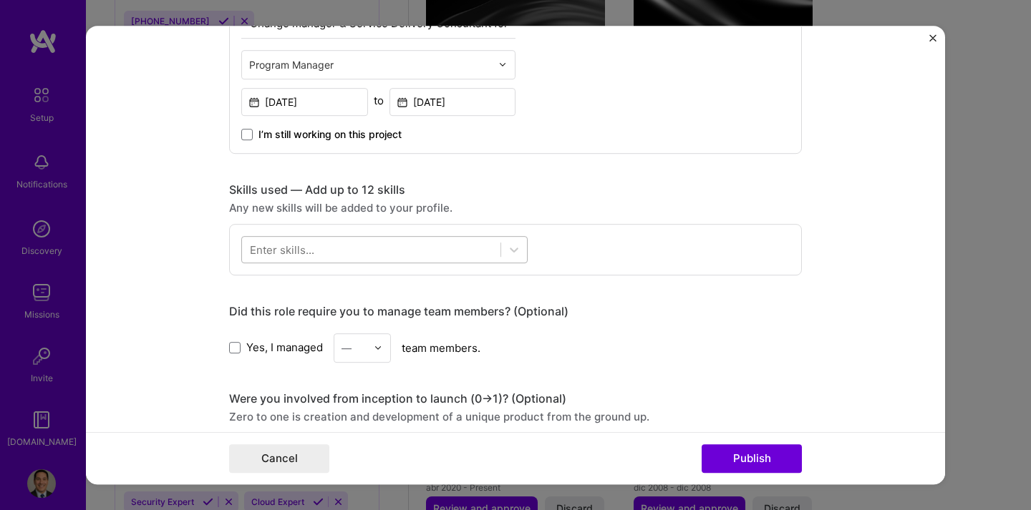
click at [413, 251] on div at bounding box center [371, 250] width 258 height 24
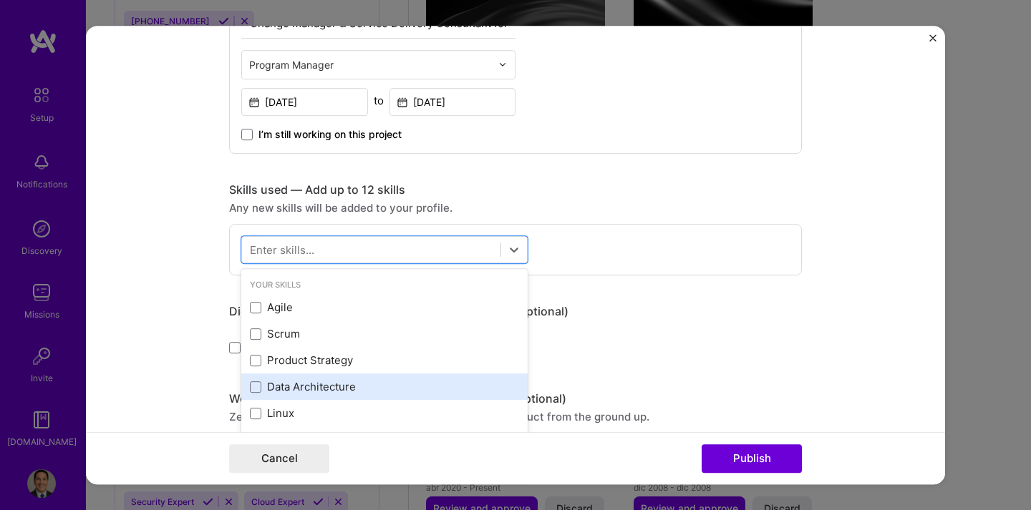
click at [299, 392] on div "Data Architecture" at bounding box center [384, 386] width 269 height 15
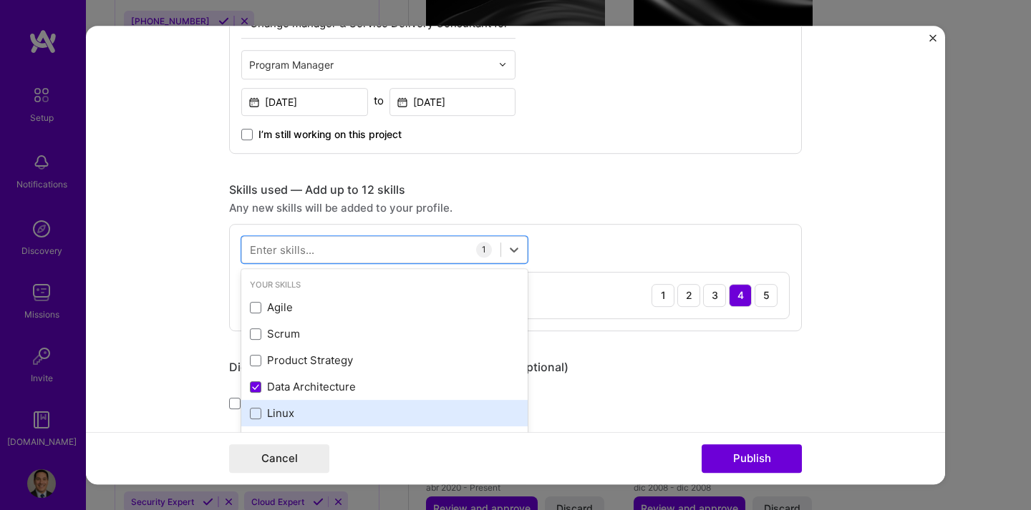
click at [287, 414] on div "Linux" at bounding box center [384, 413] width 269 height 15
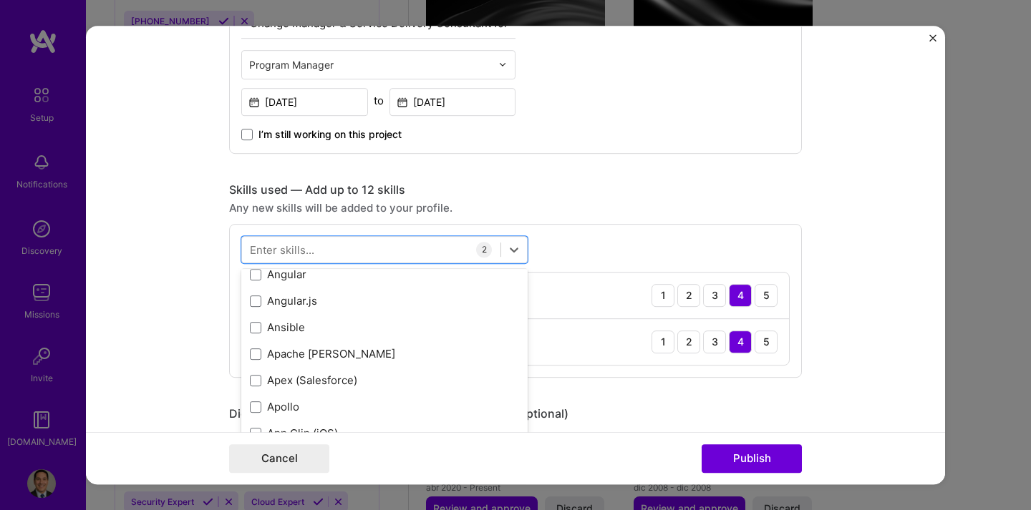
scroll to position [939, 0]
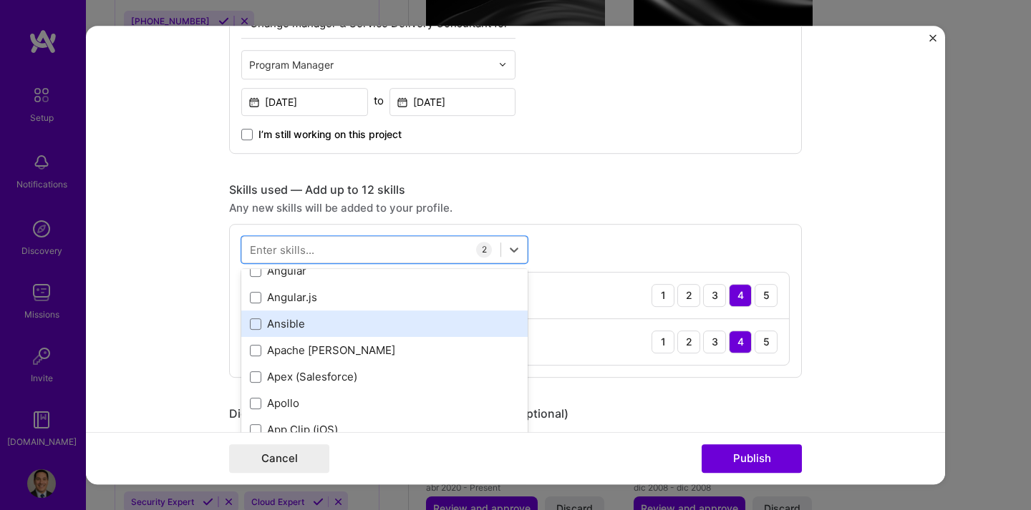
click at [377, 326] on div "Ansible" at bounding box center [384, 323] width 269 height 15
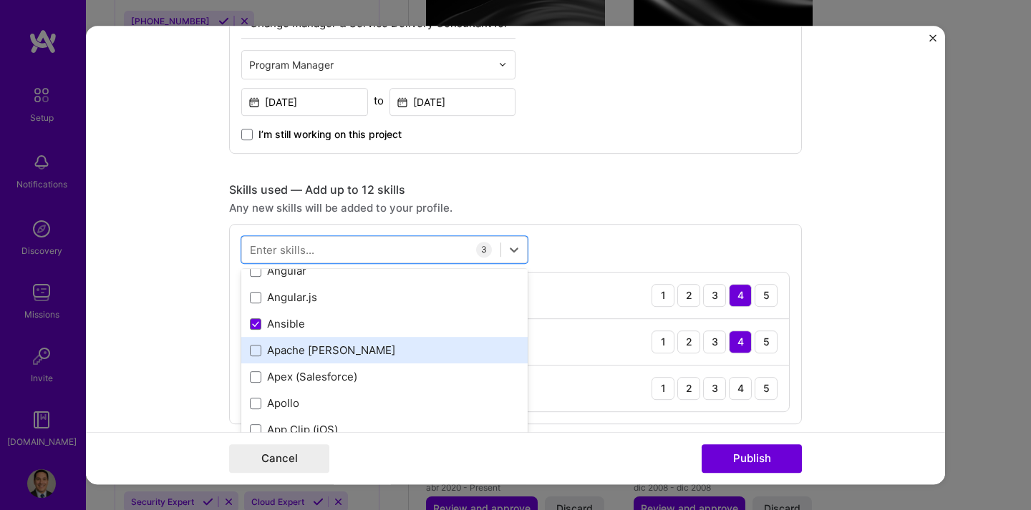
click at [327, 352] on div "Apache [PERSON_NAME]" at bounding box center [384, 350] width 269 height 15
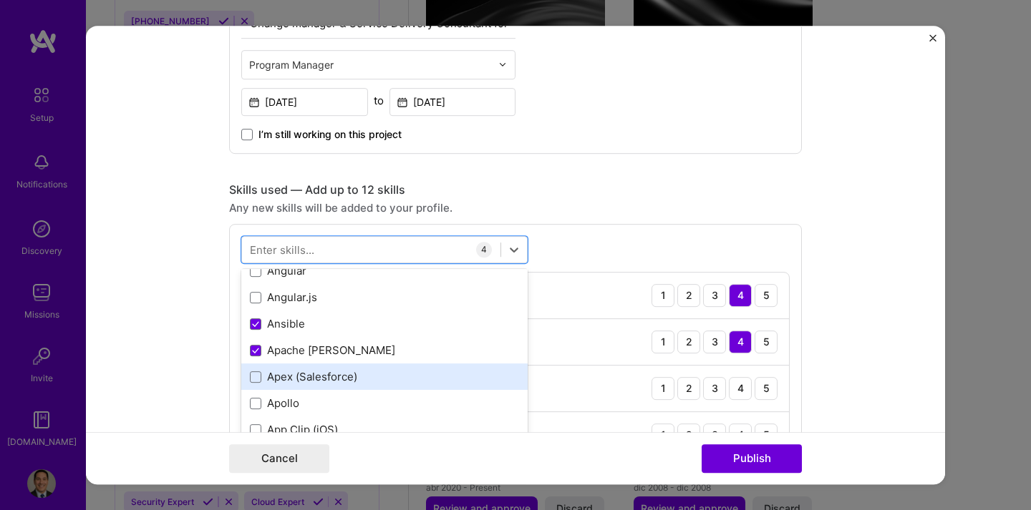
click at [372, 376] on div "Apex (Salesforce)" at bounding box center [384, 376] width 269 height 15
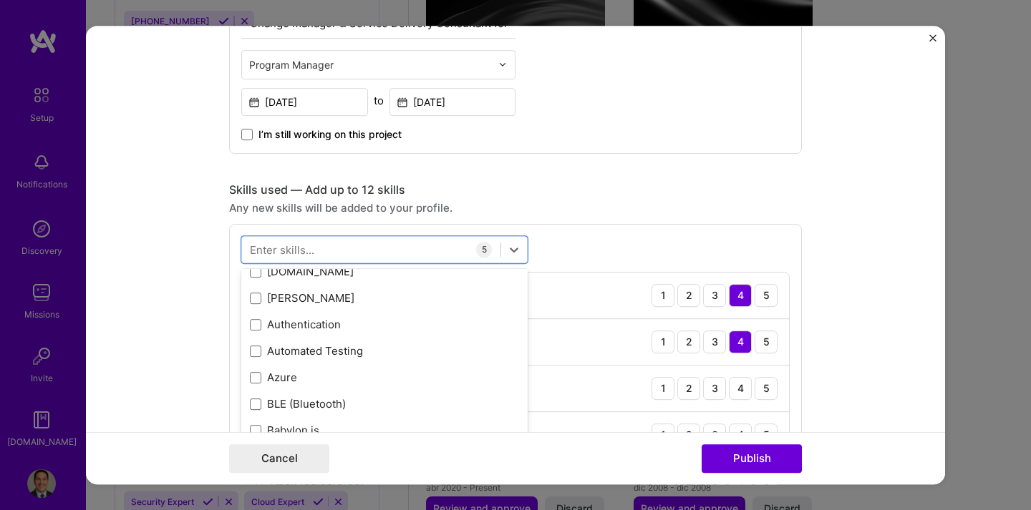
scroll to position [1231, 0]
click at [372, 376] on div "Azure" at bounding box center [384, 376] width 269 height 15
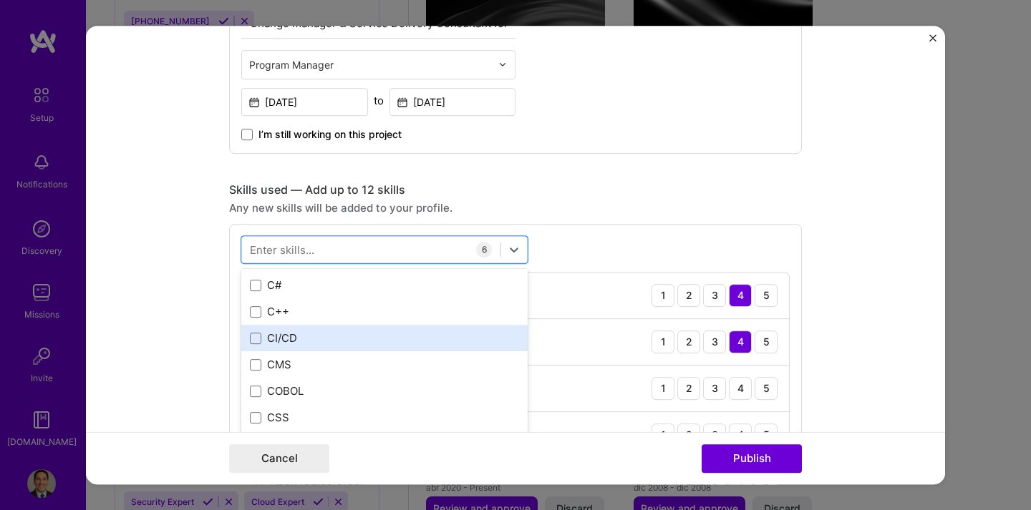
click at [306, 337] on div "CI/CD" at bounding box center [384, 338] width 269 height 15
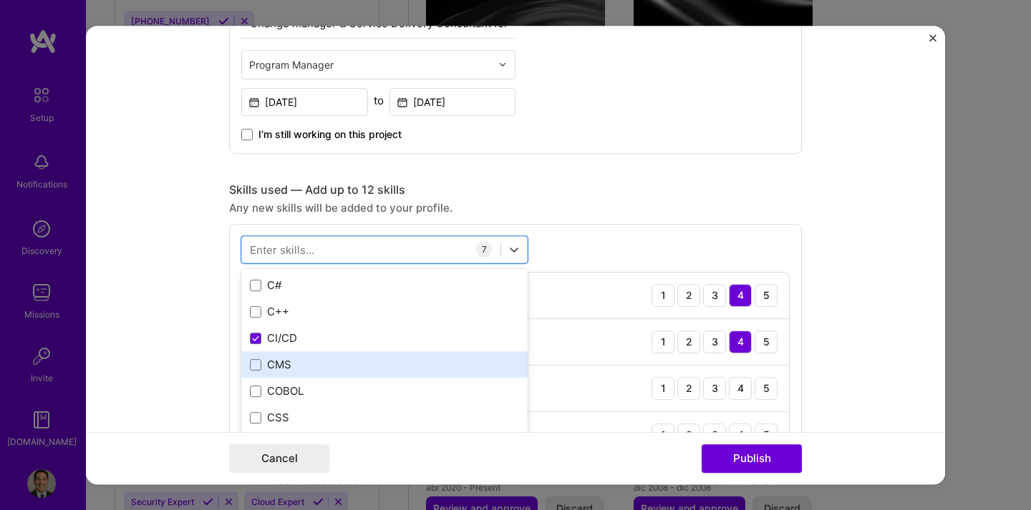
click at [281, 357] on div "CMS" at bounding box center [384, 364] width 286 height 26
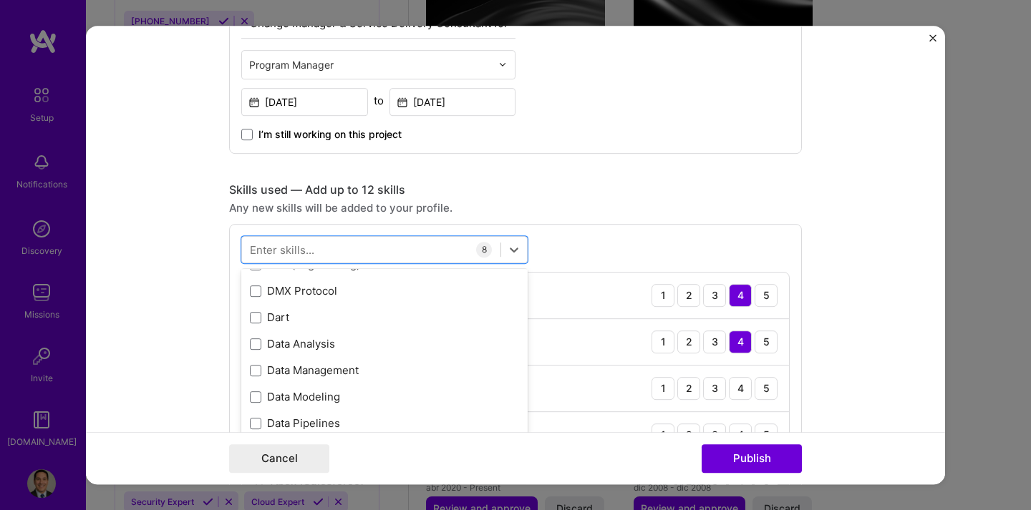
scroll to position [2385, 0]
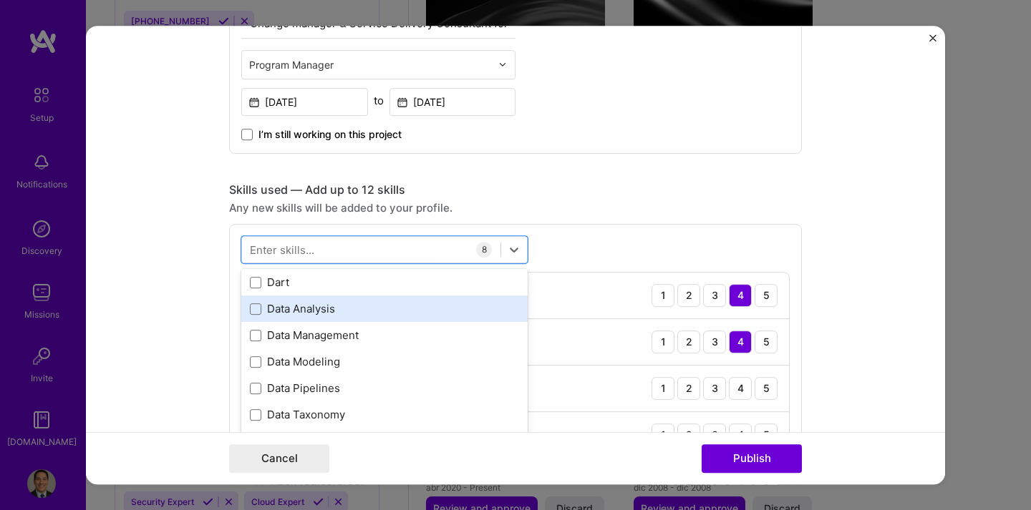
click at [314, 306] on div "Data Analysis" at bounding box center [384, 308] width 269 height 15
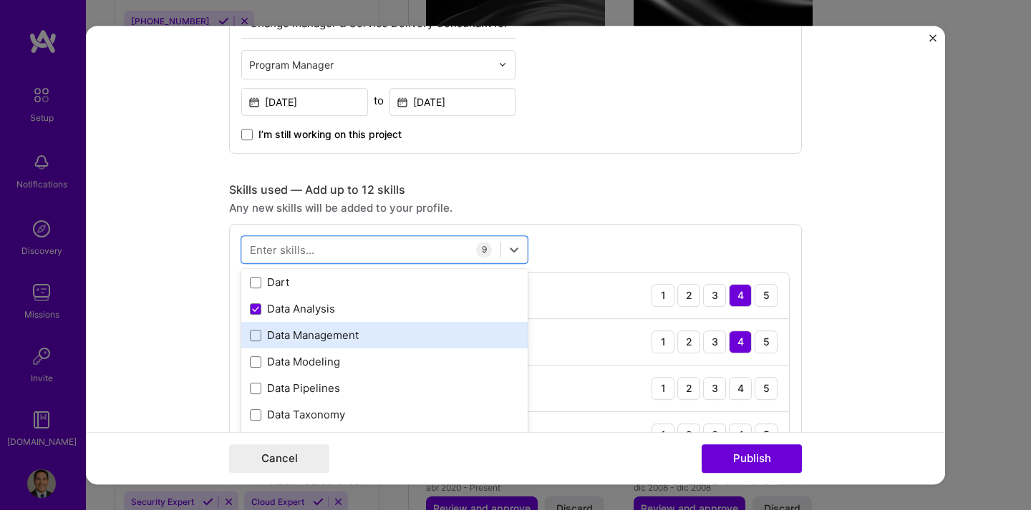
click at [318, 330] on div "Data Management" at bounding box center [384, 335] width 269 height 15
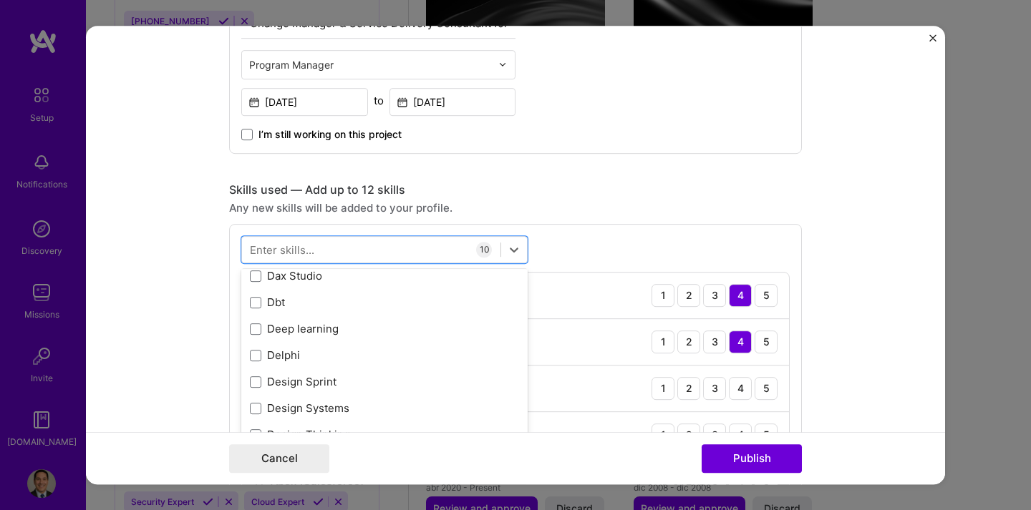
scroll to position [2658, 0]
click at [581, 251] on div "option Data Management, selected. option Dax Studio focused, 0 of 2. 378 result…" at bounding box center [515, 487] width 573 height 526
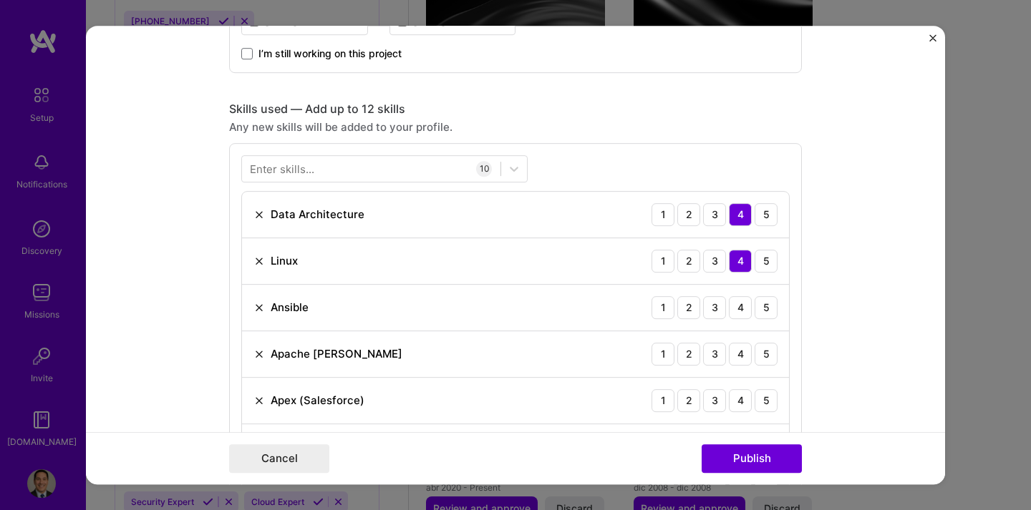
scroll to position [640, 0]
click at [742, 309] on div "4" at bounding box center [740, 307] width 23 height 23
click at [740, 350] on div "4" at bounding box center [740, 354] width 23 height 23
click at [741, 399] on div "4" at bounding box center [740, 400] width 23 height 23
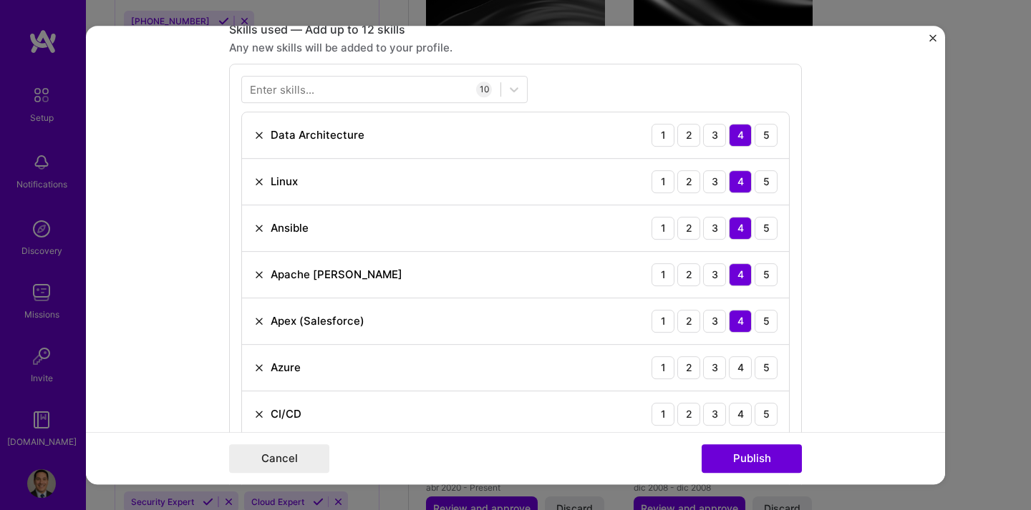
scroll to position [732, 0]
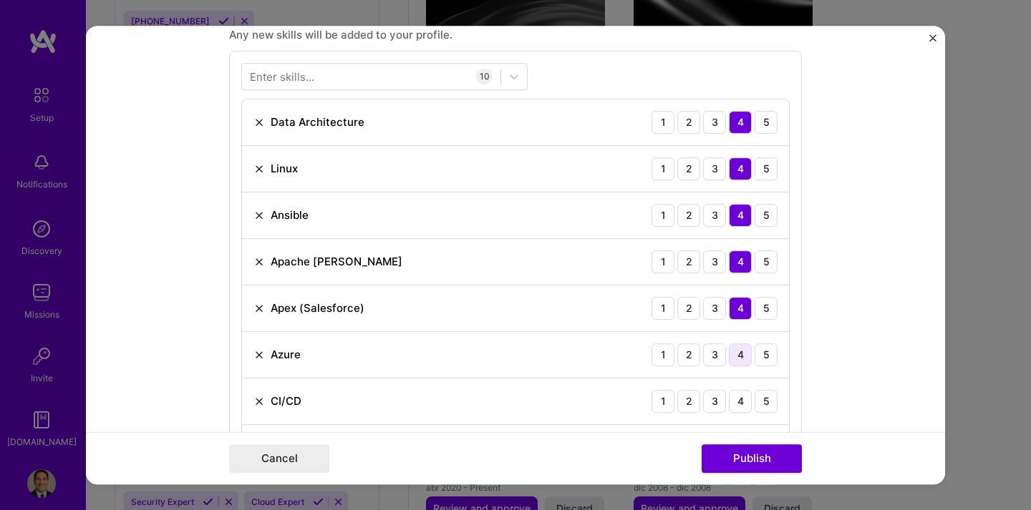
click at [734, 352] on div "4" at bounding box center [740, 355] width 23 height 23
click at [746, 407] on div "4" at bounding box center [740, 401] width 23 height 23
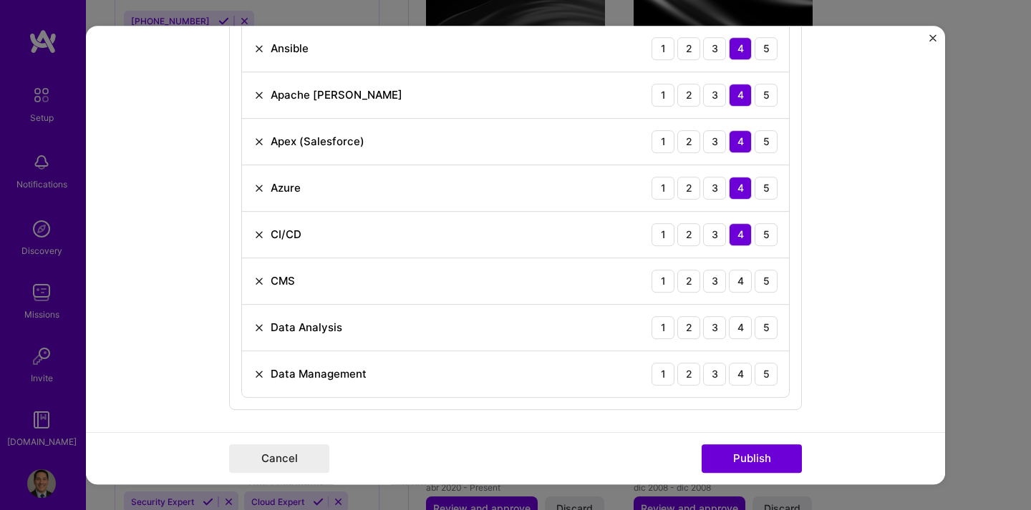
scroll to position [901, 0]
click at [732, 284] on div "4" at bounding box center [740, 279] width 23 height 23
click at [737, 320] on div "4" at bounding box center [740, 326] width 23 height 23
click at [737, 364] on div "4" at bounding box center [740, 373] width 23 height 23
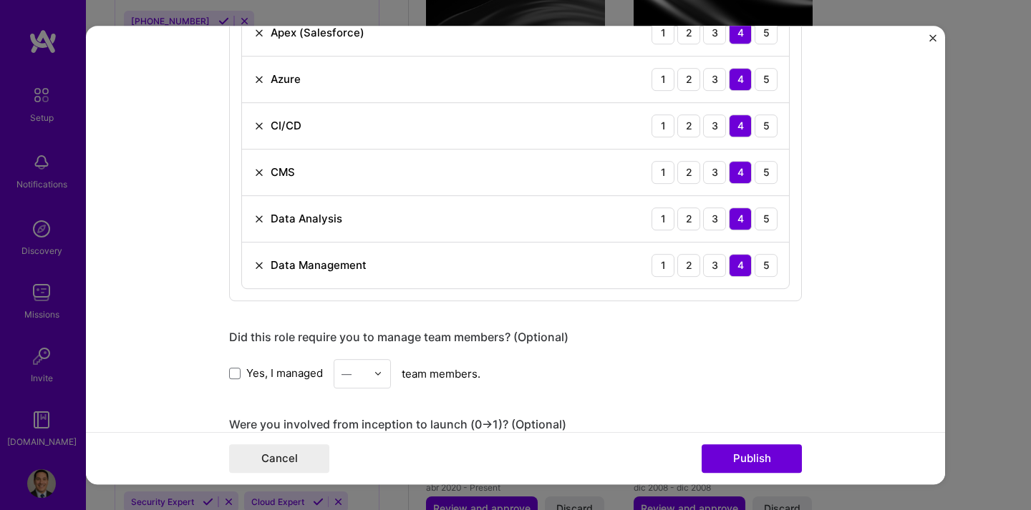
scroll to position [1130, 0]
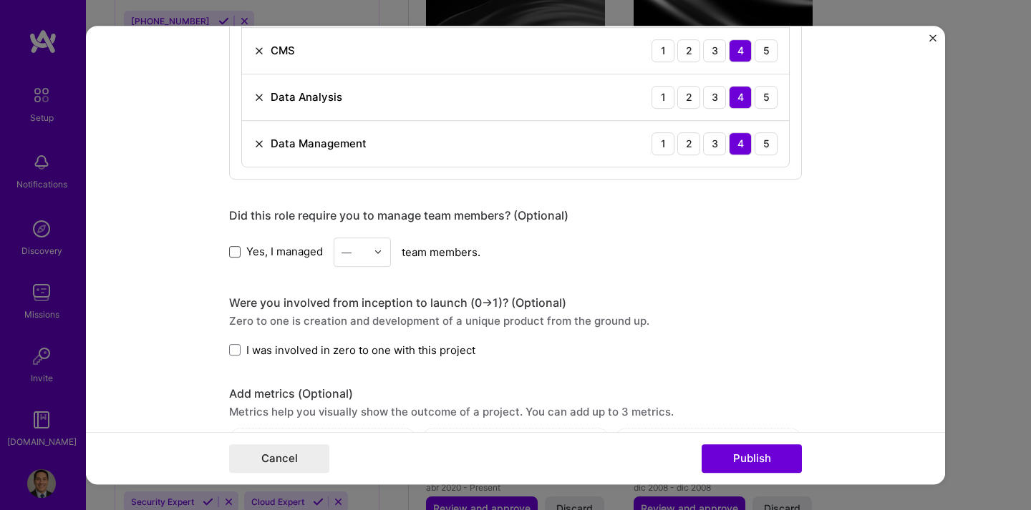
click at [239, 251] on span at bounding box center [234, 251] width 11 height 11
click at [0, 0] on input "Yes, I managed" at bounding box center [0, 0] width 0 height 0
click at [367, 252] on div "—" at bounding box center [353, 252] width 39 height 28
click at [360, 394] on div "11" at bounding box center [362, 396] width 49 height 26
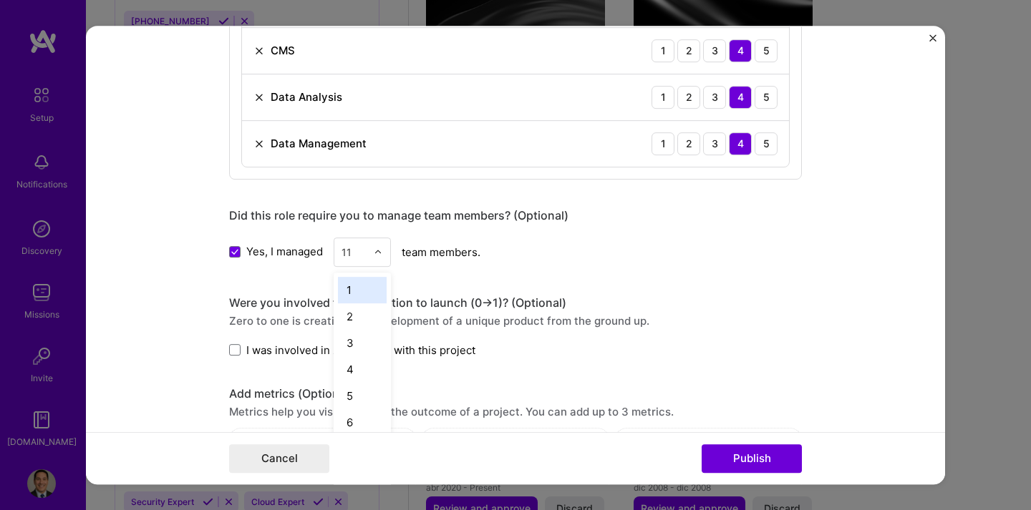
click at [381, 251] on img at bounding box center [378, 252] width 9 height 9
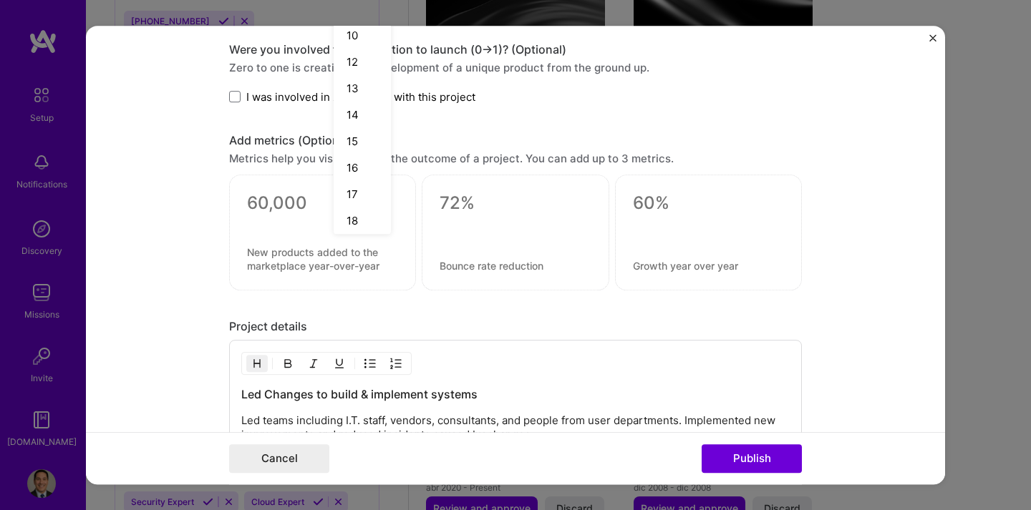
scroll to position [258, 0]
click at [350, 190] on div "18" at bounding box center [362, 202] width 49 height 26
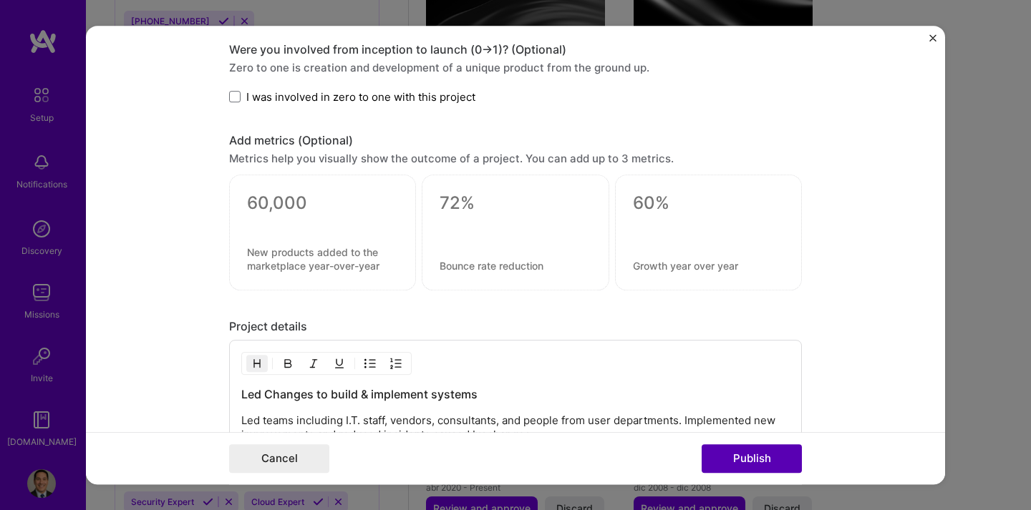
click at [711, 450] on button "Publish" at bounding box center [752, 459] width 100 height 29
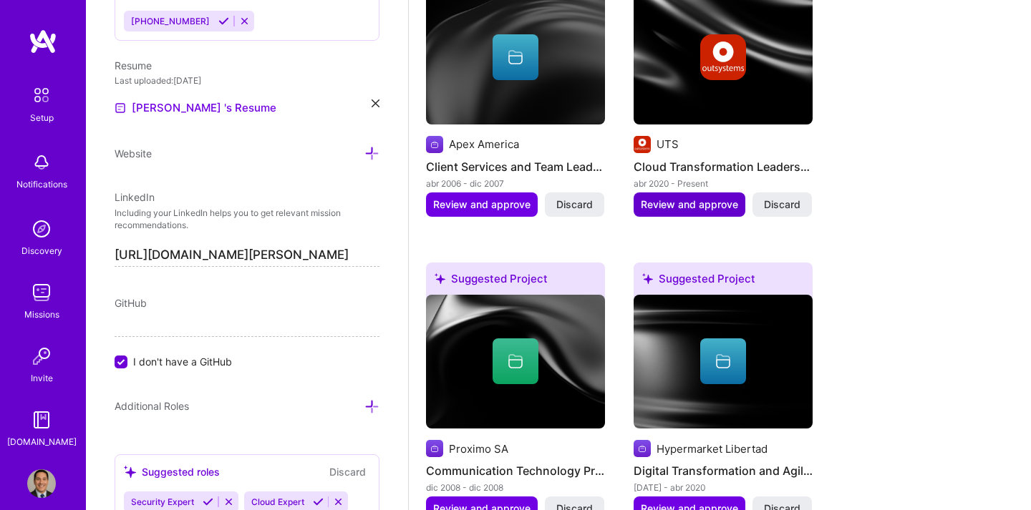
click at [656, 198] on span "Review and approve" at bounding box center [689, 205] width 97 height 14
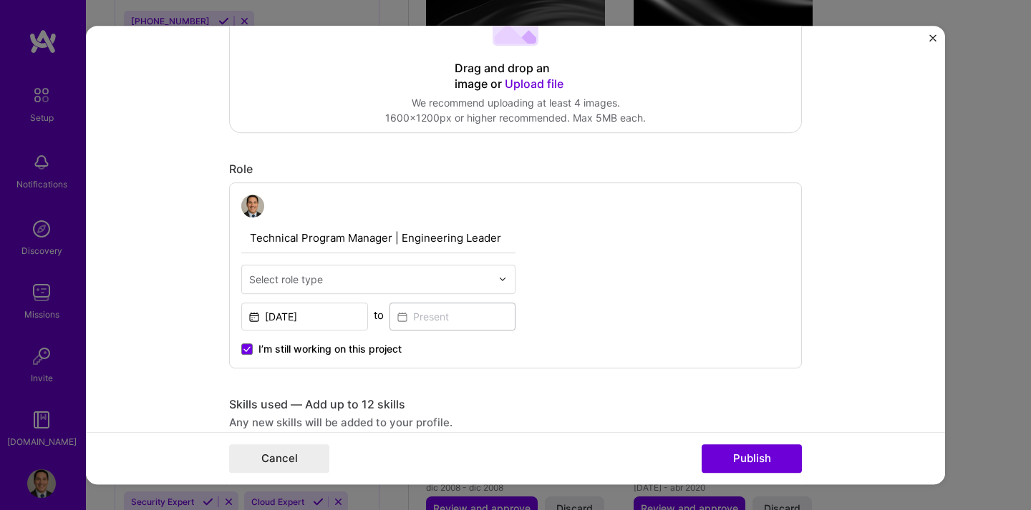
scroll to position [346, 0]
click at [376, 276] on input "text" at bounding box center [370, 278] width 242 height 15
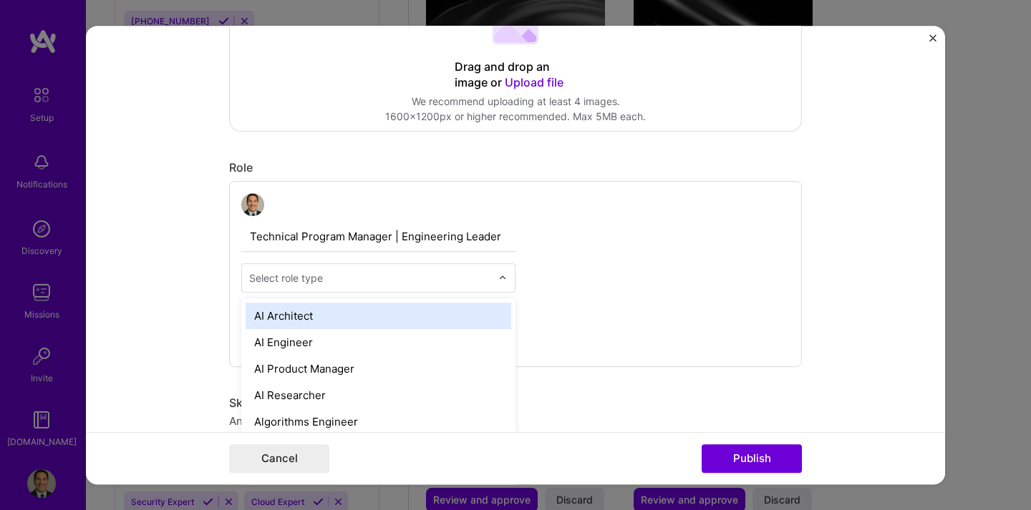
scroll to position [1383, 0]
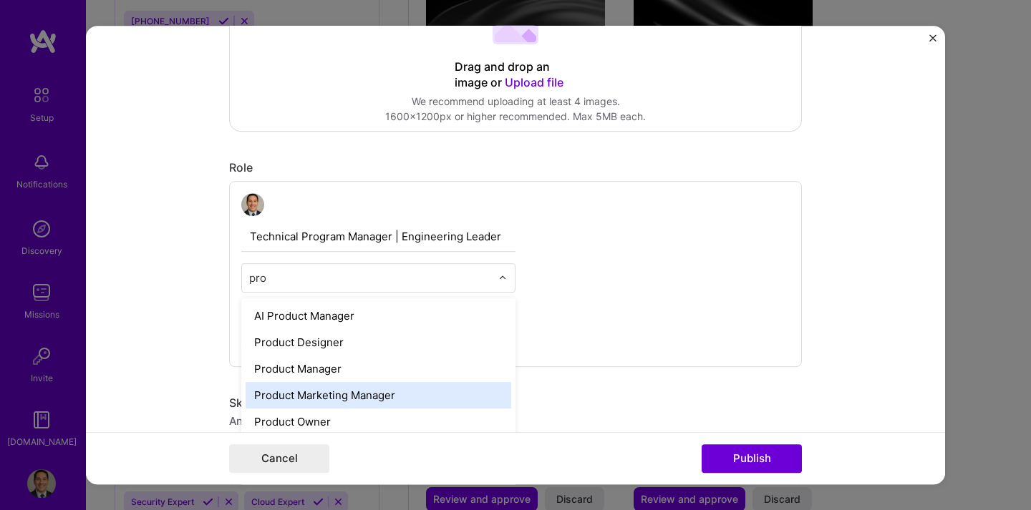
type input "proj"
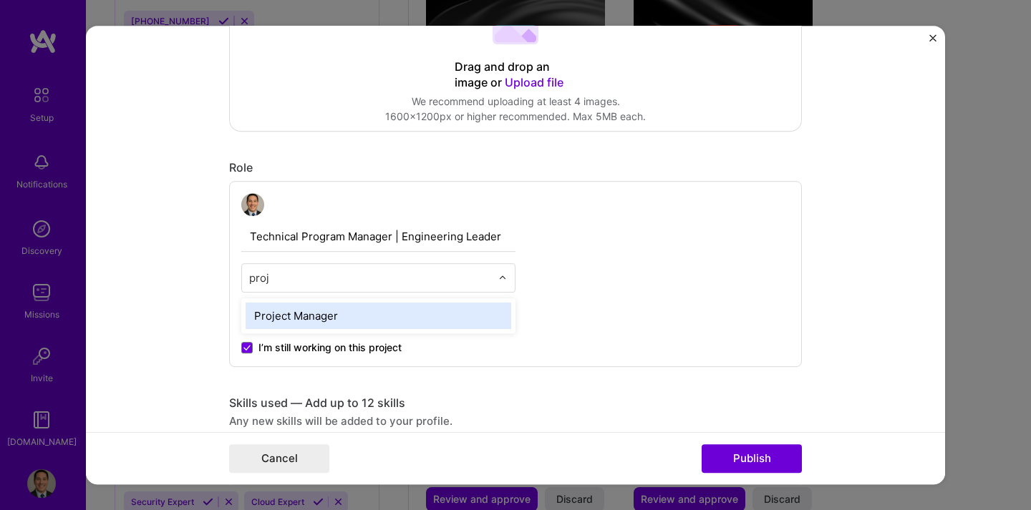
click at [331, 317] on div "Project Manager" at bounding box center [379, 316] width 266 height 26
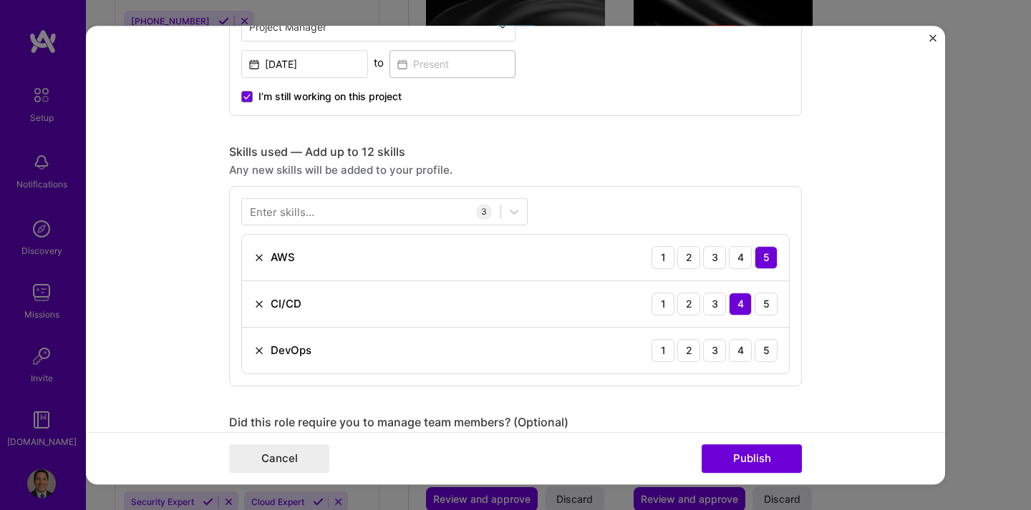
scroll to position [606, 0]
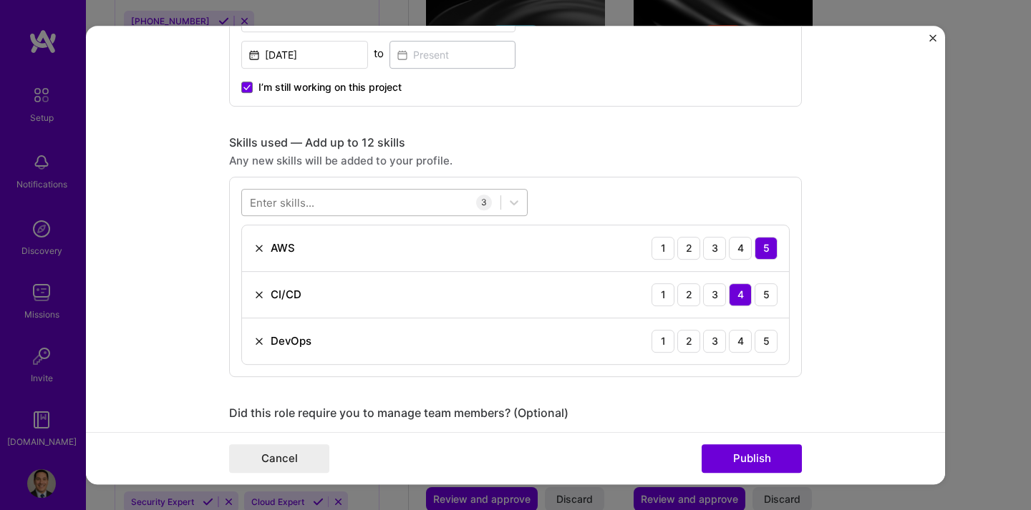
click at [347, 209] on div at bounding box center [371, 202] width 258 height 24
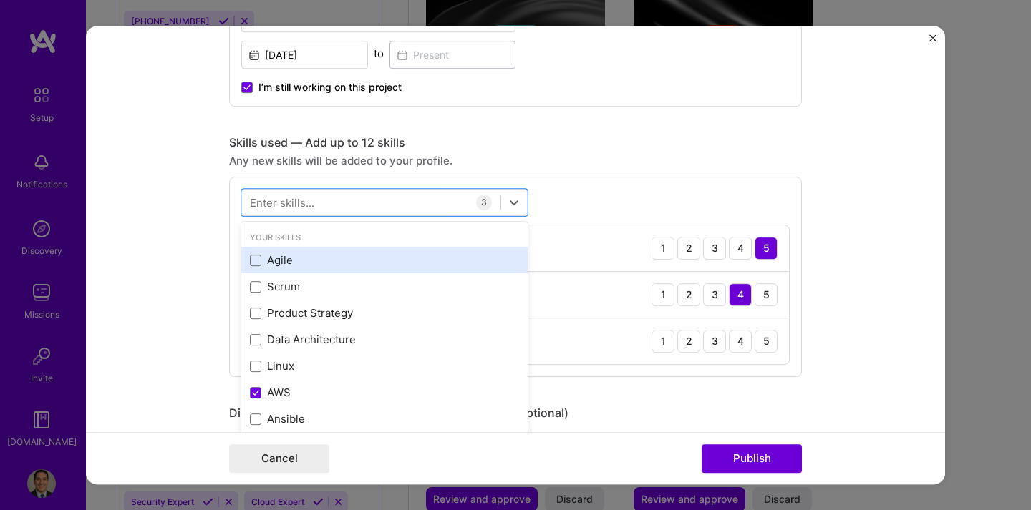
click at [333, 266] on div "Agile" at bounding box center [384, 260] width 269 height 15
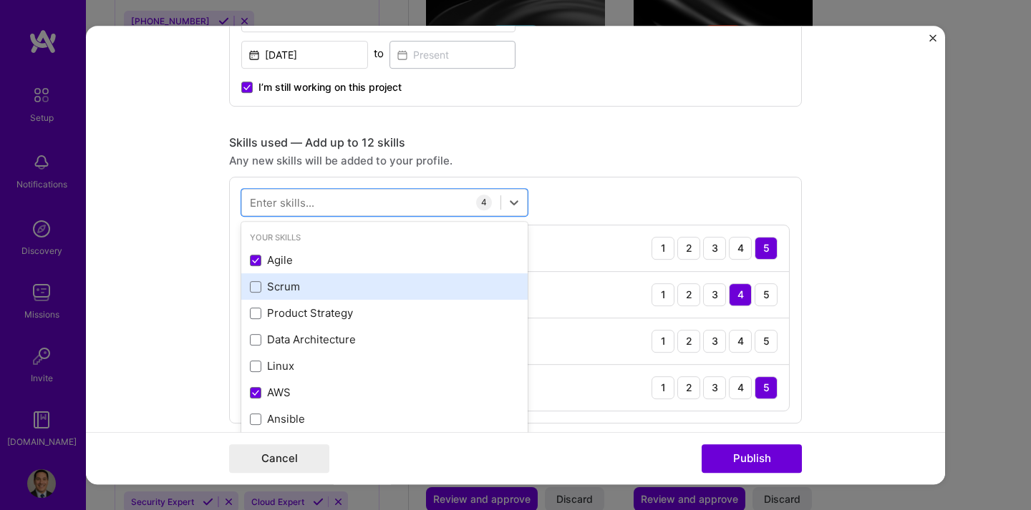
click at [311, 291] on div "Scrum" at bounding box center [384, 286] width 269 height 15
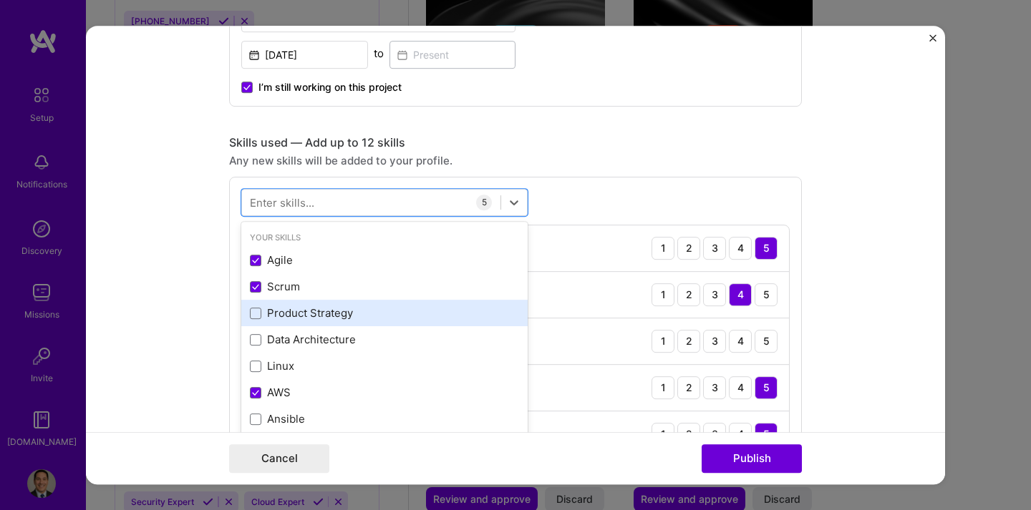
click at [309, 310] on div "Product Strategy" at bounding box center [384, 313] width 269 height 15
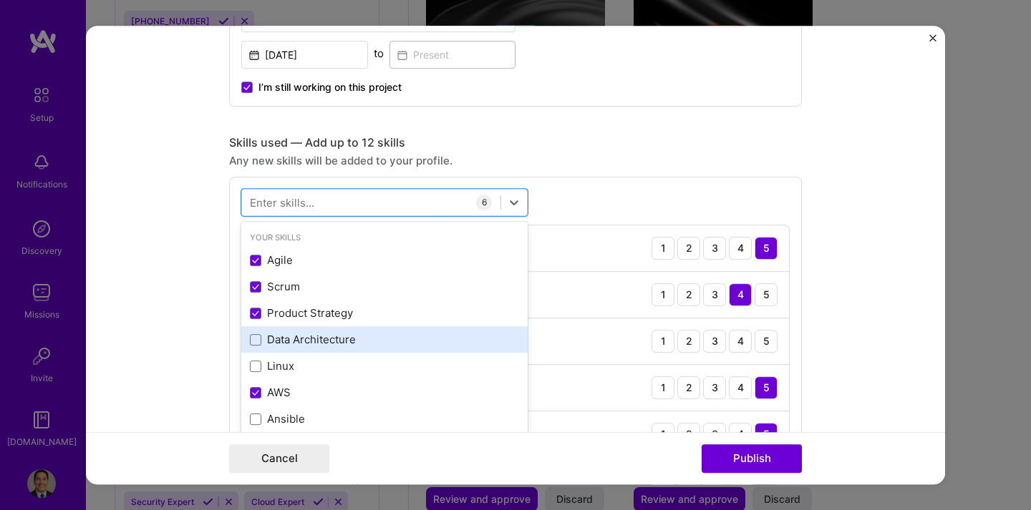
click at [302, 332] on div "Data Architecture" at bounding box center [384, 339] width 286 height 26
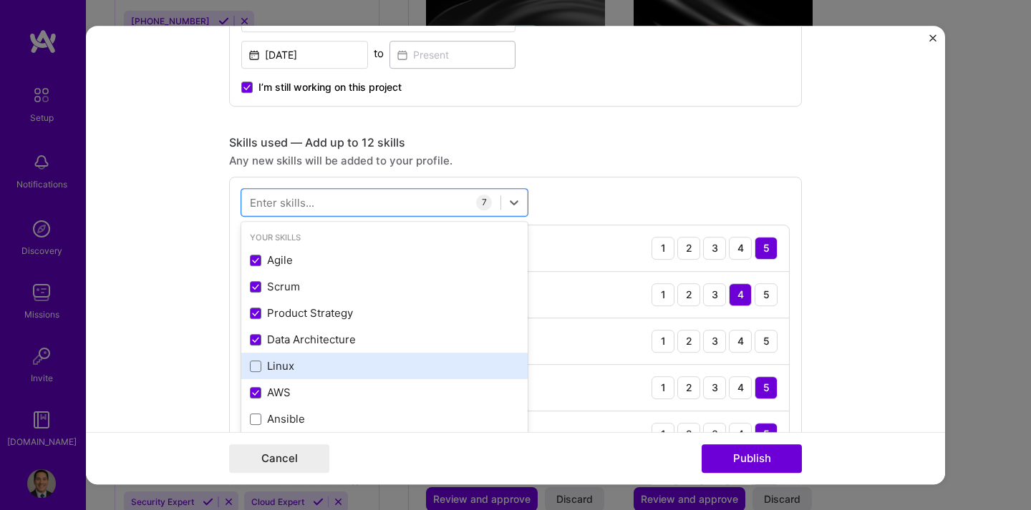
click at [284, 367] on div "Linux" at bounding box center [384, 366] width 269 height 15
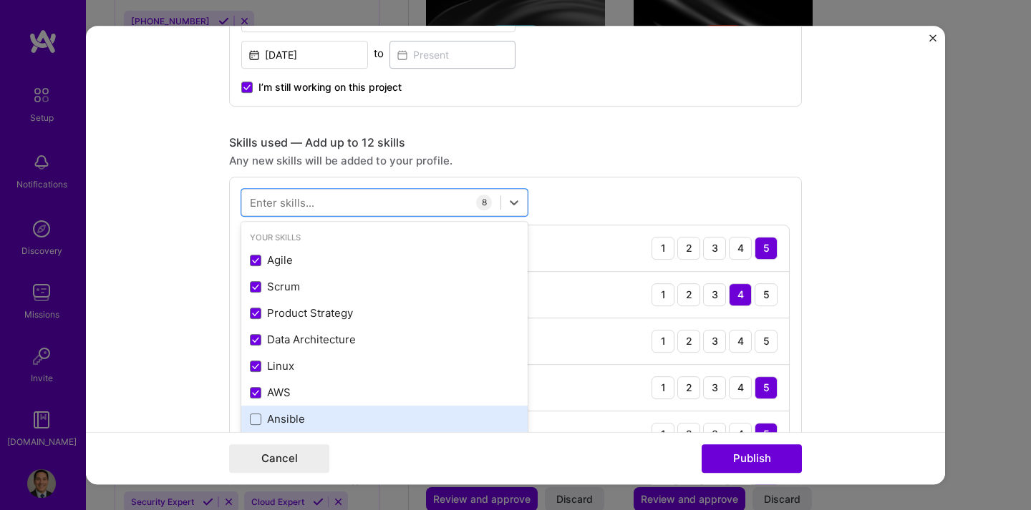
click at [284, 415] on div "Ansible" at bounding box center [384, 419] width 269 height 15
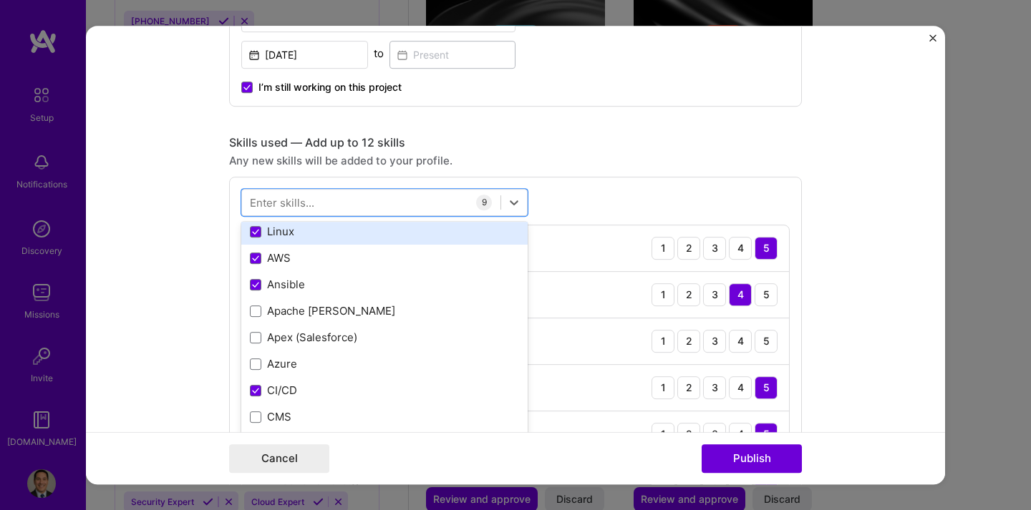
scroll to position [144, 0]
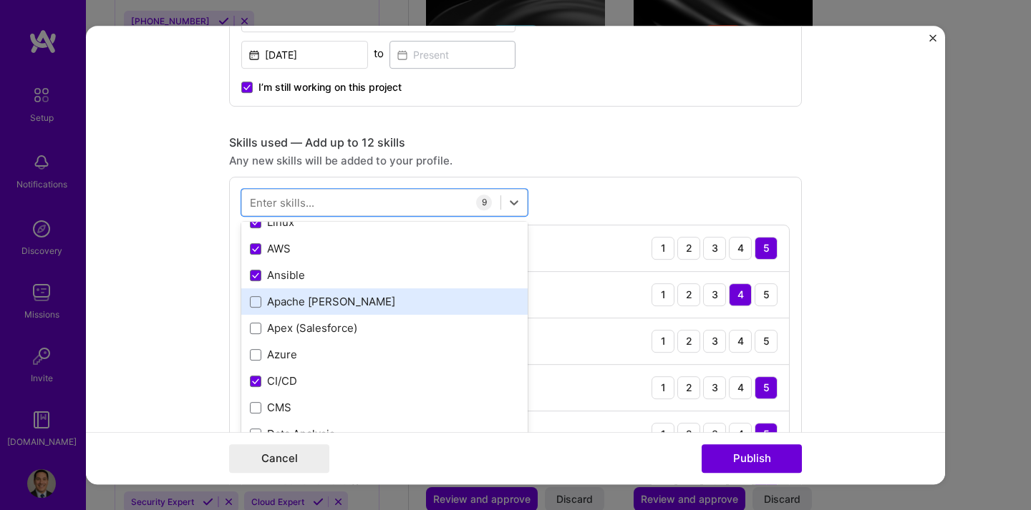
click at [322, 306] on div "Apache [PERSON_NAME]" at bounding box center [384, 301] width 269 height 15
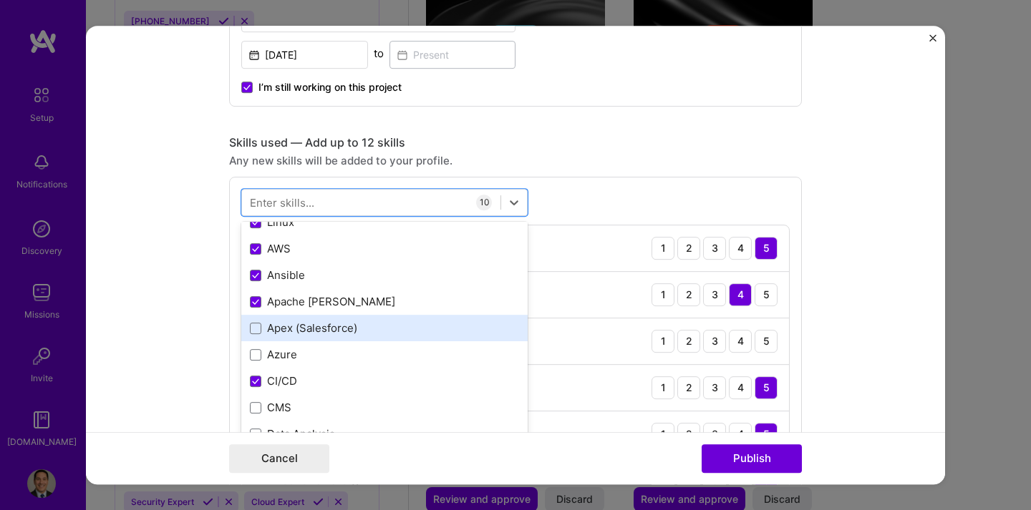
click at [306, 326] on div "Apex (Salesforce)" at bounding box center [384, 328] width 269 height 15
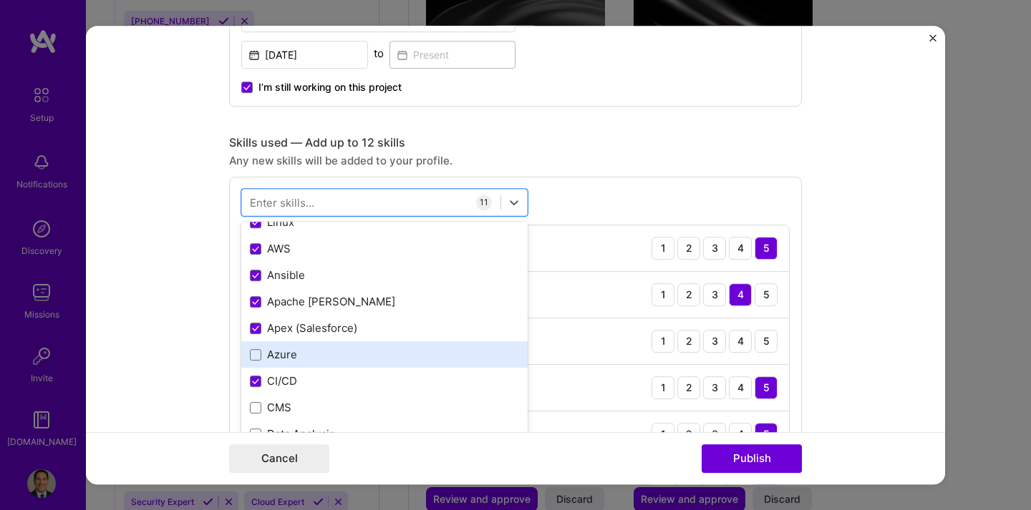
click at [283, 360] on div "Azure" at bounding box center [384, 354] width 269 height 15
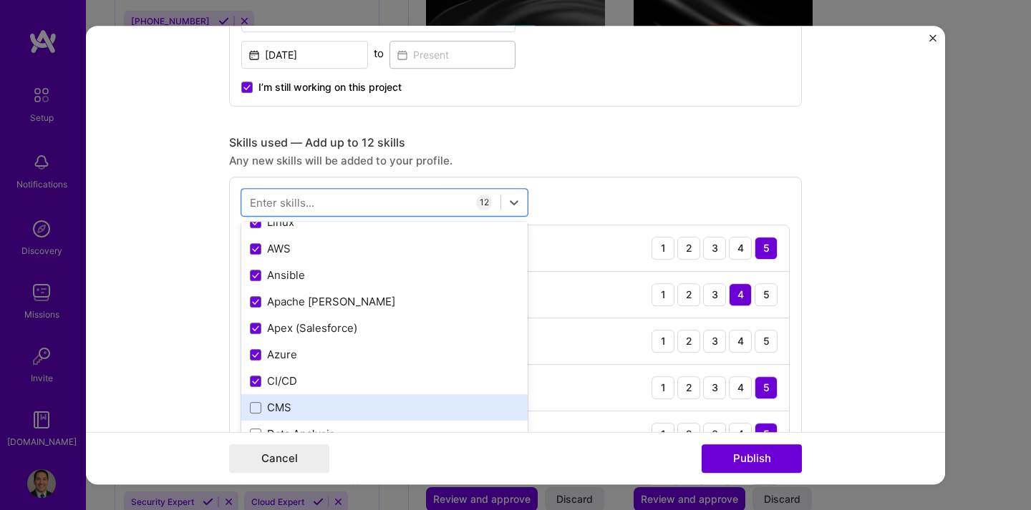
click at [278, 402] on div "CMS" at bounding box center [384, 407] width 269 height 15
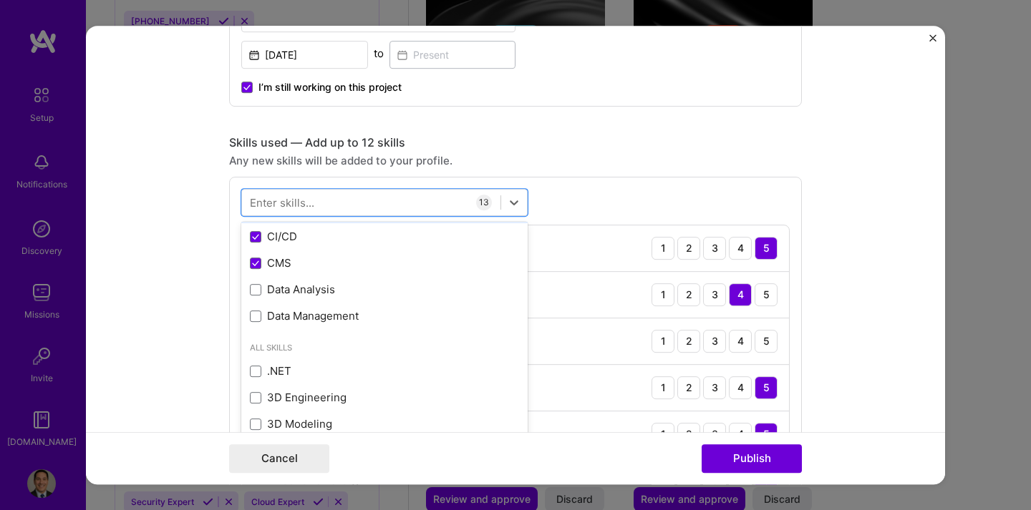
scroll to position [296, 0]
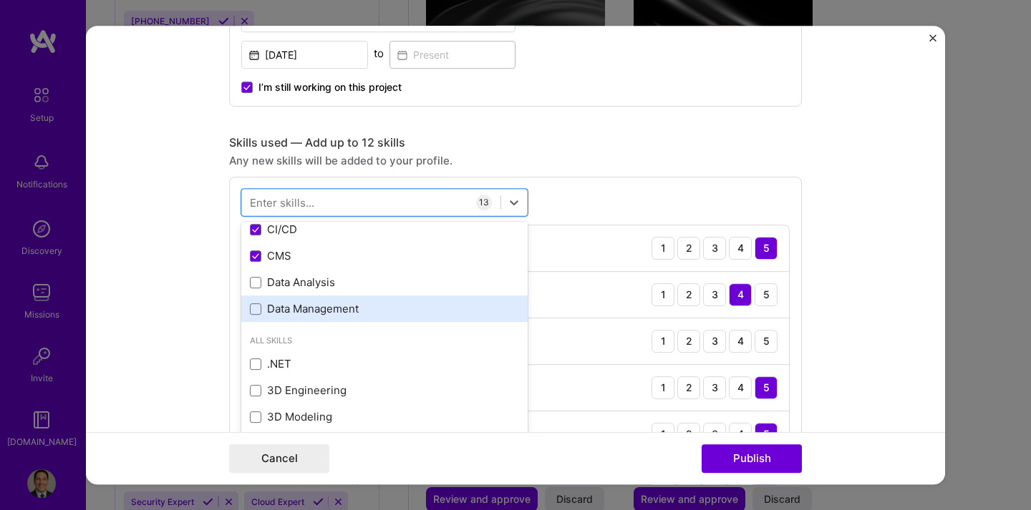
click at [322, 307] on div "Data Management" at bounding box center [384, 308] width 269 height 15
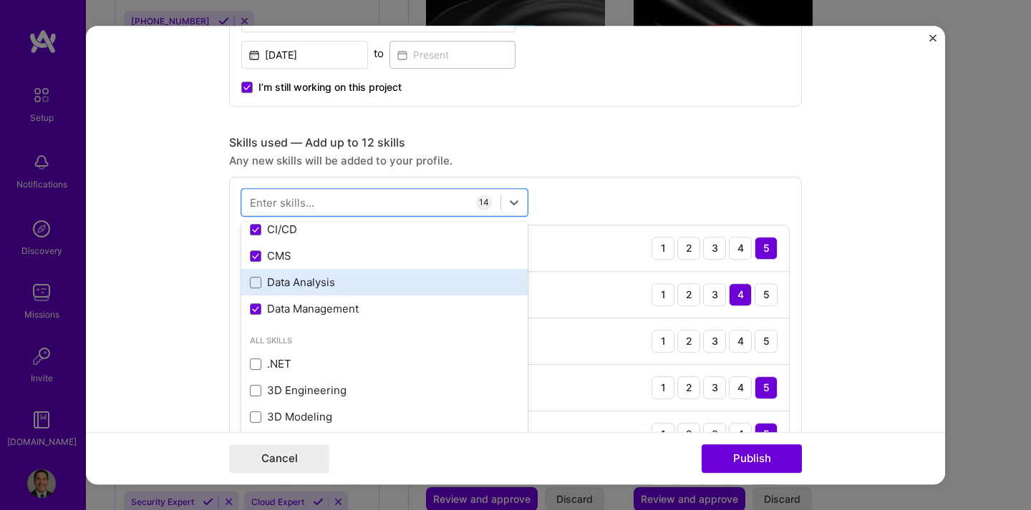
click at [307, 286] on div "Data Analysis" at bounding box center [384, 282] width 269 height 15
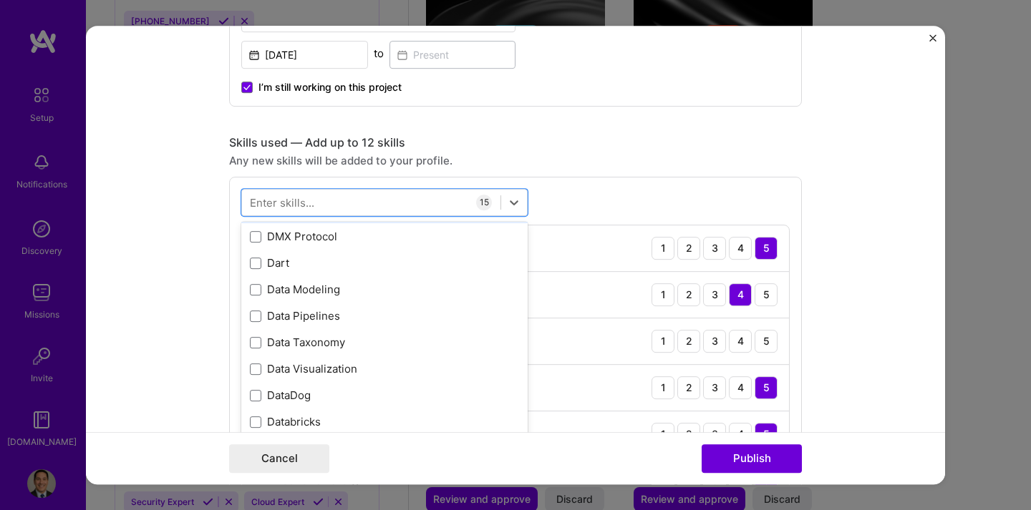
scroll to position [2420, 0]
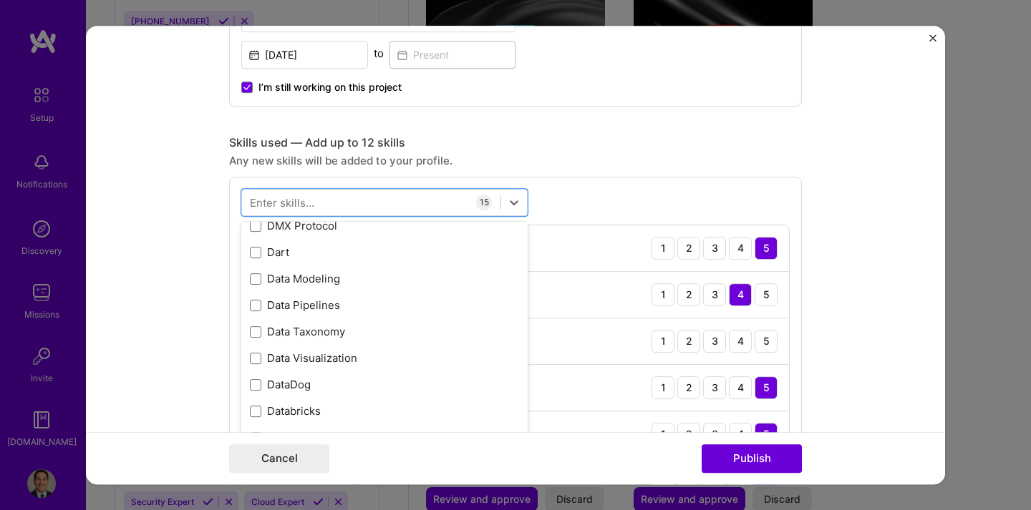
click at [372, 316] on div "Data Pipelines" at bounding box center [384, 305] width 286 height 26
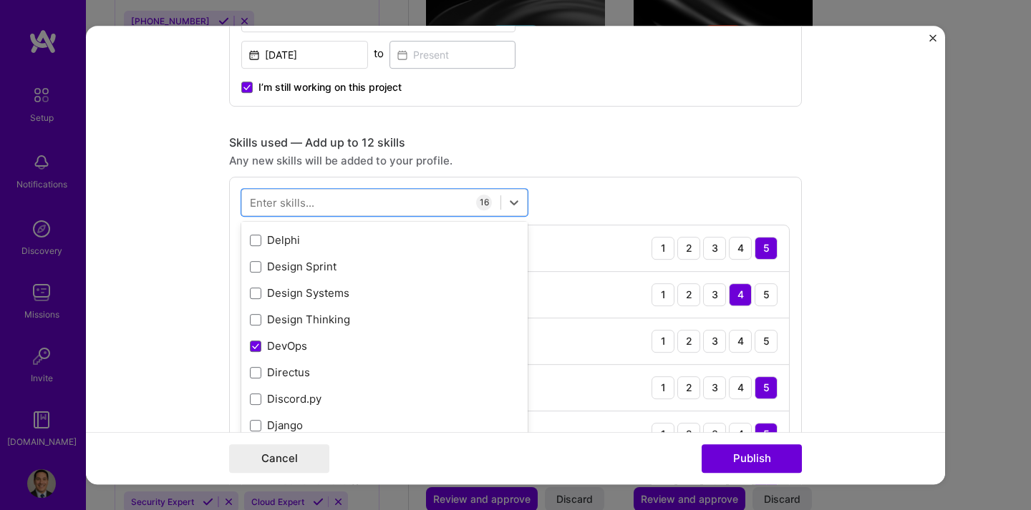
scroll to position [2768, 0]
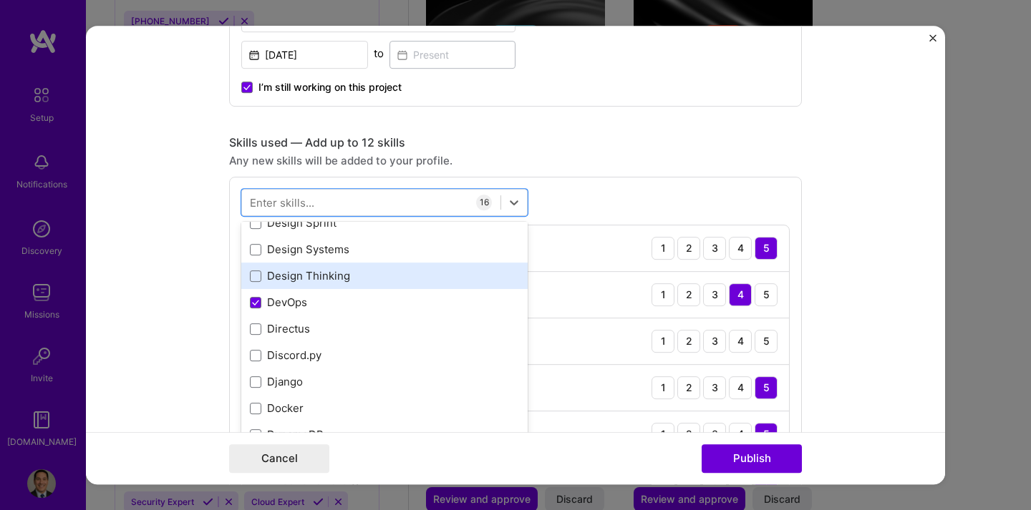
click at [326, 281] on div "Design Thinking" at bounding box center [384, 275] width 269 height 15
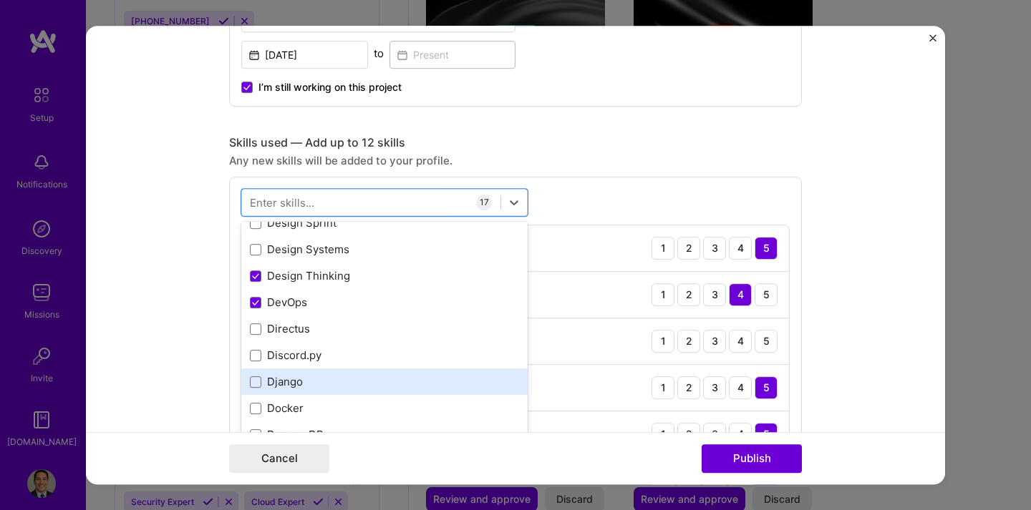
scroll to position [2837, 0]
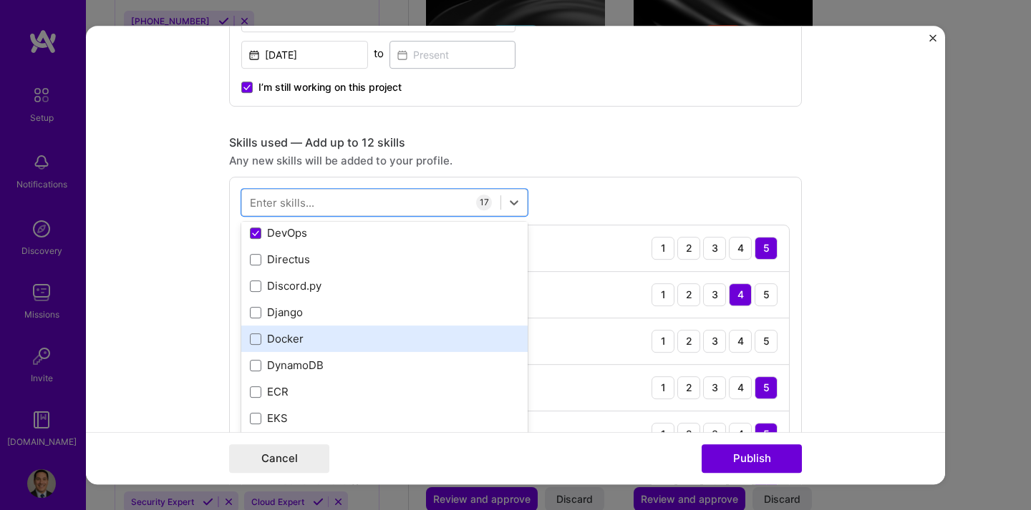
click at [382, 350] on div "Docker" at bounding box center [384, 339] width 286 height 26
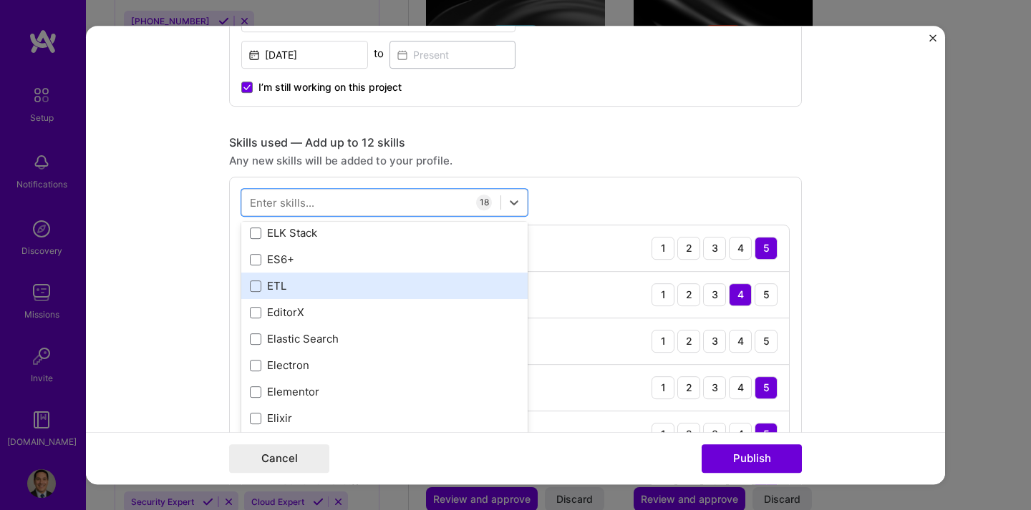
click at [329, 294] on div "ETL" at bounding box center [384, 285] width 269 height 15
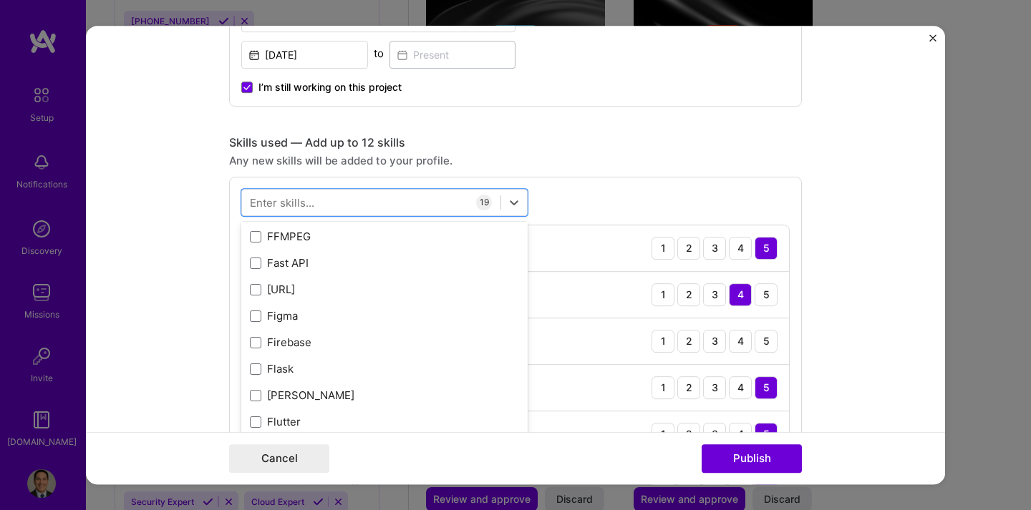
scroll to position [3523, 0]
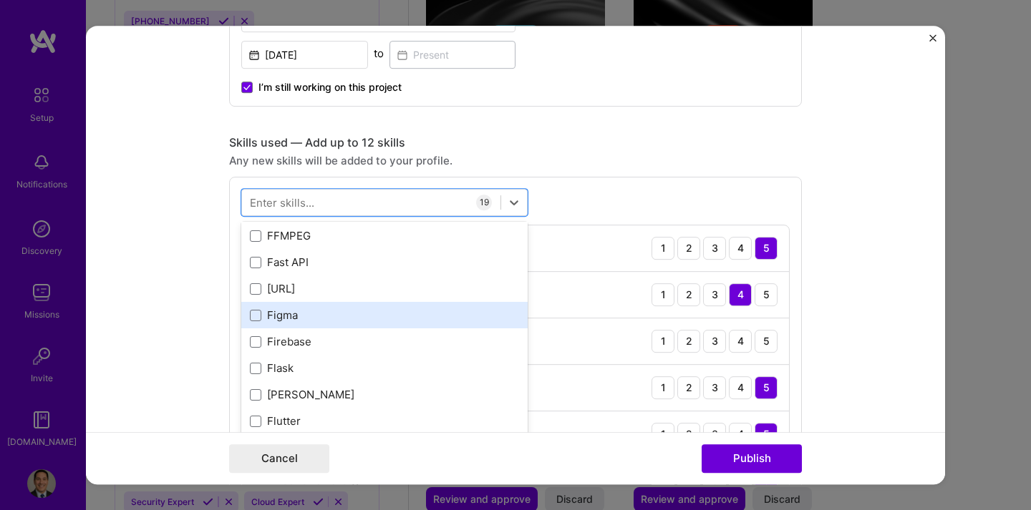
click at [343, 321] on div "Figma" at bounding box center [384, 315] width 269 height 15
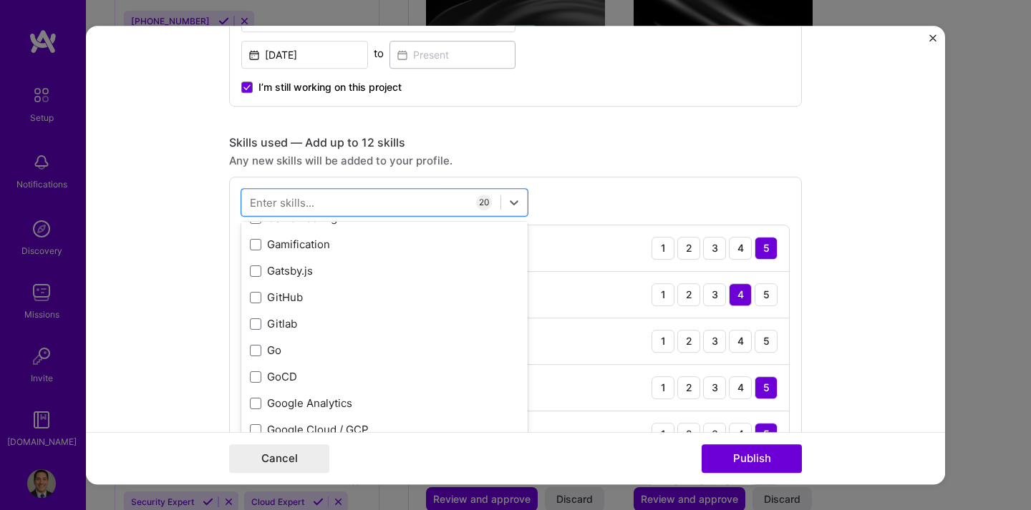
scroll to position [3920, 0]
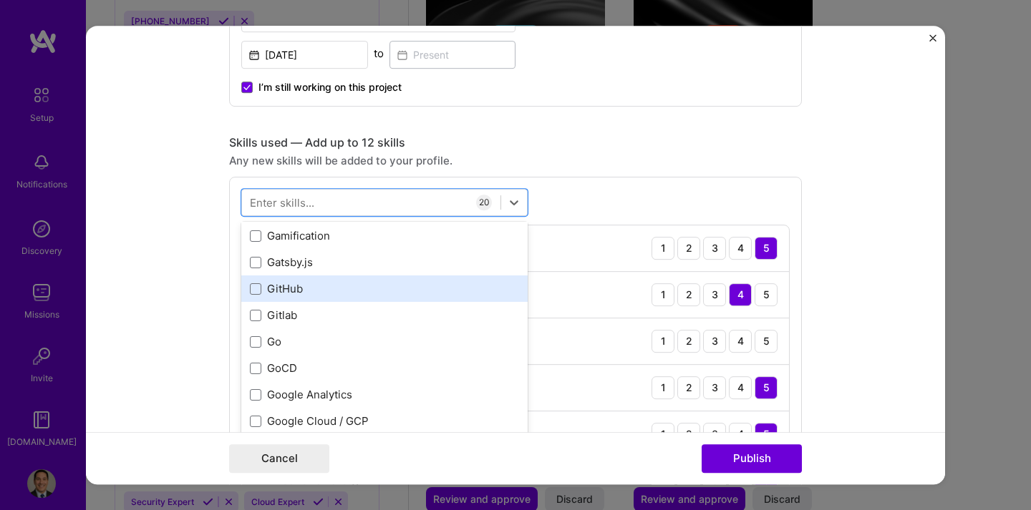
click at [294, 293] on div "GitHub" at bounding box center [384, 288] width 269 height 15
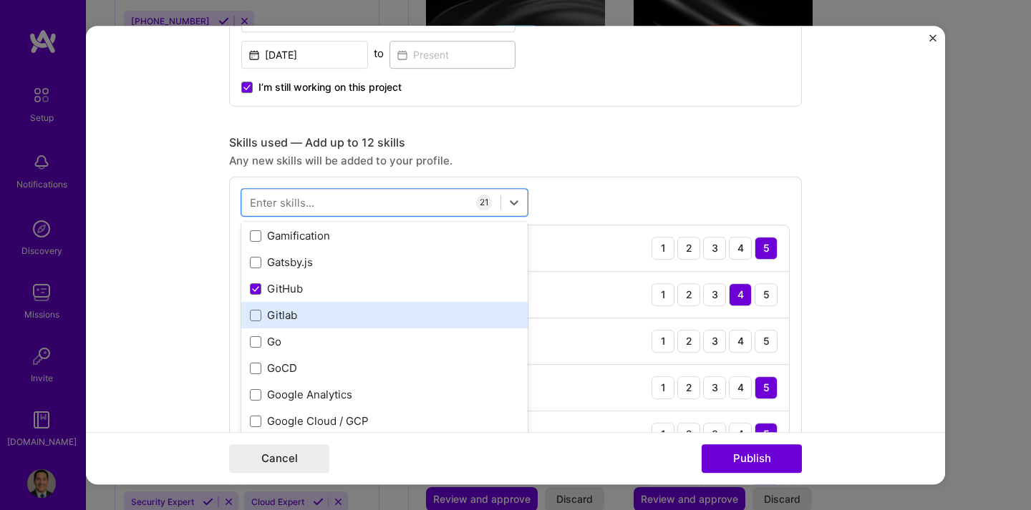
click at [285, 316] on div "Gitlab" at bounding box center [384, 315] width 269 height 15
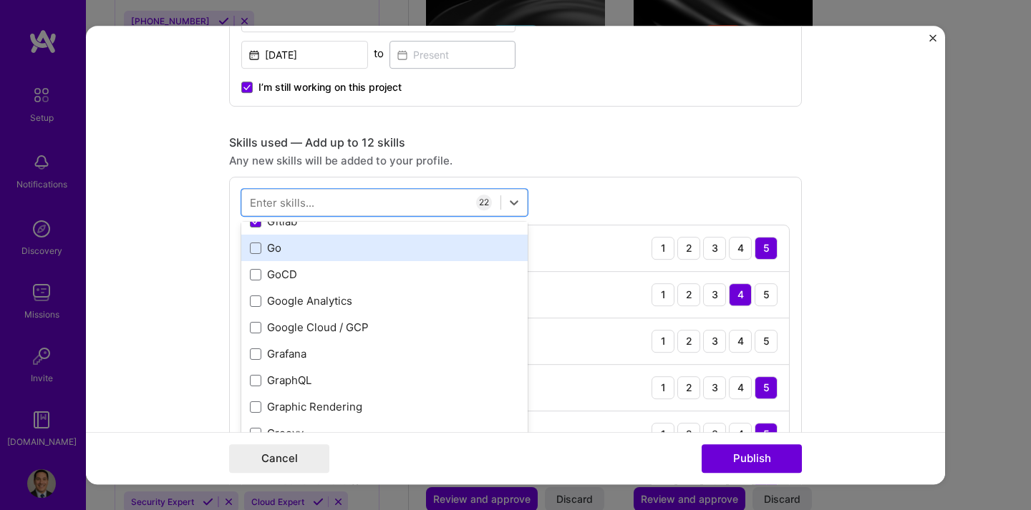
scroll to position [4025, 0]
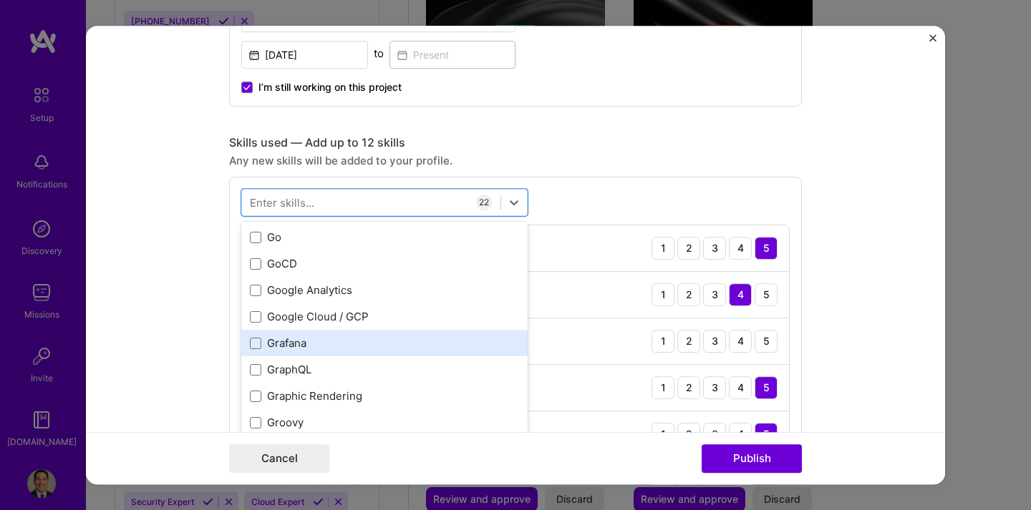
click at [329, 341] on div "Grafana" at bounding box center [384, 343] width 269 height 15
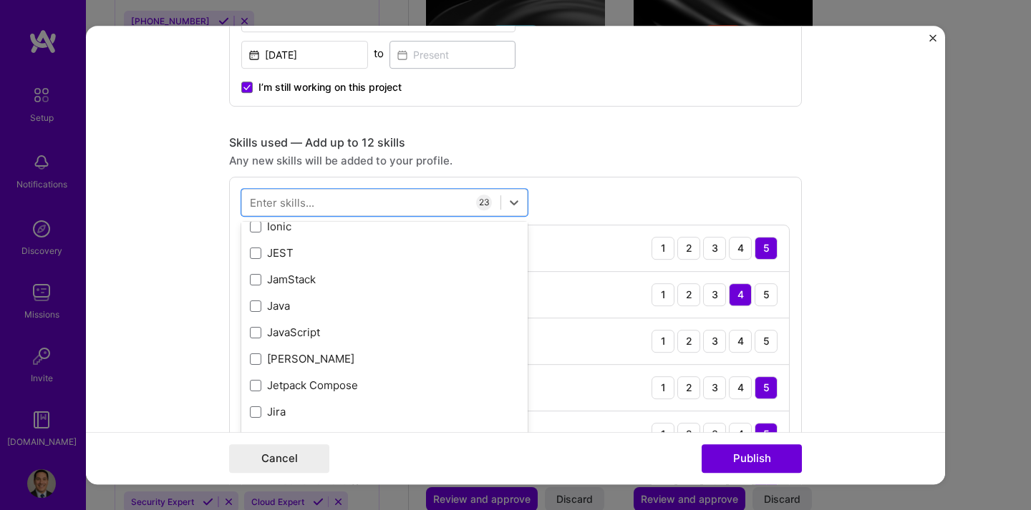
scroll to position [4649, 0]
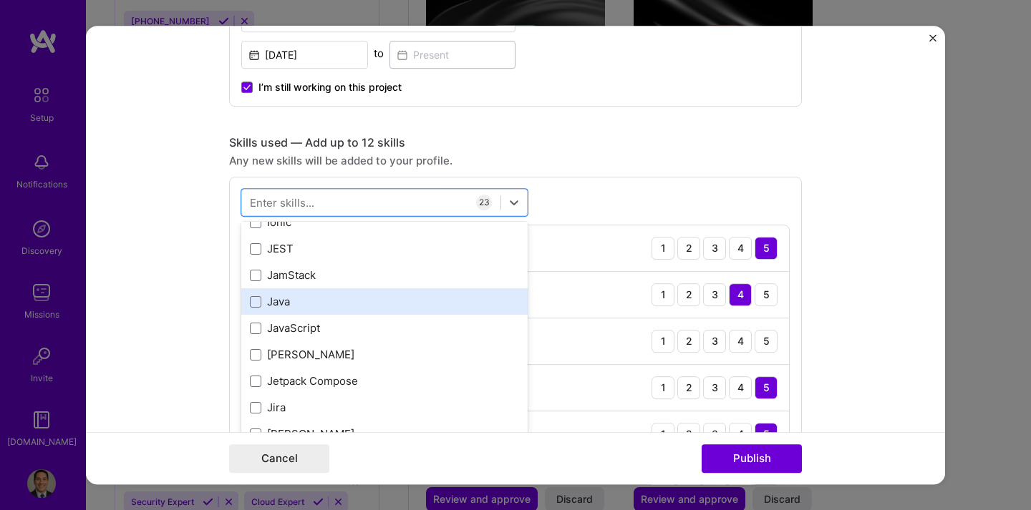
click at [330, 306] on div "Java" at bounding box center [384, 301] width 269 height 15
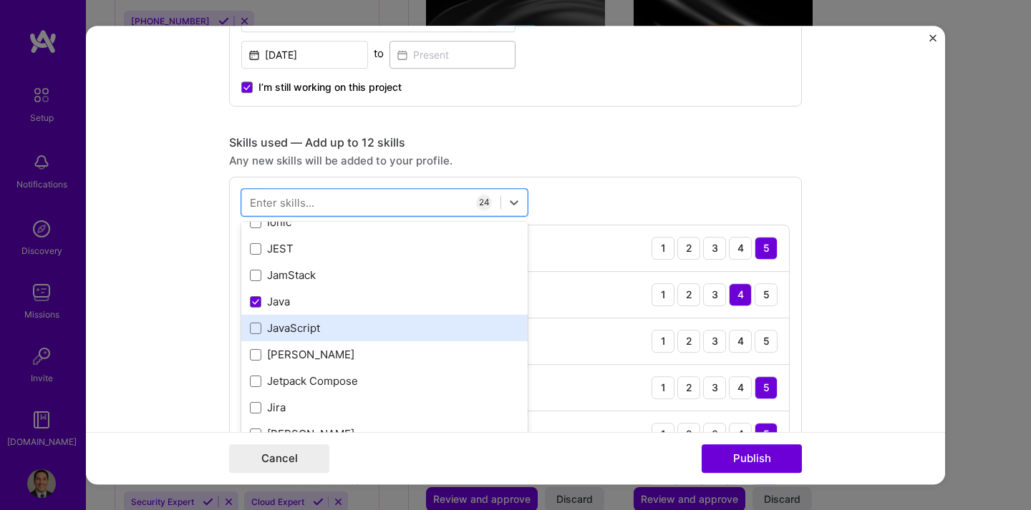
click at [315, 327] on div "JavaScript" at bounding box center [384, 328] width 269 height 15
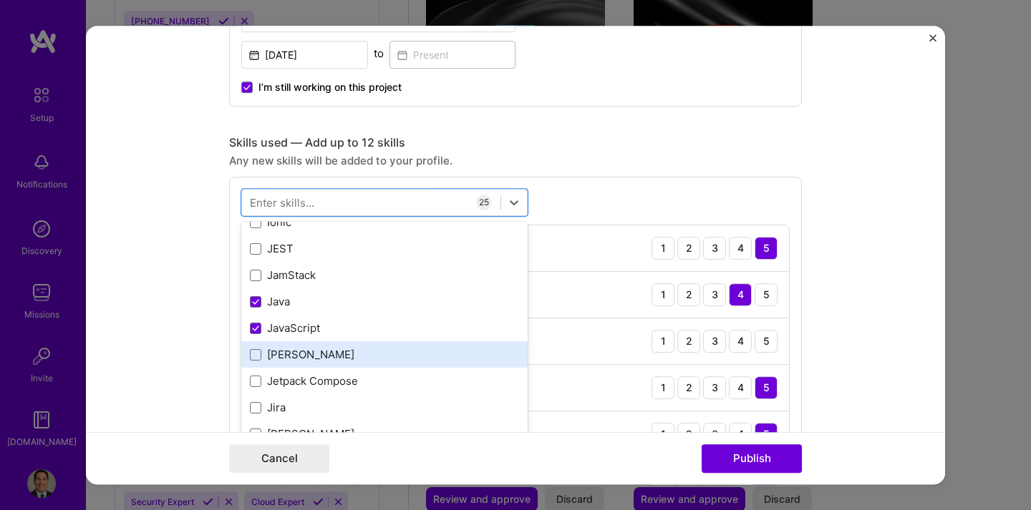
click at [301, 355] on div "[PERSON_NAME]" at bounding box center [384, 354] width 269 height 15
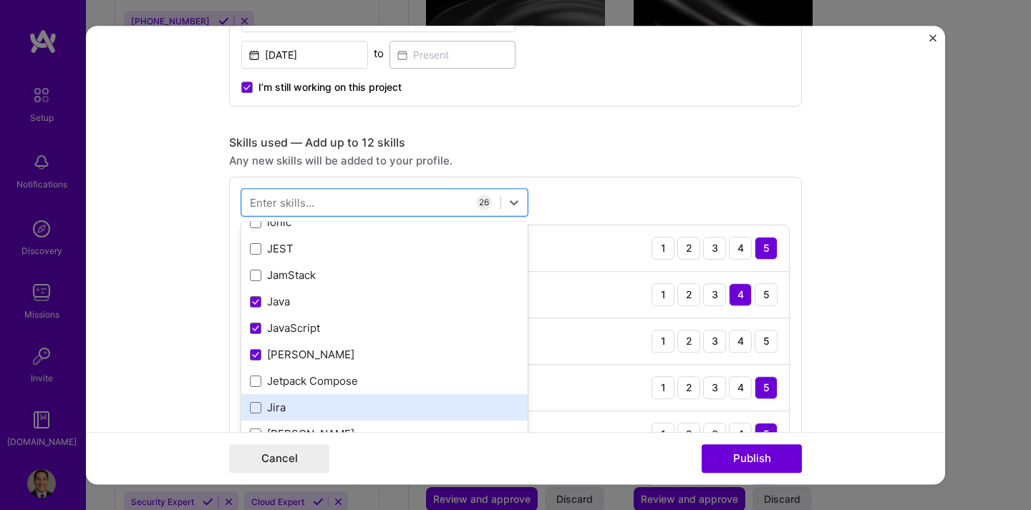
click at [311, 414] on div "Jira" at bounding box center [384, 407] width 269 height 15
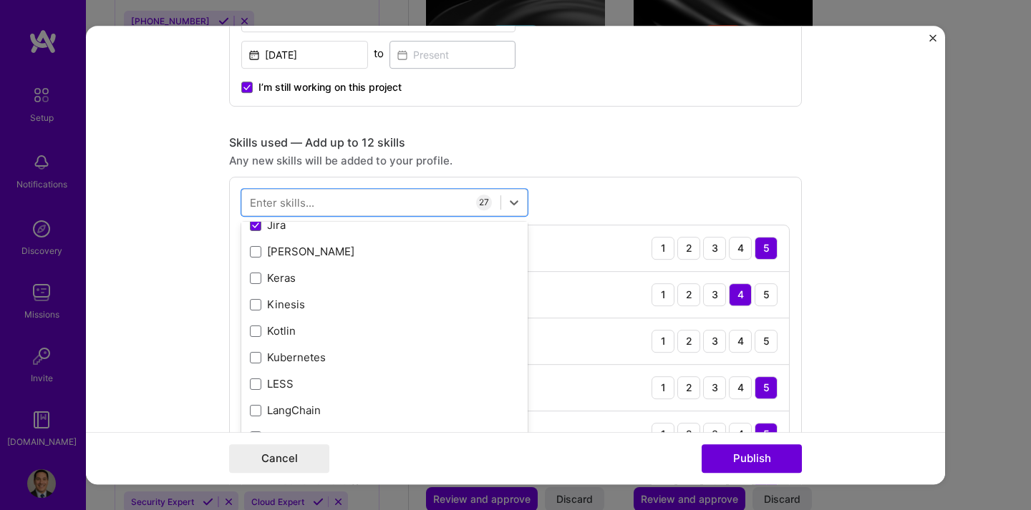
scroll to position [4835, 0]
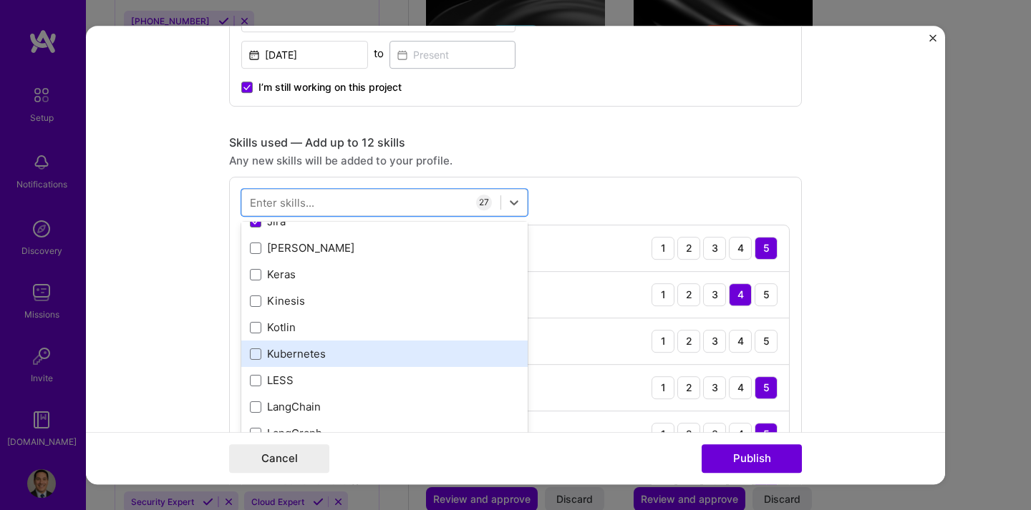
click at [362, 359] on div "Kubernetes" at bounding box center [384, 353] width 269 height 15
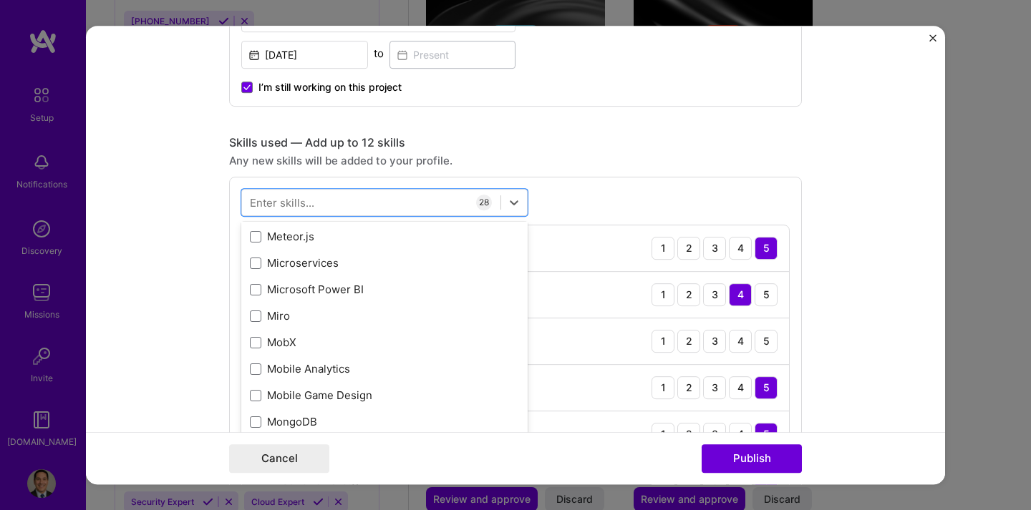
scroll to position [5521, 0]
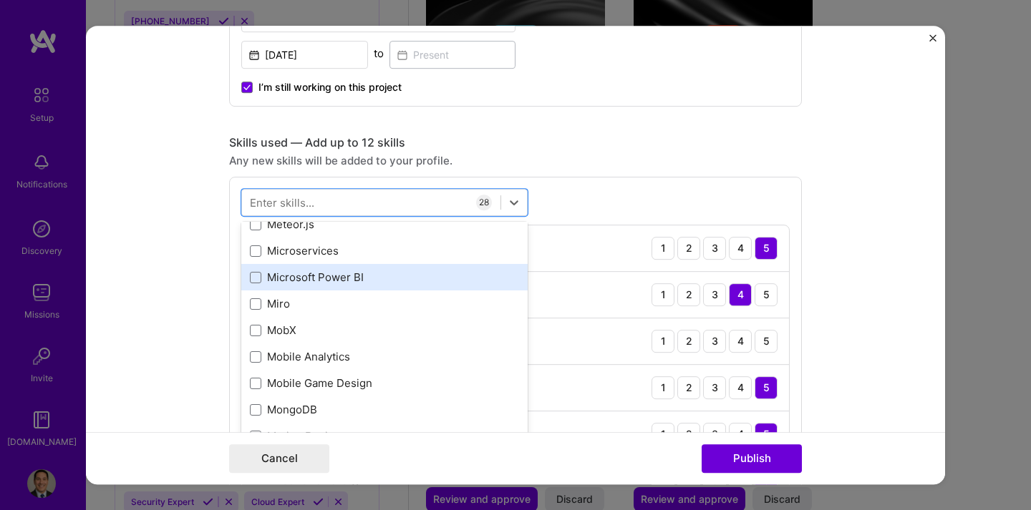
click at [329, 279] on div "Microsoft Power BI" at bounding box center [384, 277] width 269 height 15
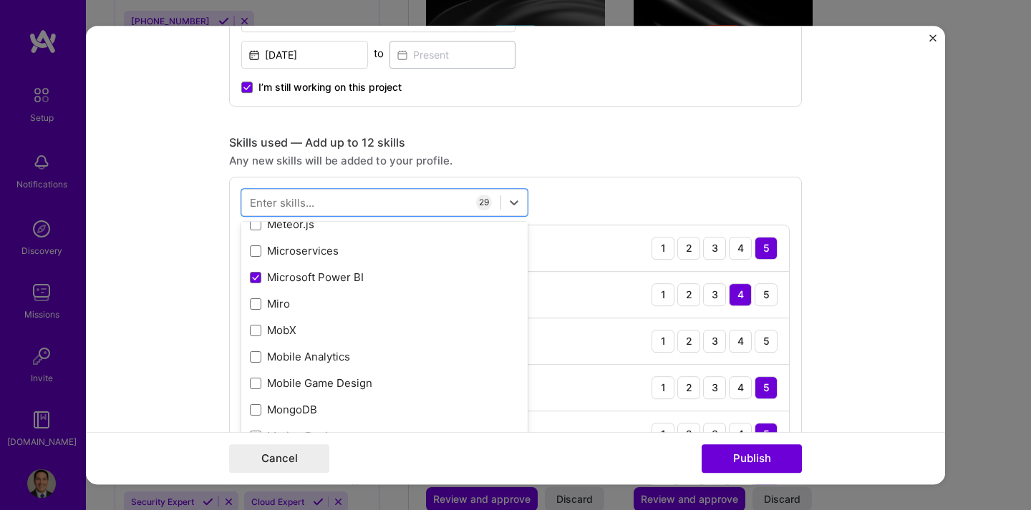
click at [818, 281] on form "Editing suggested project This project is suggested based on your LinkedIn, res…" at bounding box center [515, 256] width 859 height 460
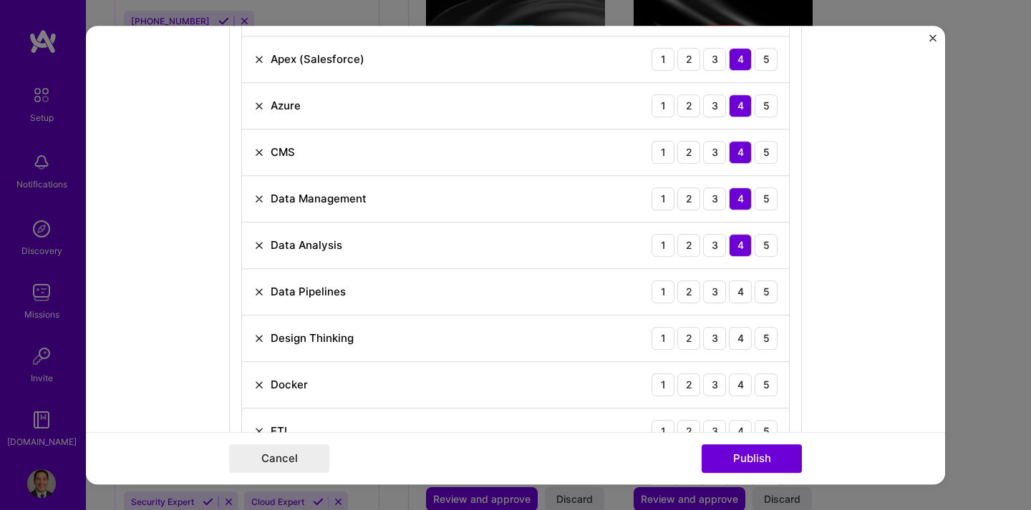
scroll to position [1262, 0]
click at [742, 292] on div "4" at bounding box center [740, 290] width 23 height 23
click at [742, 331] on div "4" at bounding box center [740, 337] width 23 height 23
click at [739, 382] on div "4" at bounding box center [740, 383] width 23 height 23
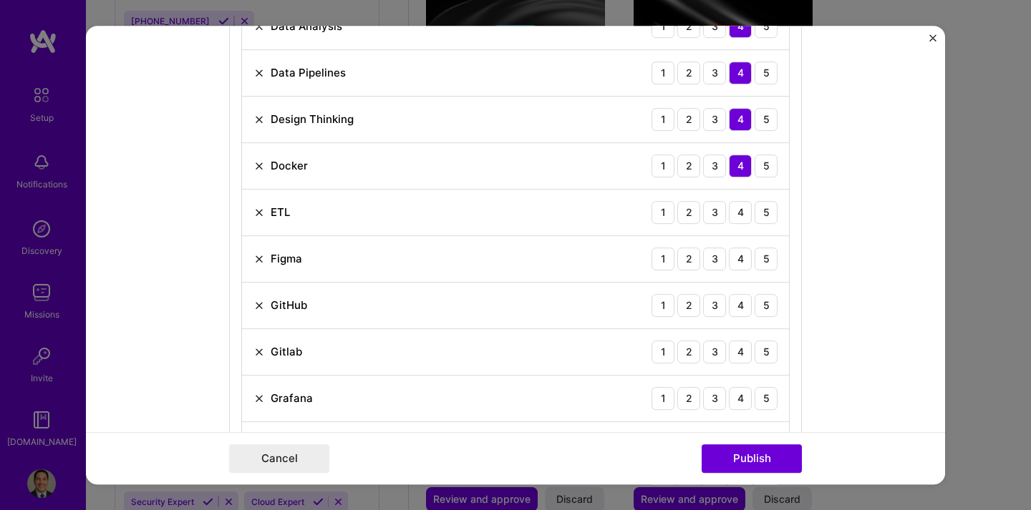
scroll to position [1480, 0]
click at [735, 218] on div "4" at bounding box center [740, 211] width 23 height 23
click at [739, 258] on div "4" at bounding box center [740, 258] width 23 height 23
click at [739, 299] on div "4" at bounding box center [740, 305] width 23 height 23
click at [739, 346] on div "4" at bounding box center [740, 351] width 23 height 23
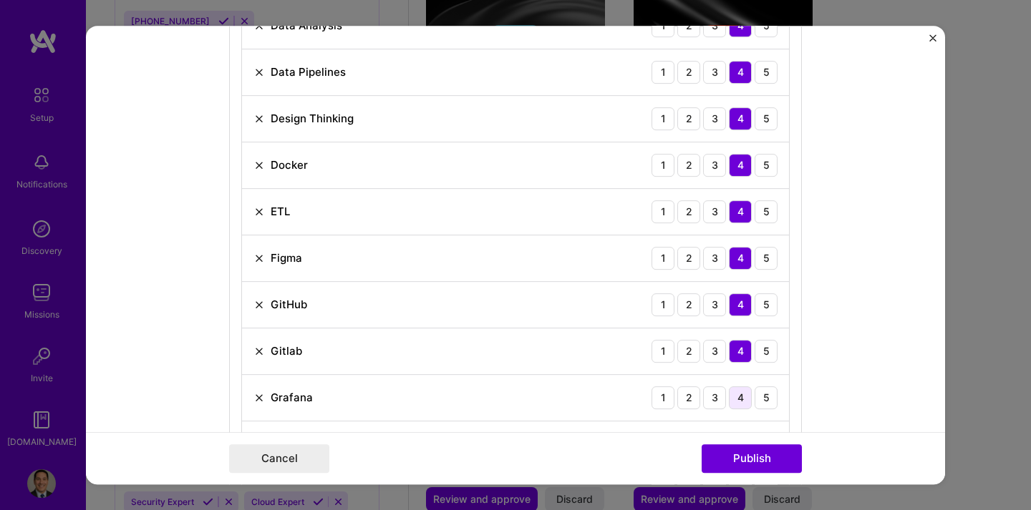
click at [741, 404] on div "4" at bounding box center [740, 398] width 23 height 23
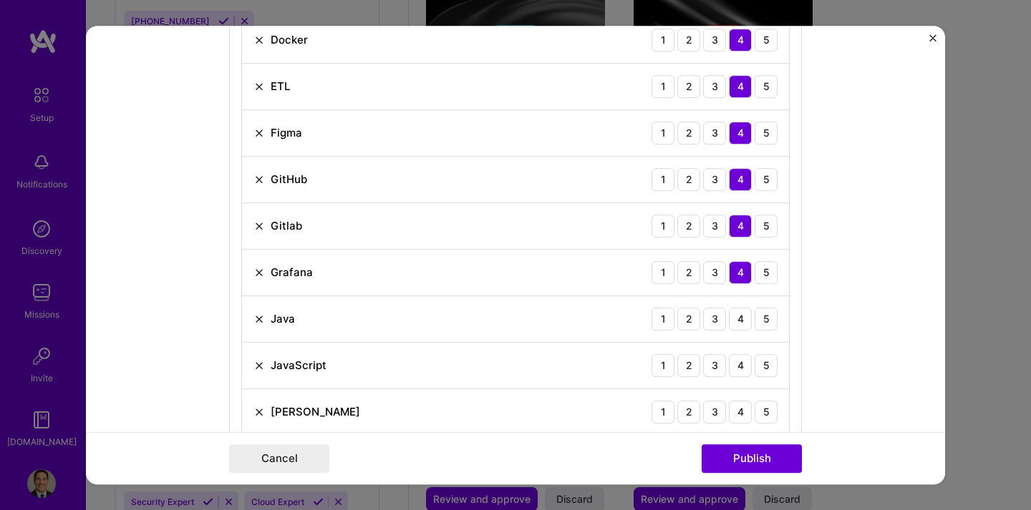
scroll to position [1616, 0]
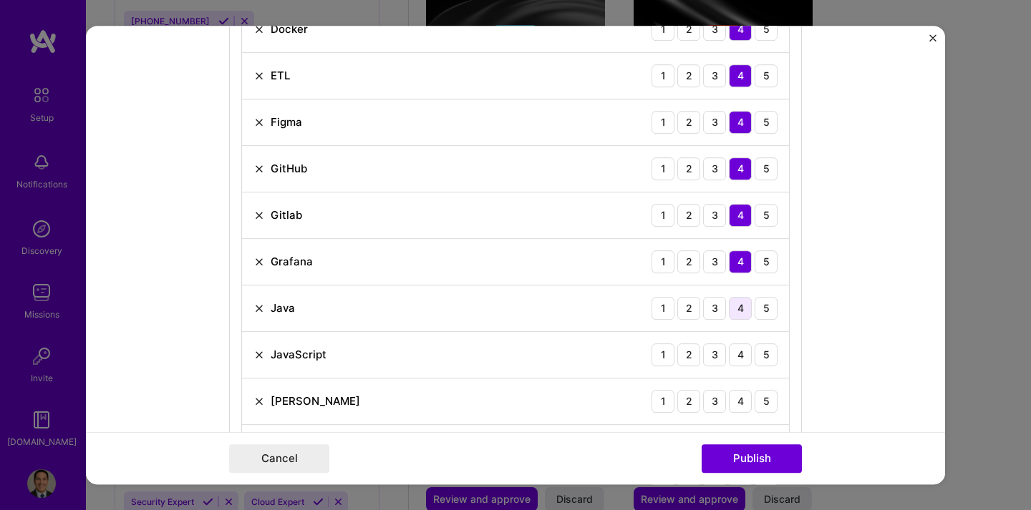
click at [734, 313] on div "4" at bounding box center [740, 308] width 23 height 23
click at [735, 351] on div "4" at bounding box center [740, 355] width 23 height 23
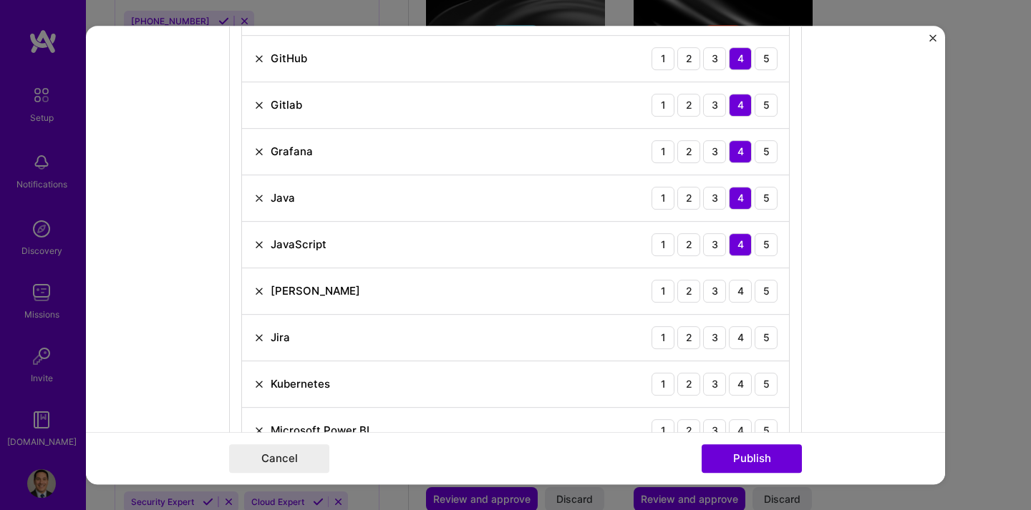
scroll to position [1729, 0]
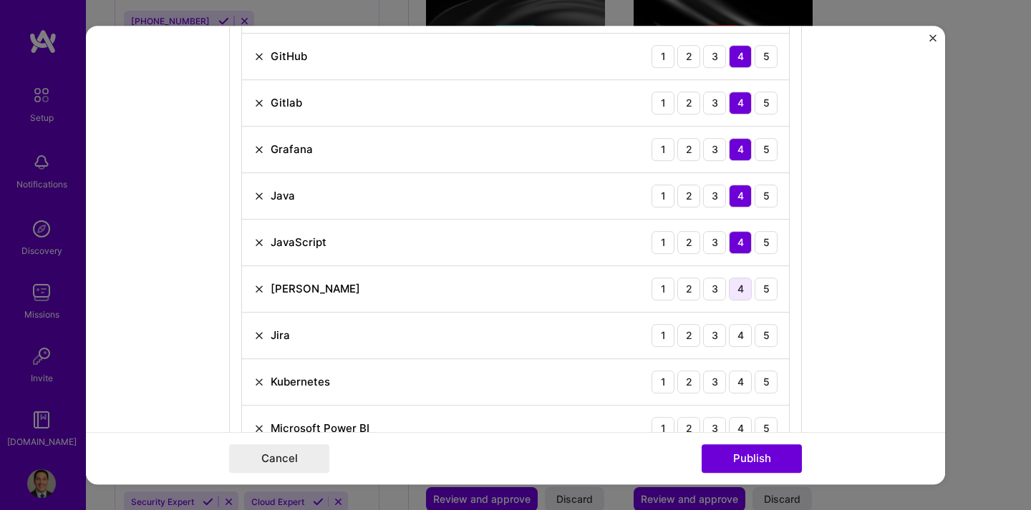
click at [742, 292] on div "4" at bounding box center [740, 289] width 23 height 23
click at [737, 330] on div "4" at bounding box center [740, 335] width 23 height 23
click at [738, 388] on div "4" at bounding box center [740, 382] width 23 height 23
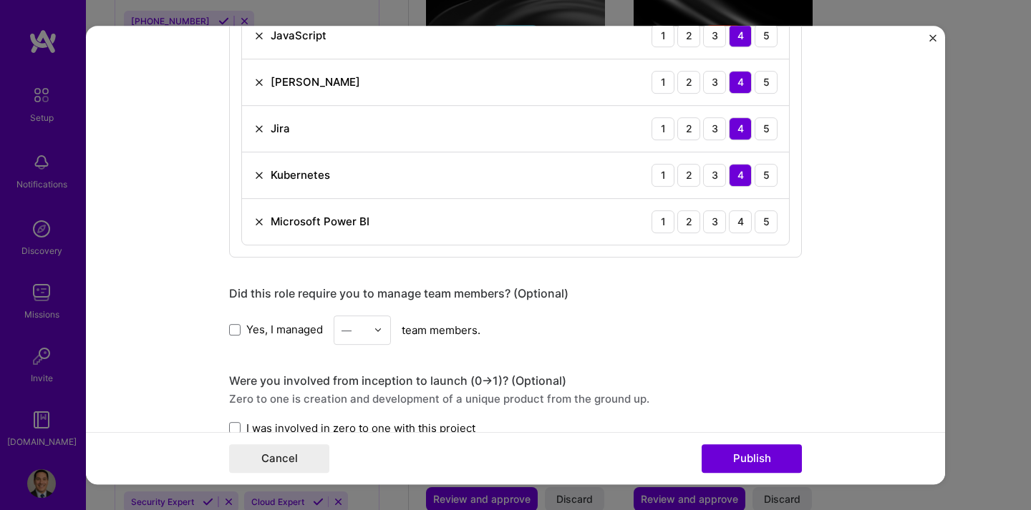
scroll to position [1952, 0]
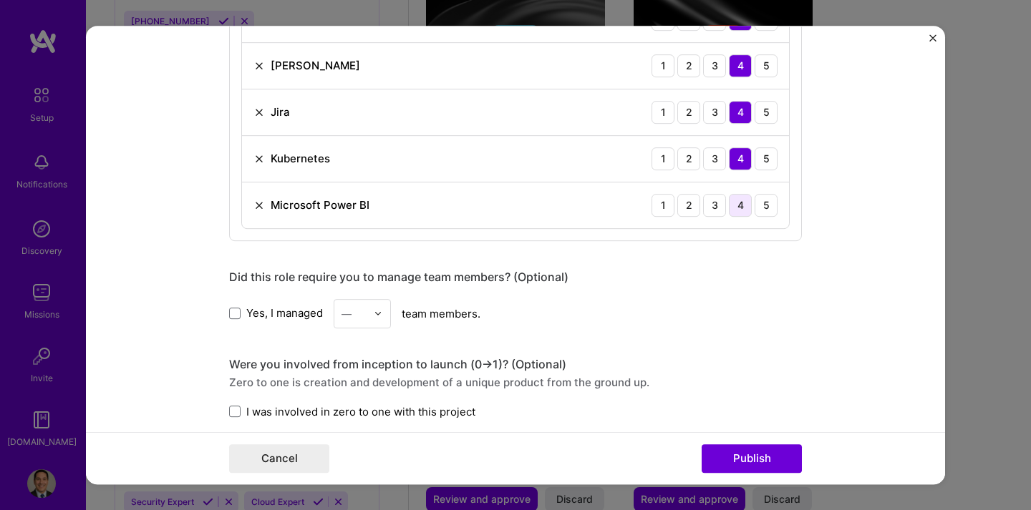
click at [735, 203] on div "4" at bounding box center [740, 205] width 23 height 23
click at [238, 316] on span at bounding box center [234, 313] width 11 height 11
click at [0, 0] on input "Yes, I managed" at bounding box center [0, 0] width 0 height 0
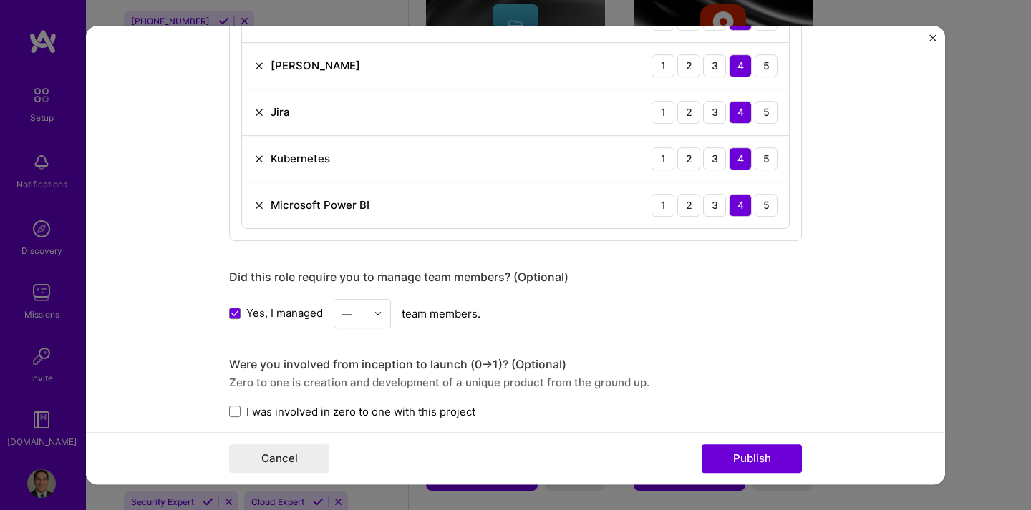
click at [379, 319] on div at bounding box center [382, 314] width 16 height 28
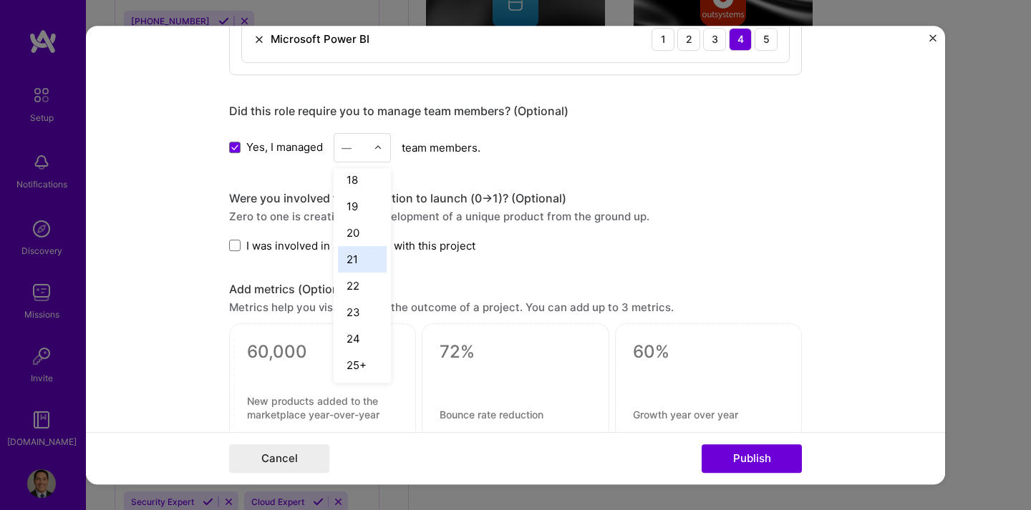
scroll to position [2149, 0]
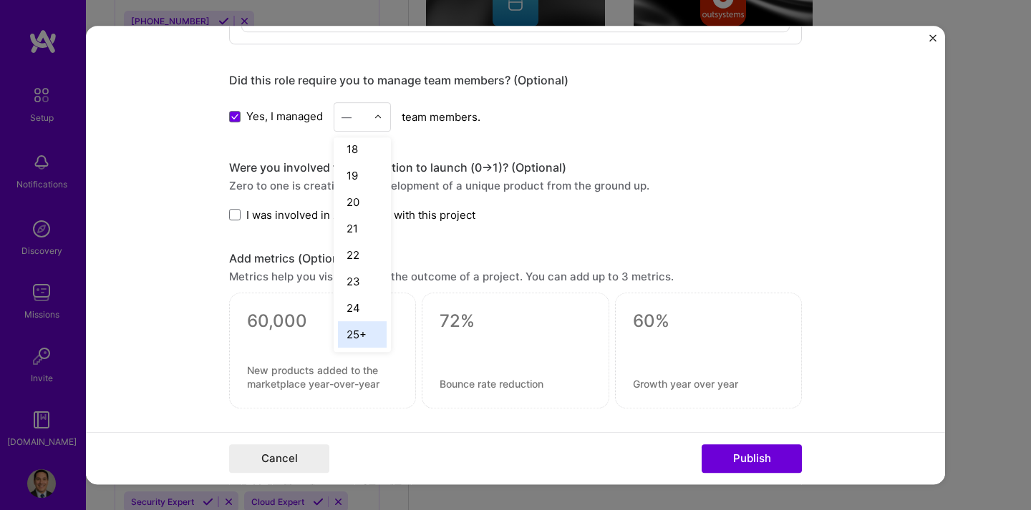
click at [359, 338] on div "25+" at bounding box center [362, 334] width 49 height 26
click at [238, 221] on label "I was involved in zero to one with this project" at bounding box center [352, 215] width 246 height 15
click at [0, 0] on input "I was involved in zero to one with this project" at bounding box center [0, 0] width 0 height 0
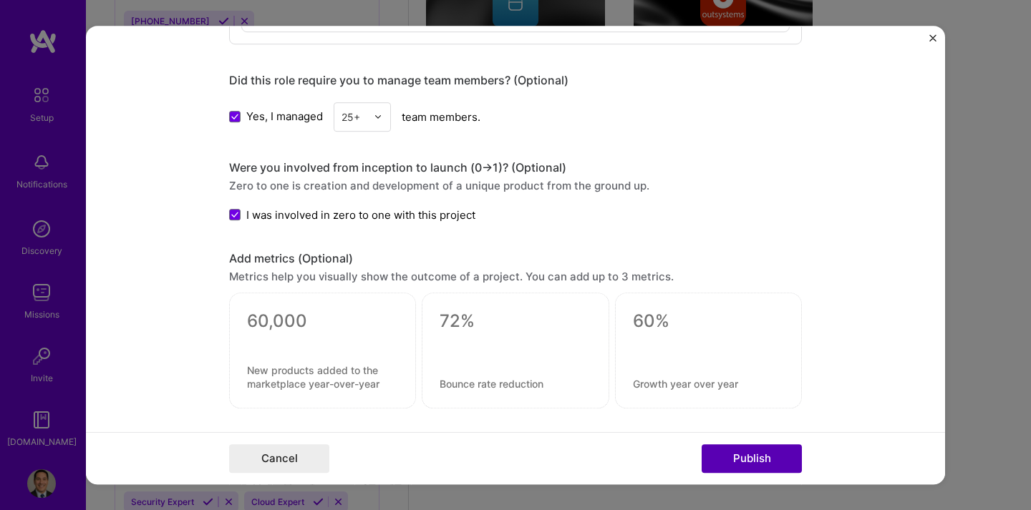
click at [733, 450] on button "Publish" at bounding box center [752, 459] width 100 height 29
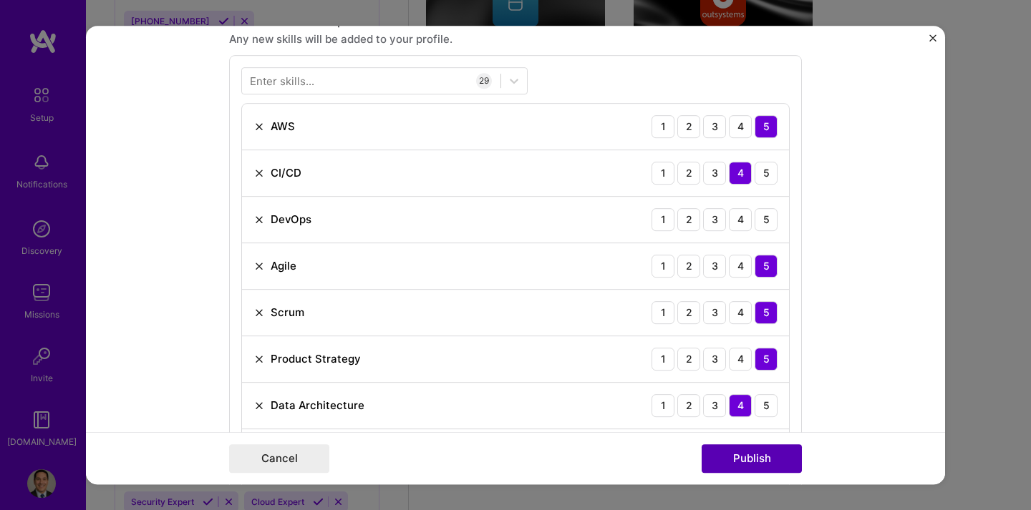
scroll to position [717, 0]
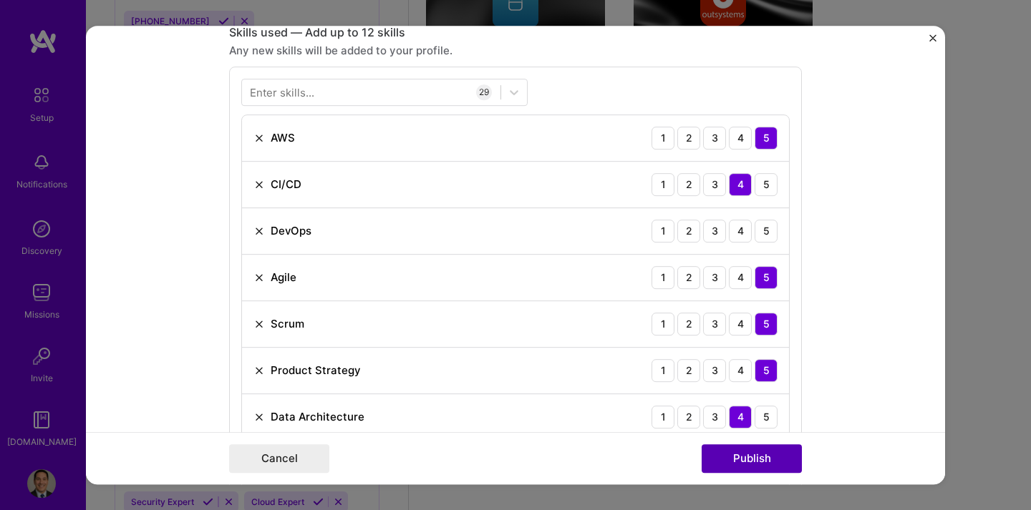
click at [745, 459] on button "Publish" at bounding box center [752, 459] width 100 height 29
click at [737, 230] on div "4" at bounding box center [740, 231] width 23 height 23
click at [769, 461] on button "Publish" at bounding box center [752, 459] width 100 height 29
click at [770, 460] on button "Publish" at bounding box center [752, 459] width 100 height 29
click at [737, 458] on button "Publish" at bounding box center [752, 459] width 100 height 29
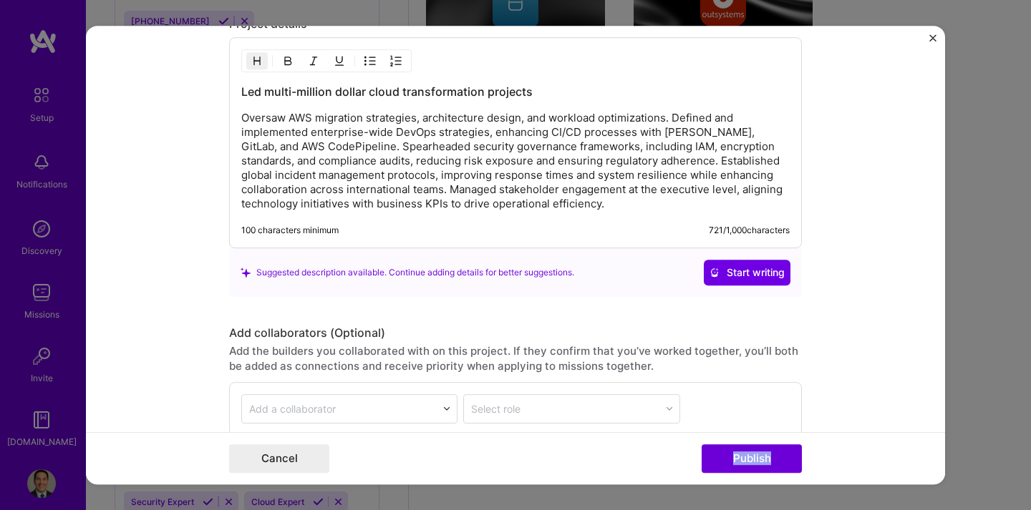
scroll to position [2721, 0]
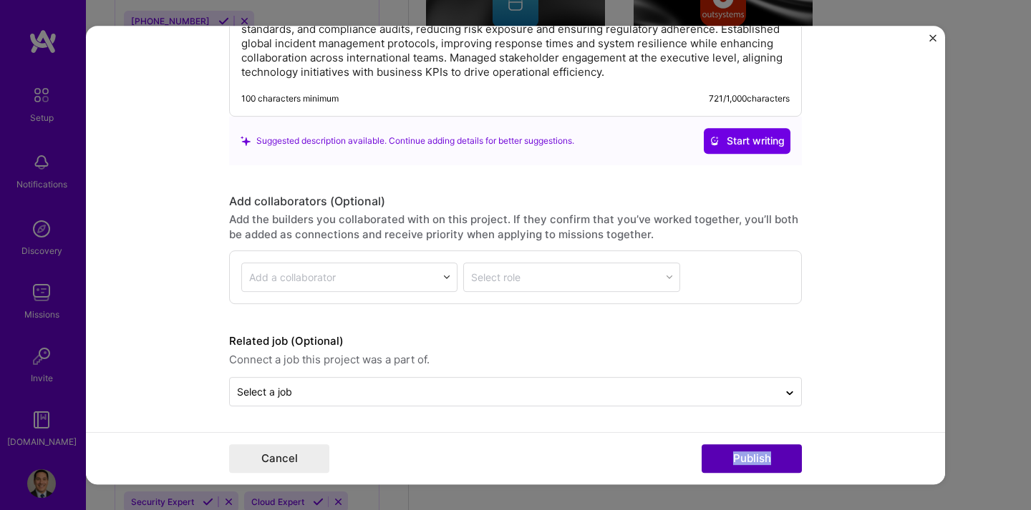
click at [735, 450] on button "Publish" at bounding box center [752, 459] width 100 height 29
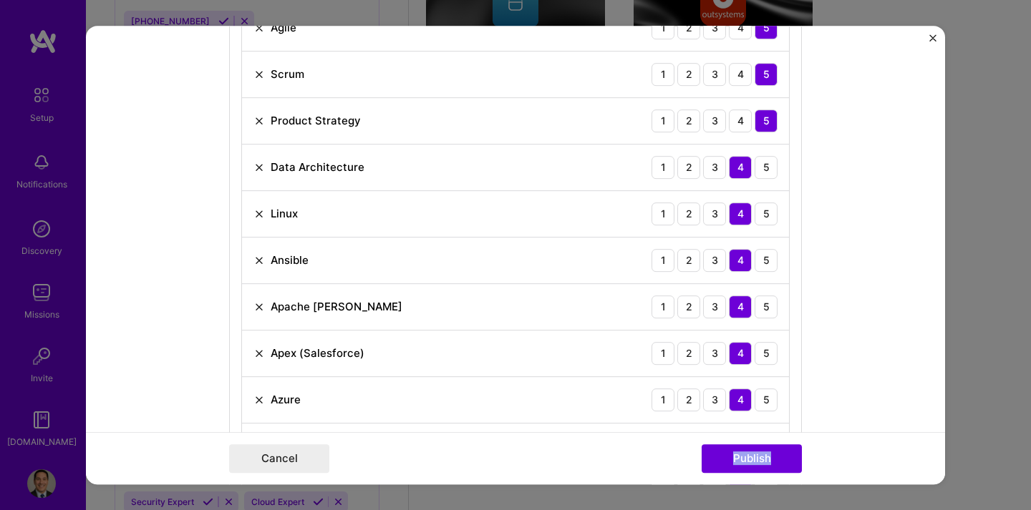
scroll to position [961, 0]
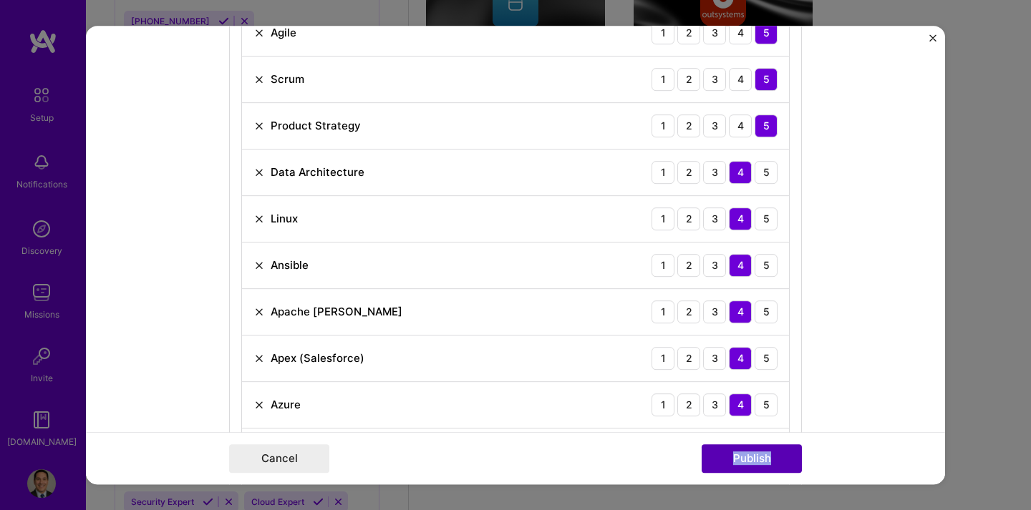
click at [739, 455] on button "Publish" at bounding box center [752, 459] width 100 height 29
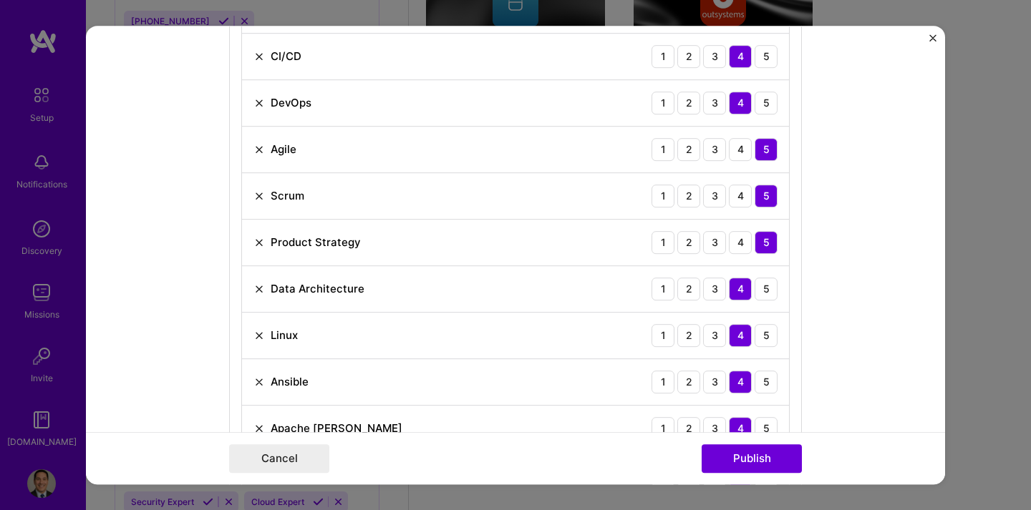
click at [828, 407] on form "Editing suggested project This project is suggested based on your LinkedIn, res…" at bounding box center [515, 256] width 859 height 460
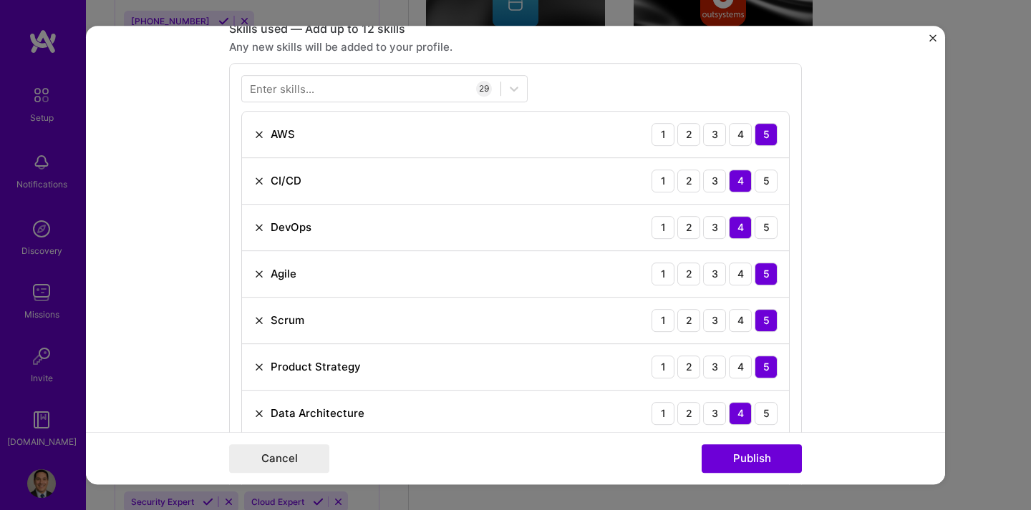
scroll to position [717, 0]
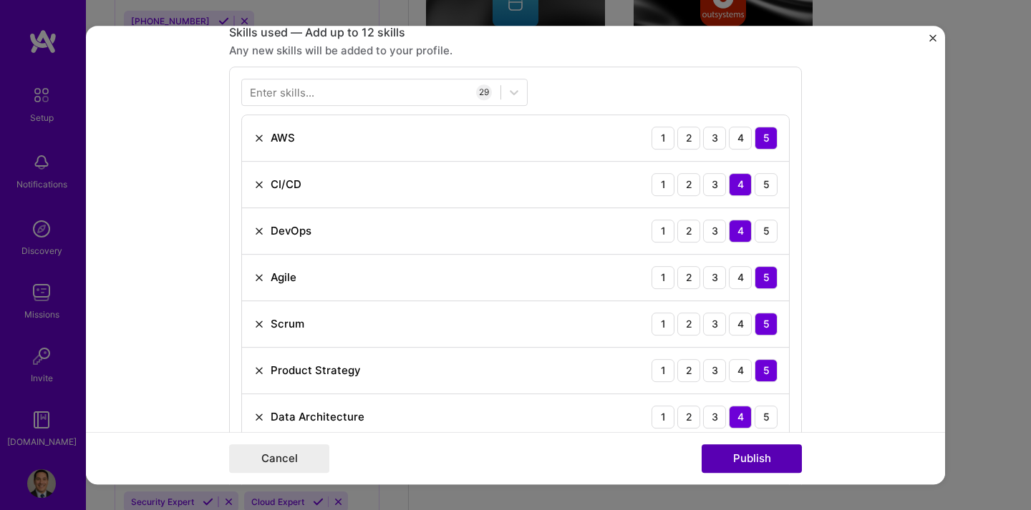
click at [755, 460] on button "Publish" at bounding box center [752, 459] width 100 height 29
click at [762, 186] on div "5" at bounding box center [766, 184] width 23 height 23
click at [736, 190] on div "4" at bounding box center [740, 184] width 23 height 23
click at [739, 270] on div "4" at bounding box center [740, 277] width 23 height 23
click at [756, 276] on div "5" at bounding box center [766, 277] width 23 height 23
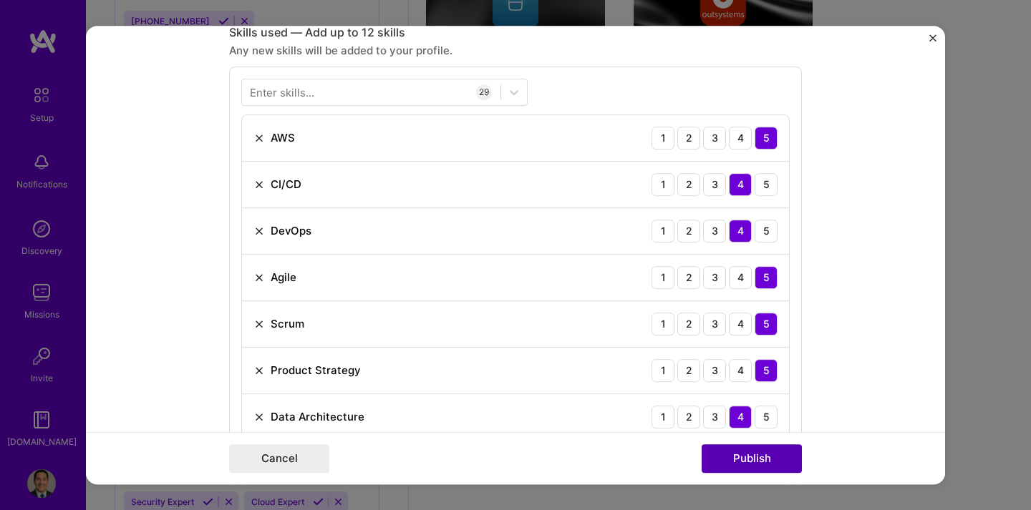
click at [761, 463] on button "Publish" at bounding box center [752, 459] width 100 height 29
click at [253, 324] on img at bounding box center [258, 324] width 11 height 11
click at [759, 453] on button "Publish" at bounding box center [752, 459] width 100 height 29
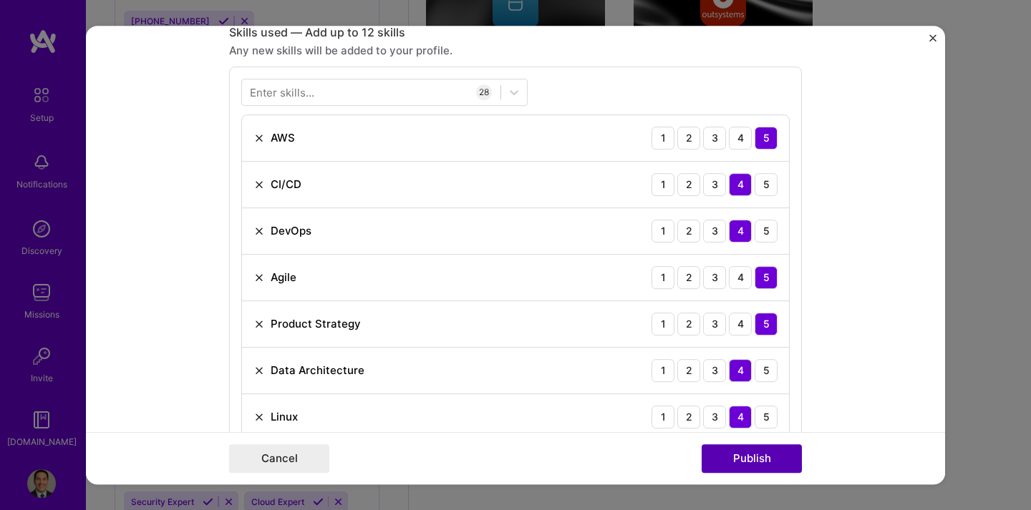
click at [759, 453] on button "Publish" at bounding box center [752, 459] width 100 height 29
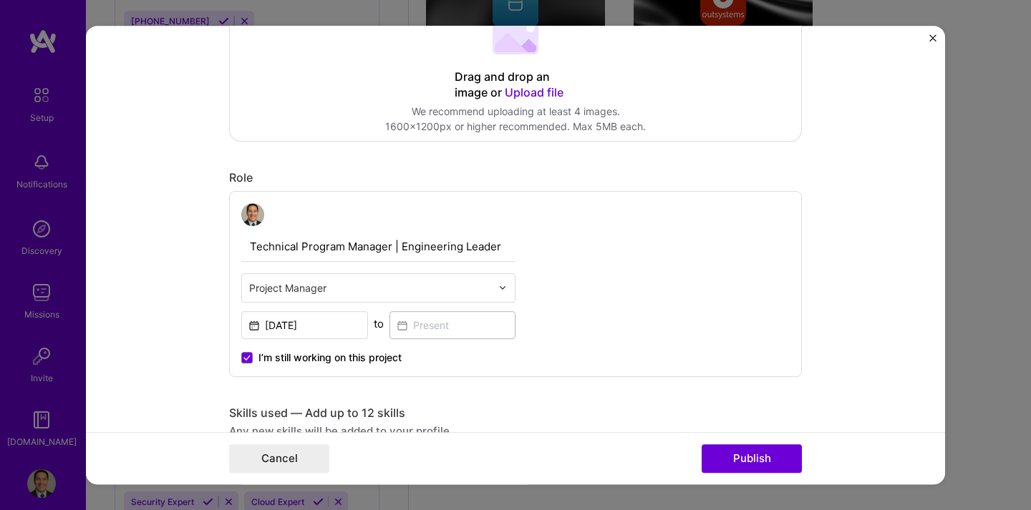
scroll to position [339, 0]
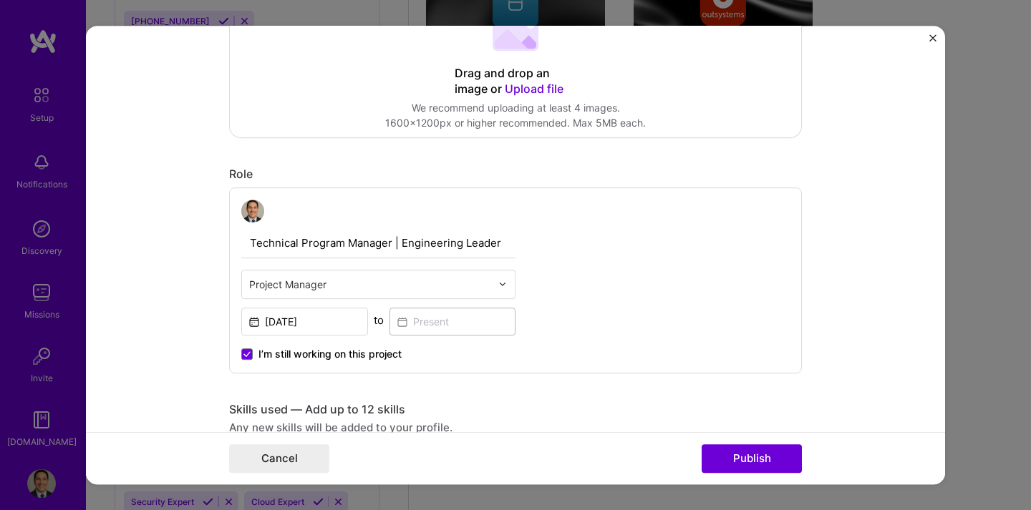
click at [647, 261] on div "Technical Program Manager | Engineering Leader Project Manager [DATE] to I’m st…" at bounding box center [515, 281] width 573 height 186
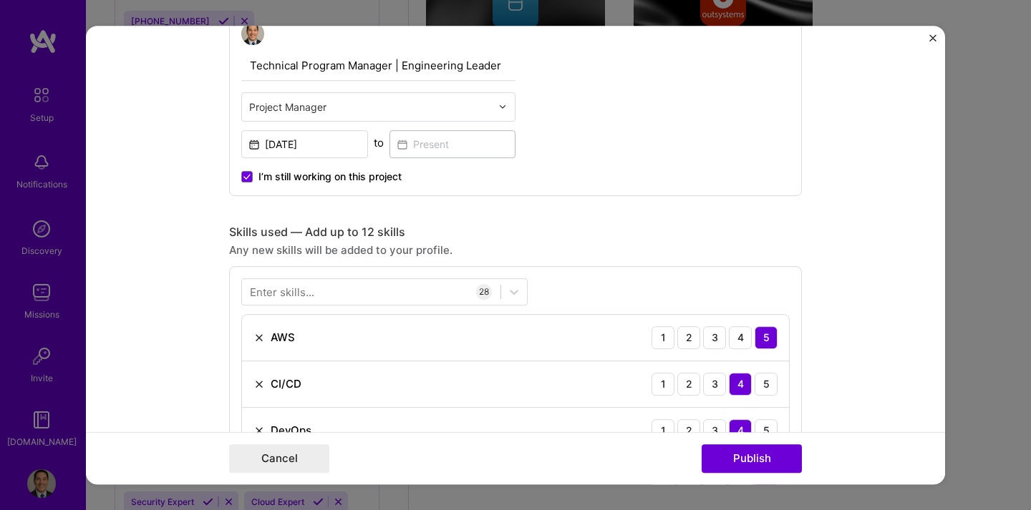
scroll to position [518, 0]
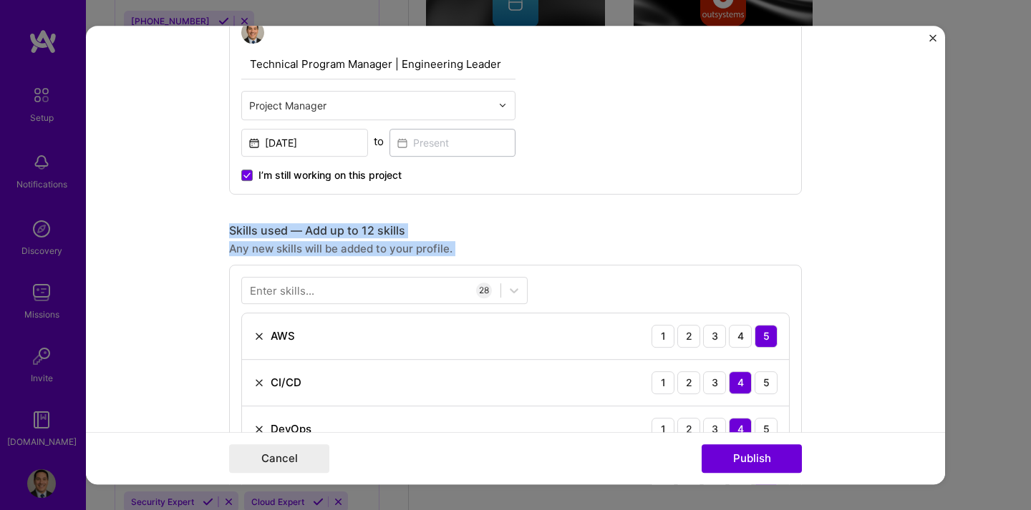
drag, startPoint x: 674, startPoint y: 271, endPoint x: 652, endPoint y: 173, distance: 99.7
